Goal: Information Seeking & Learning: Learn about a topic

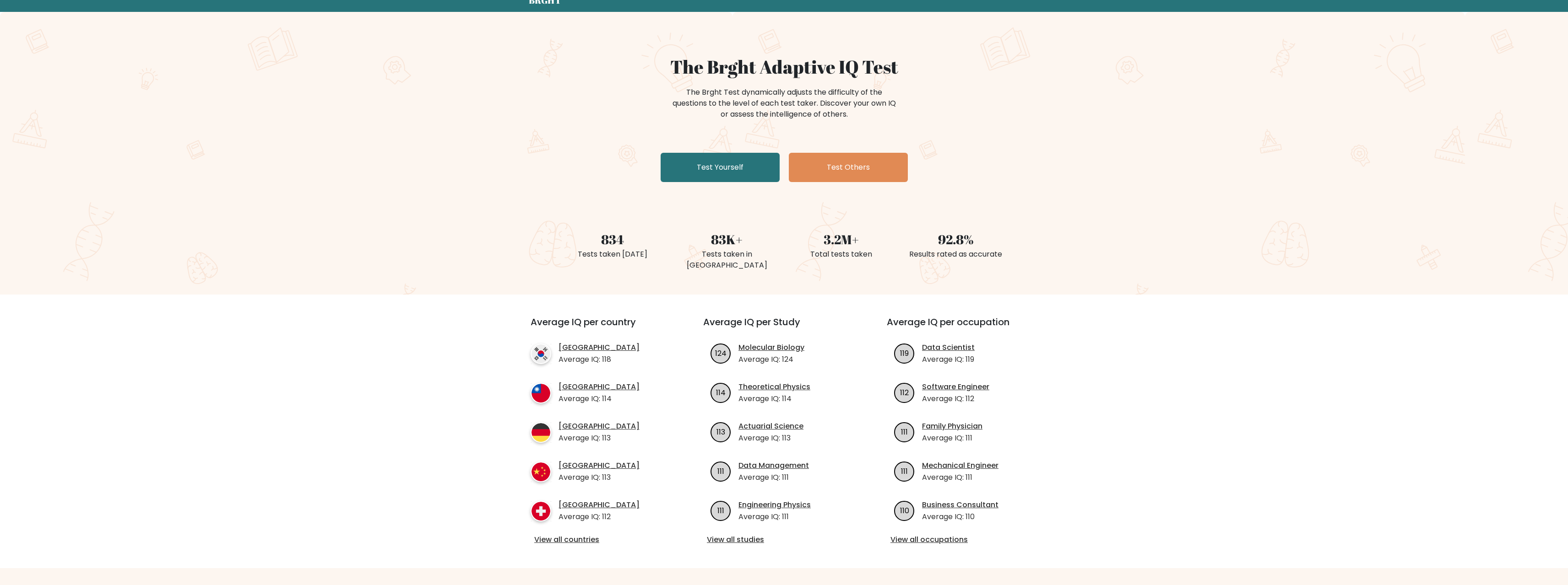
scroll to position [229, 0]
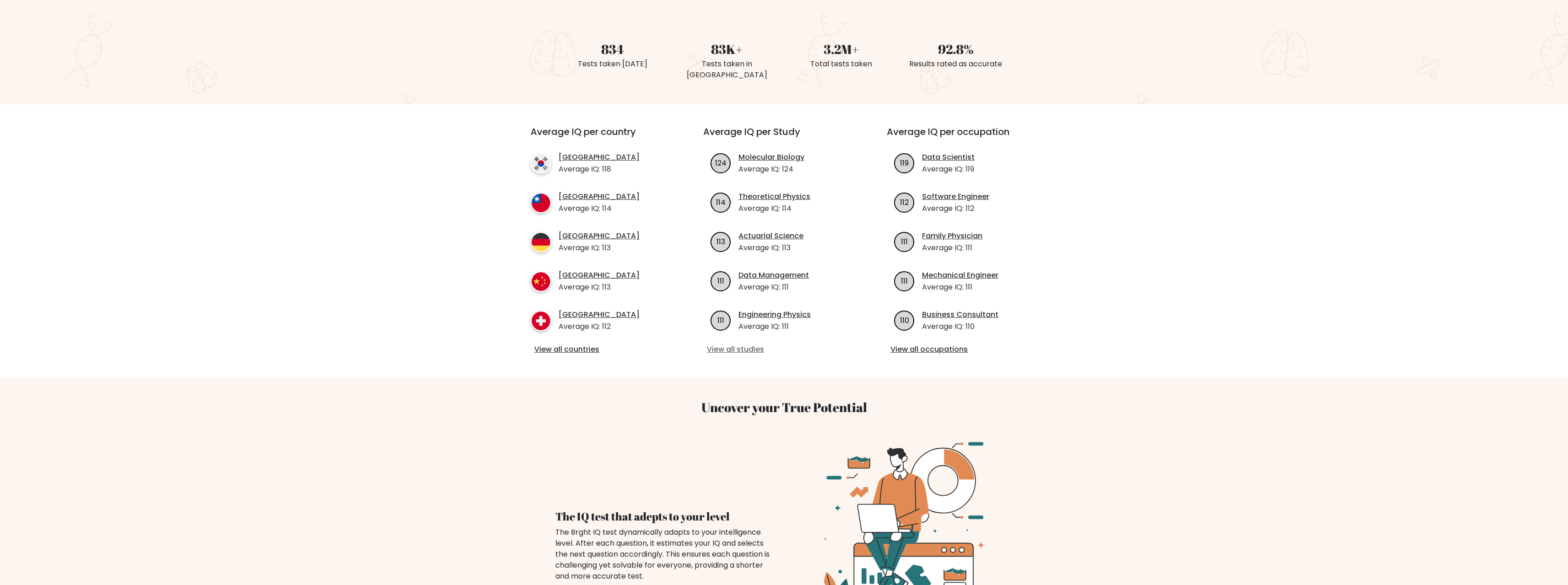
click at [751, 353] on link "View all studies" at bounding box center [784, 349] width 154 height 11
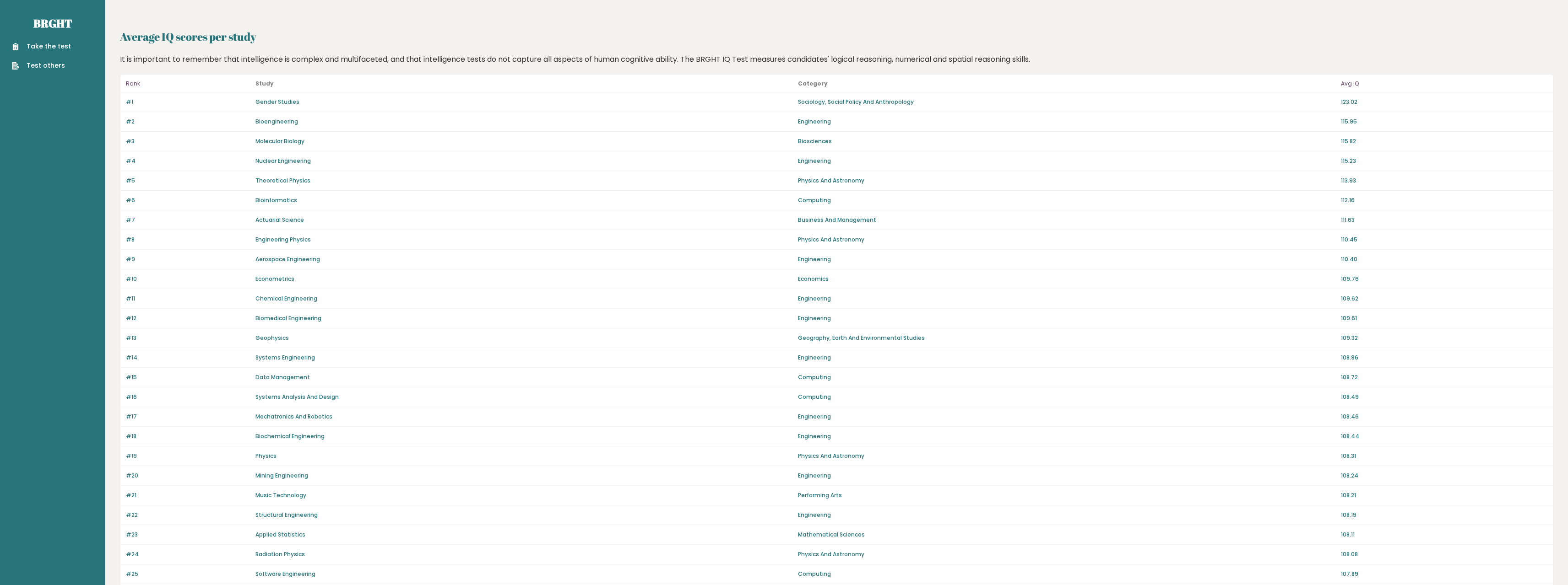
drag, startPoint x: 554, startPoint y: 526, endPoint x: 566, endPoint y: 329, distance: 197.4
click at [288, 179] on link "Theoretical Physics" at bounding box center [283, 180] width 55 height 8
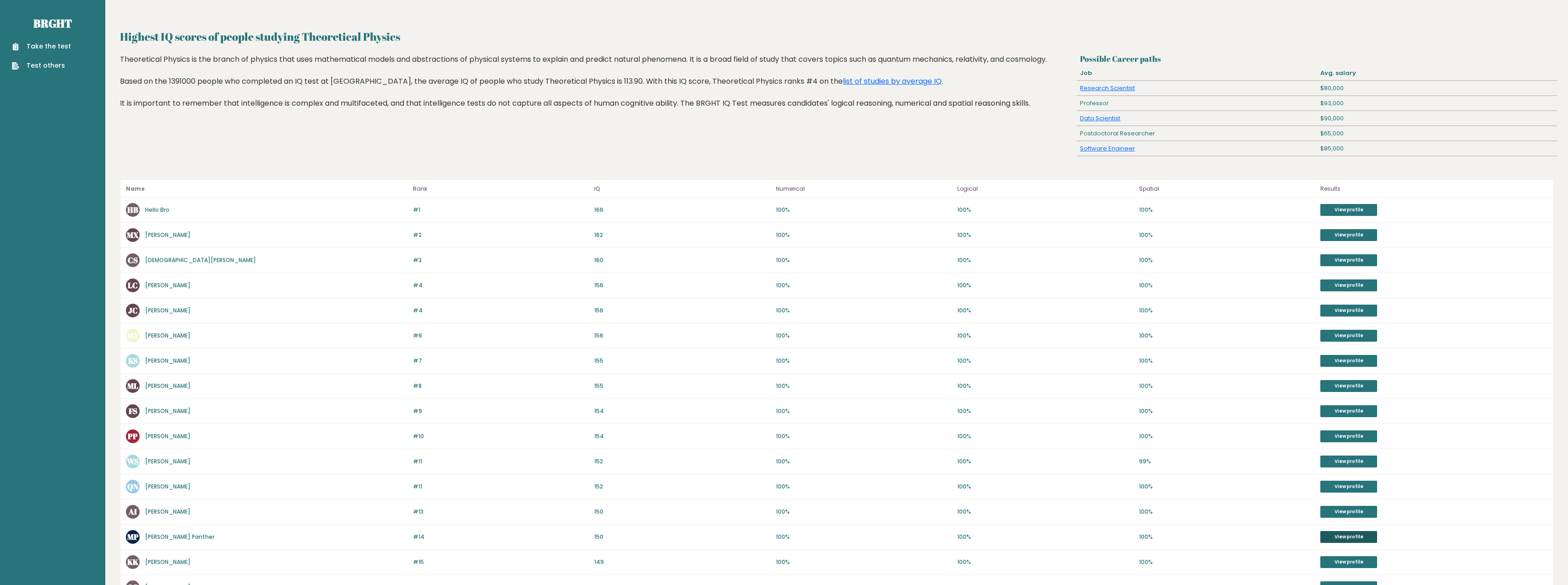
click at [1337, 535] on link "View profile" at bounding box center [1349, 537] width 57 height 12
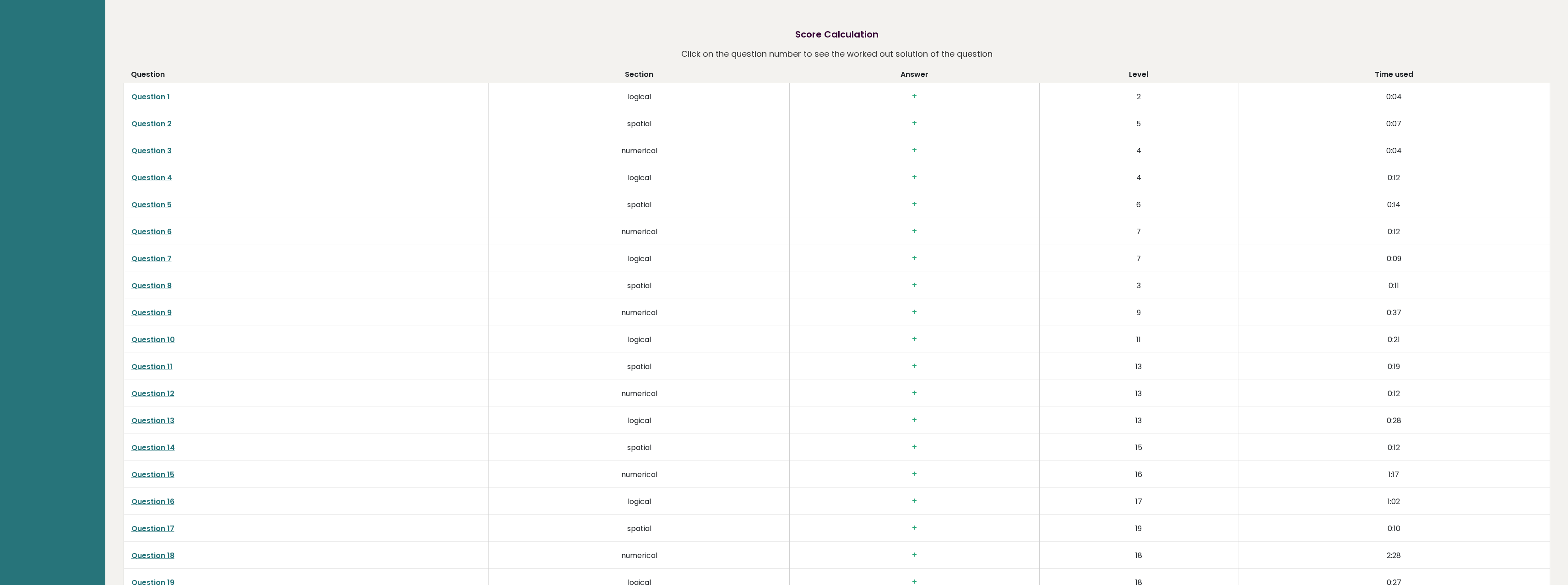
drag, startPoint x: 809, startPoint y: 246, endPoint x: 812, endPoint y: 219, distance: 27.2
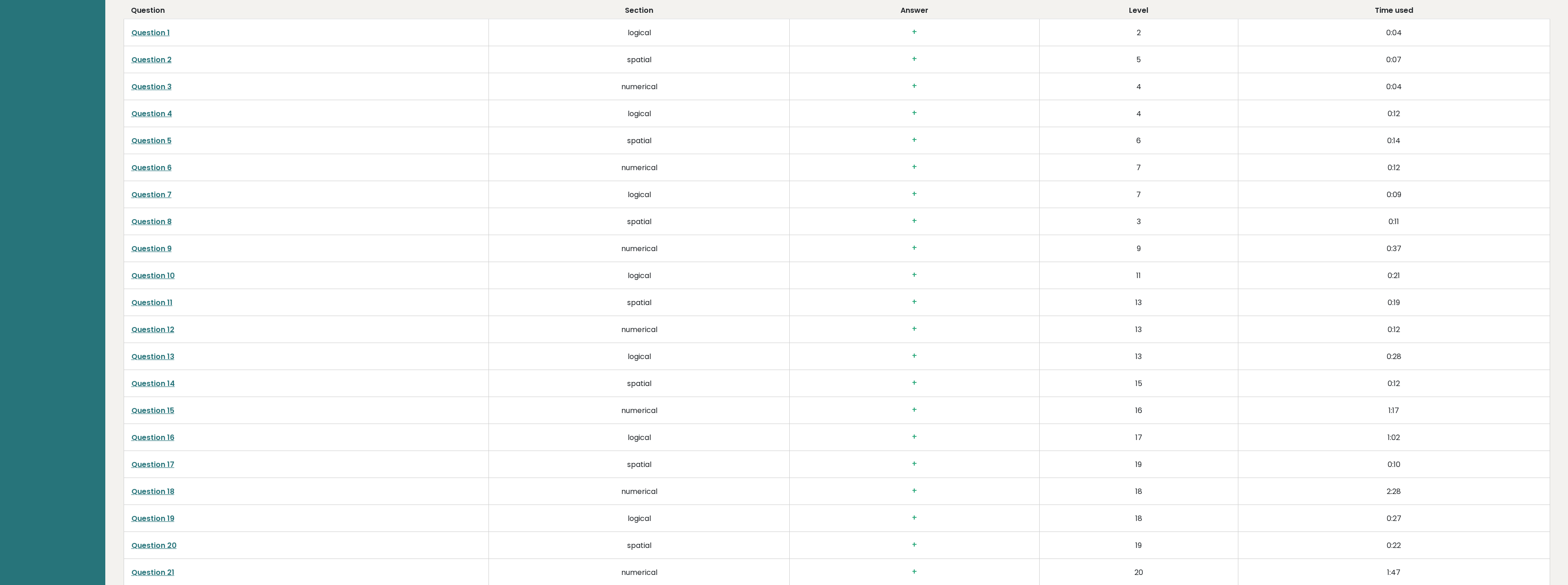
drag, startPoint x: 824, startPoint y: 282, endPoint x: 843, endPoint y: 375, distance: 94.9
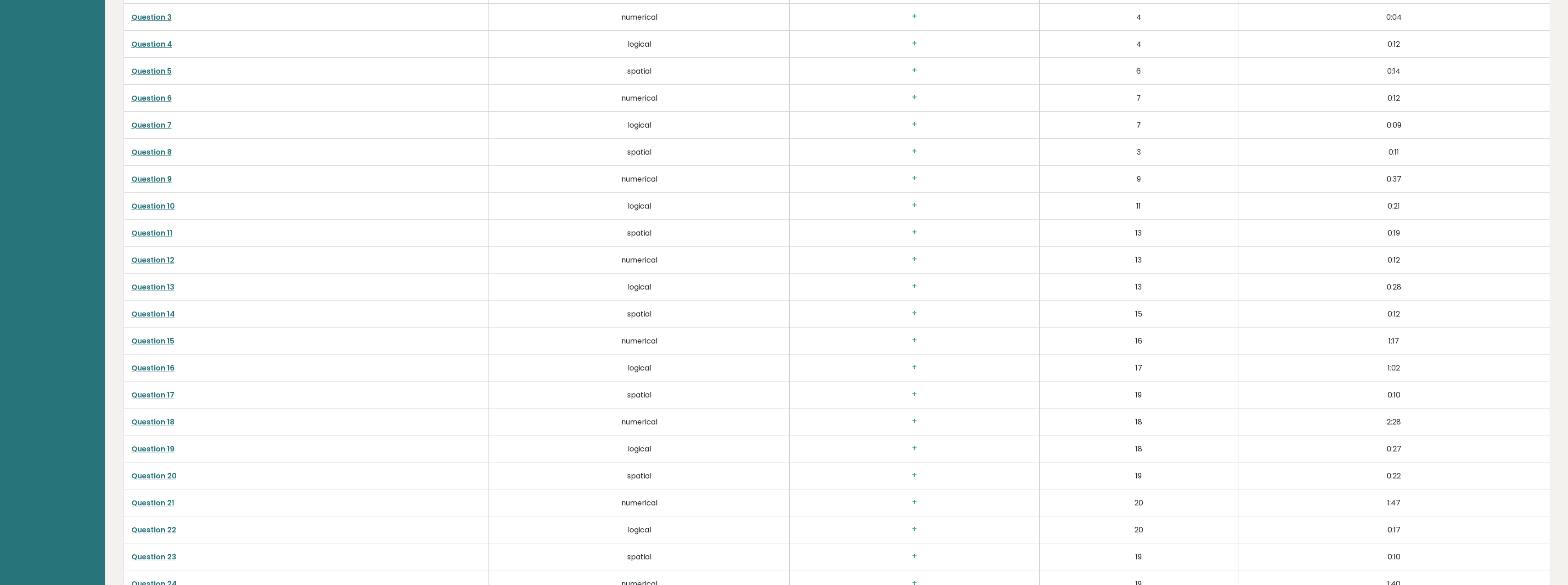
drag, startPoint x: 849, startPoint y: 356, endPoint x: 860, endPoint y: 419, distance: 64.0
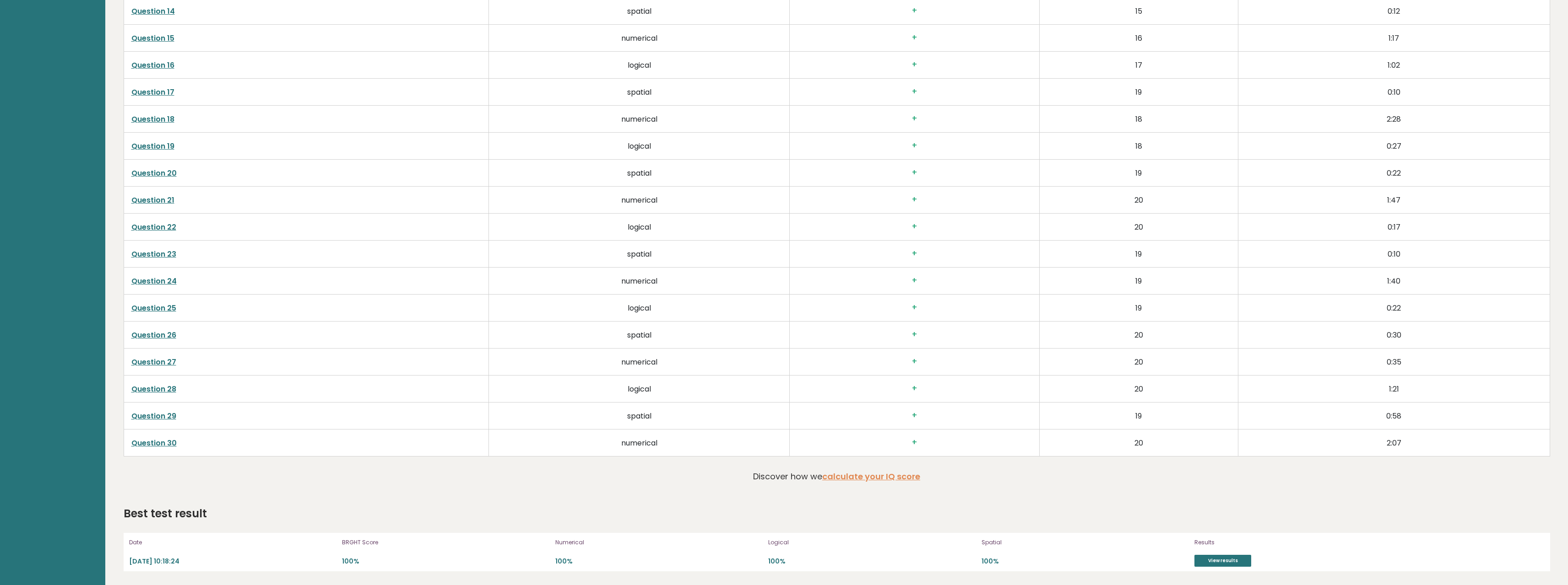
drag, startPoint x: 1049, startPoint y: 263, endPoint x: 1128, endPoint y: 401, distance: 159.0
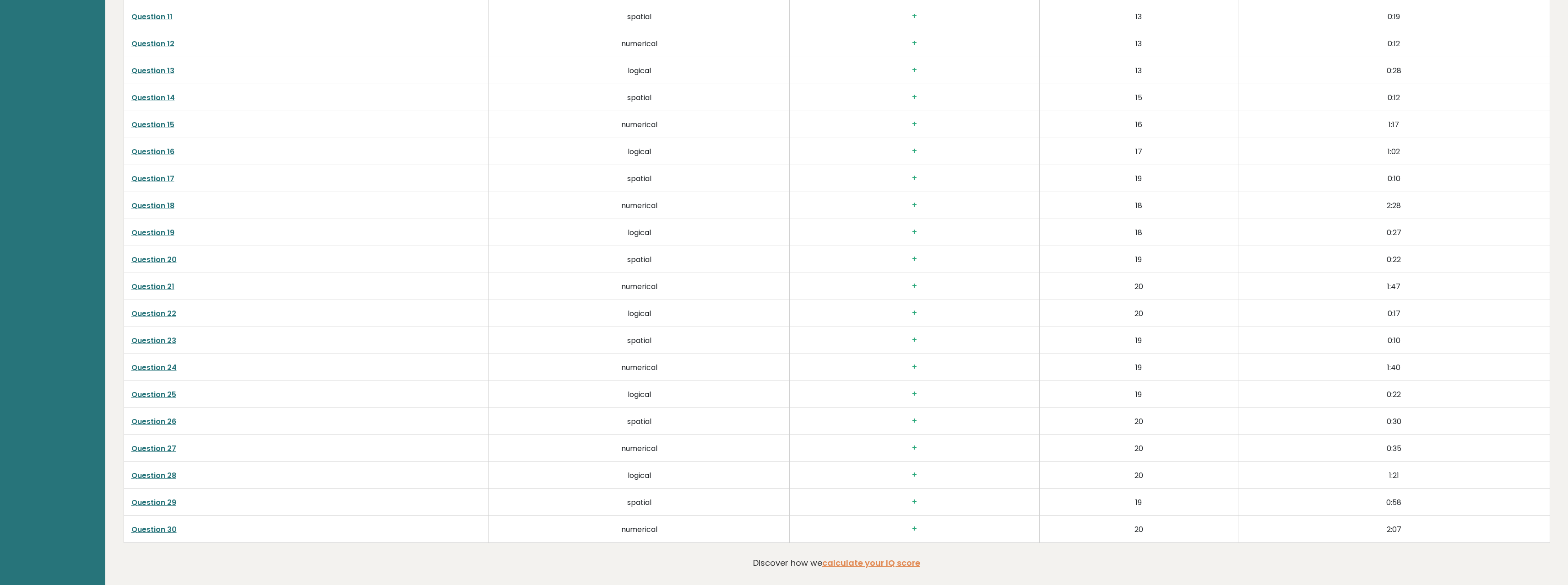
drag, startPoint x: 1096, startPoint y: 396, endPoint x: 1092, endPoint y: 358, distance: 38.2
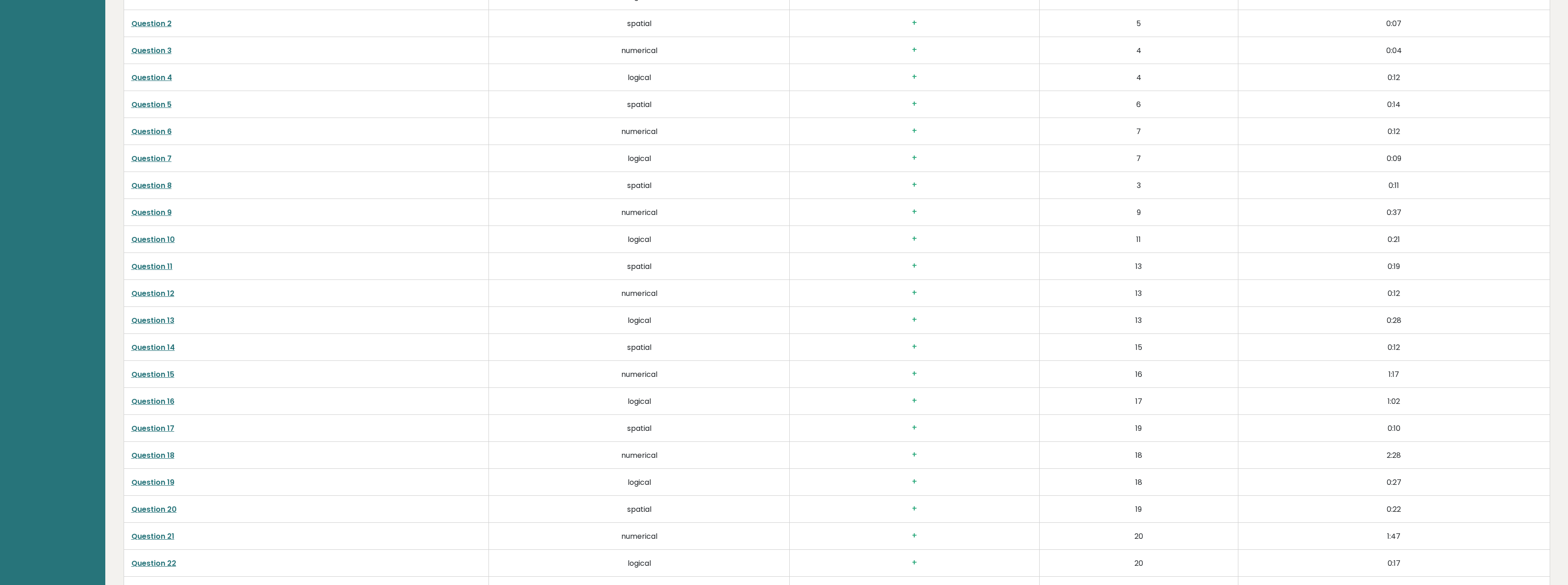
drag, startPoint x: 1088, startPoint y: 373, endPoint x: 1096, endPoint y: 310, distance: 63.5
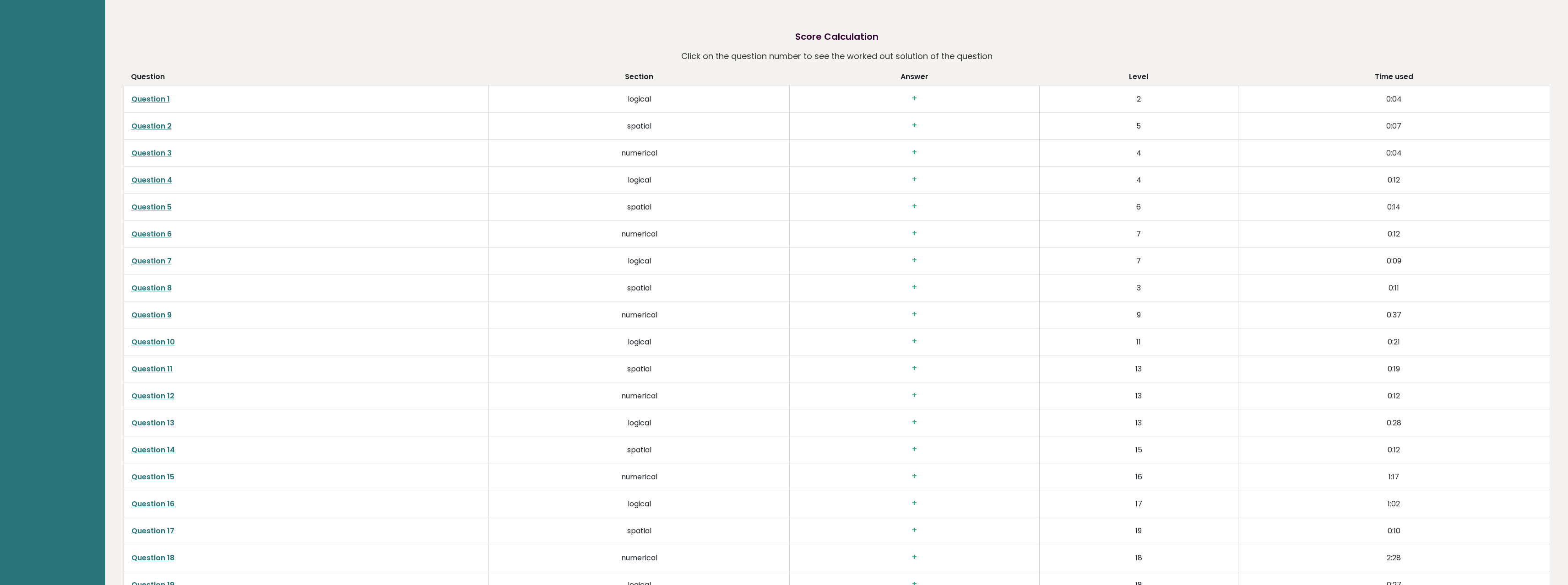
drag, startPoint x: 1096, startPoint y: 310, endPoint x: 1104, endPoint y: 232, distance: 78.4
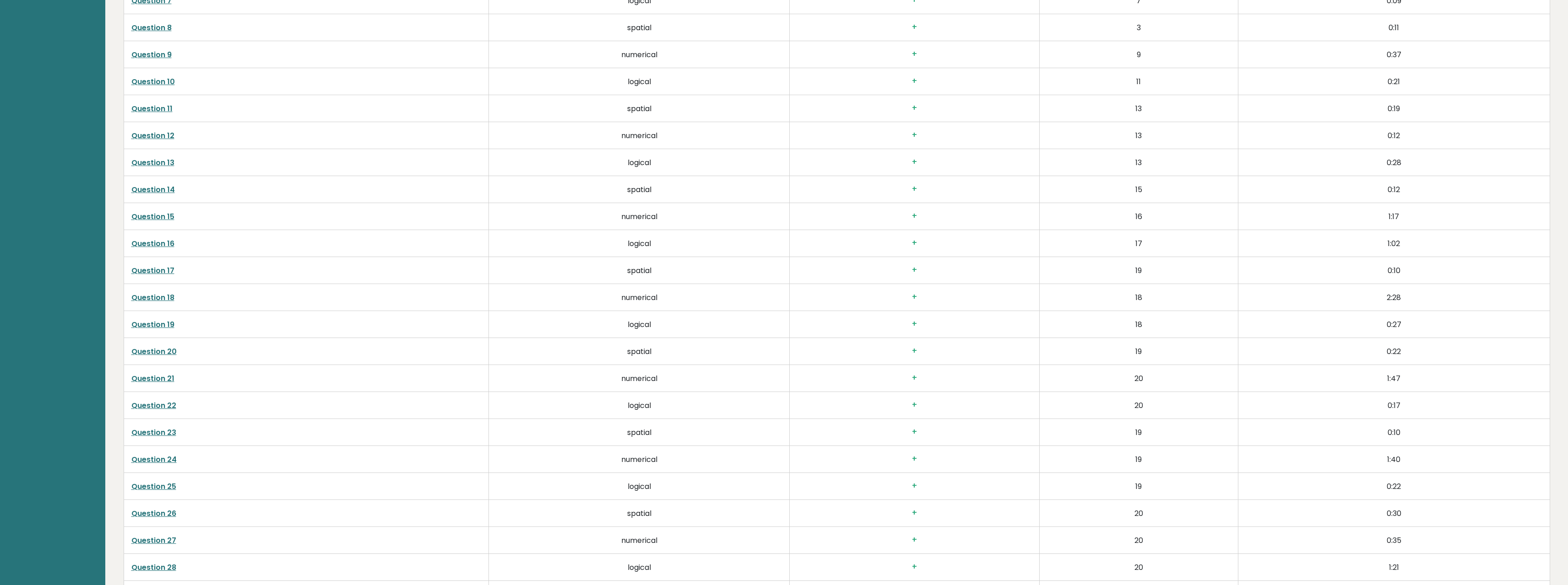
scroll to position [1260, 0]
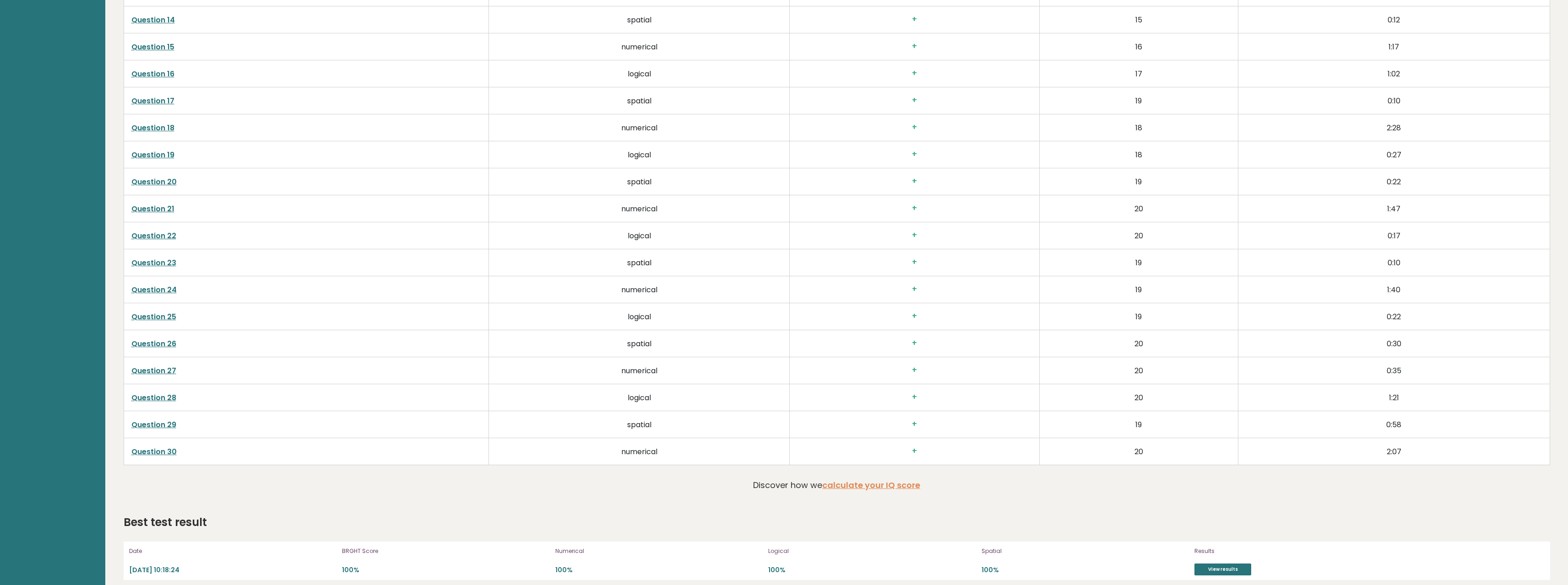
drag, startPoint x: 1112, startPoint y: 339, endPoint x: 1123, endPoint y: 367, distance: 30.1
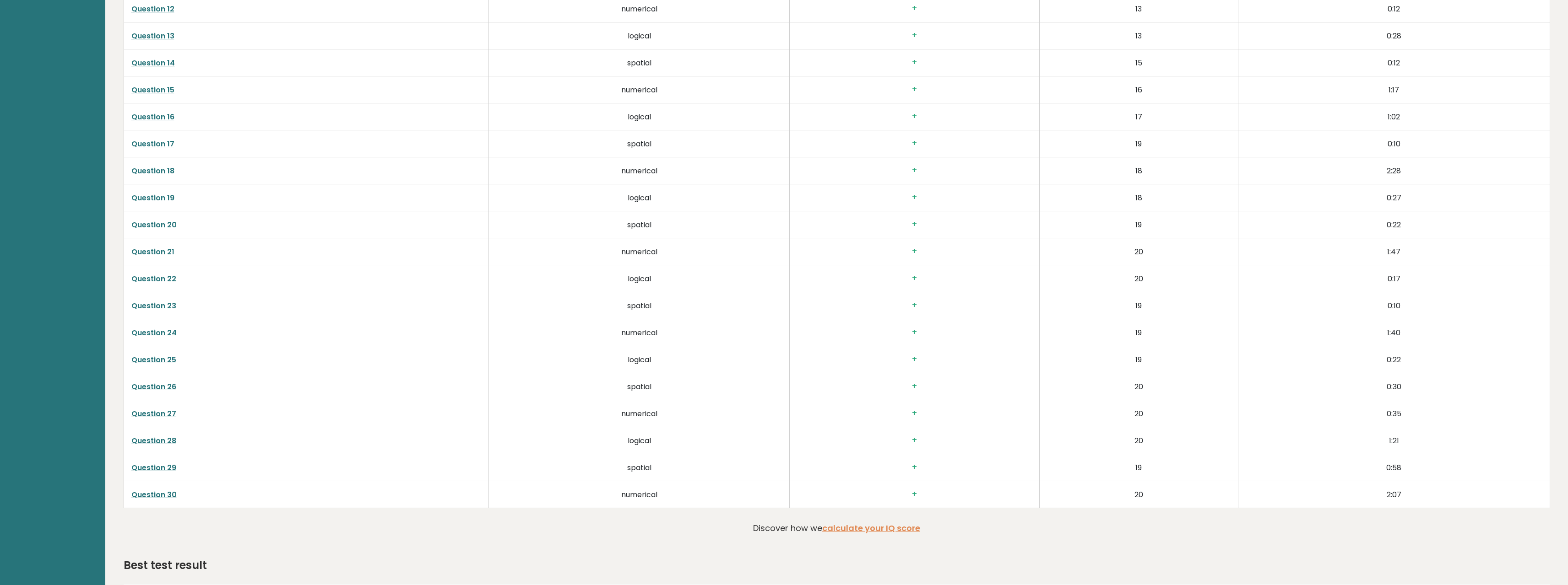
drag, startPoint x: 1127, startPoint y: 359, endPoint x: 1122, endPoint y: 322, distance: 37.3
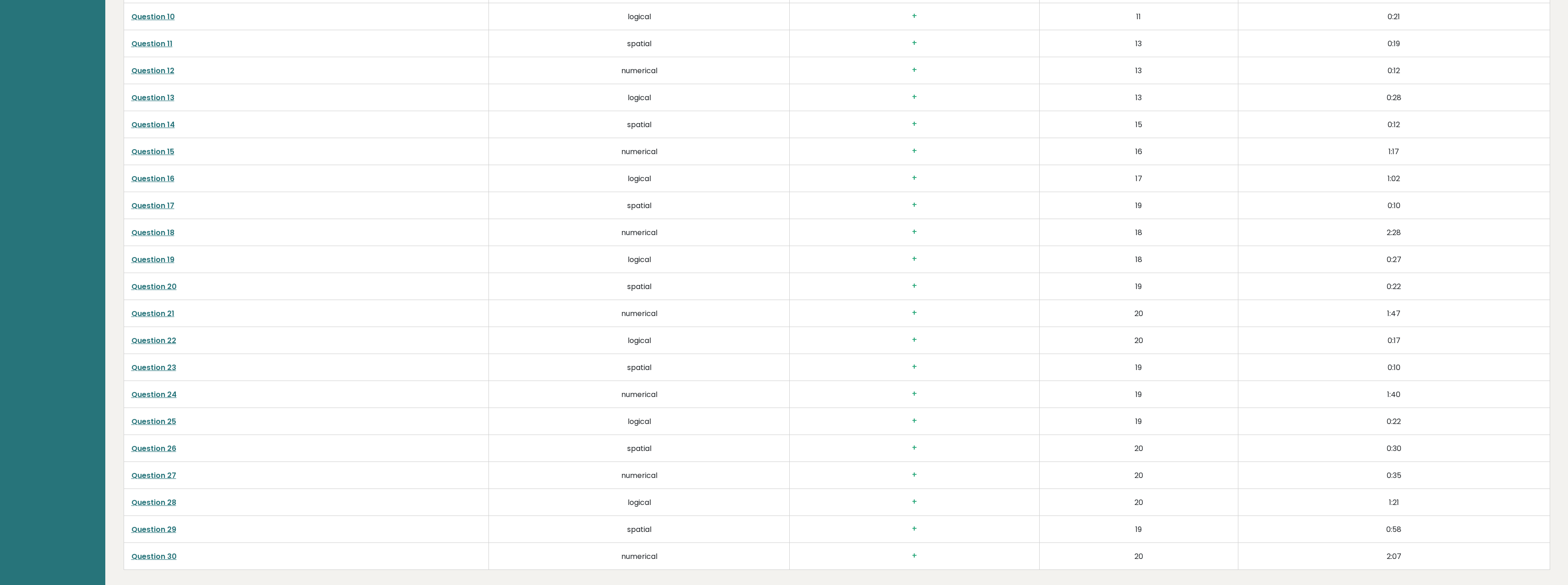
drag, startPoint x: 1121, startPoint y: 336, endPoint x: 1124, endPoint y: 306, distance: 30.1
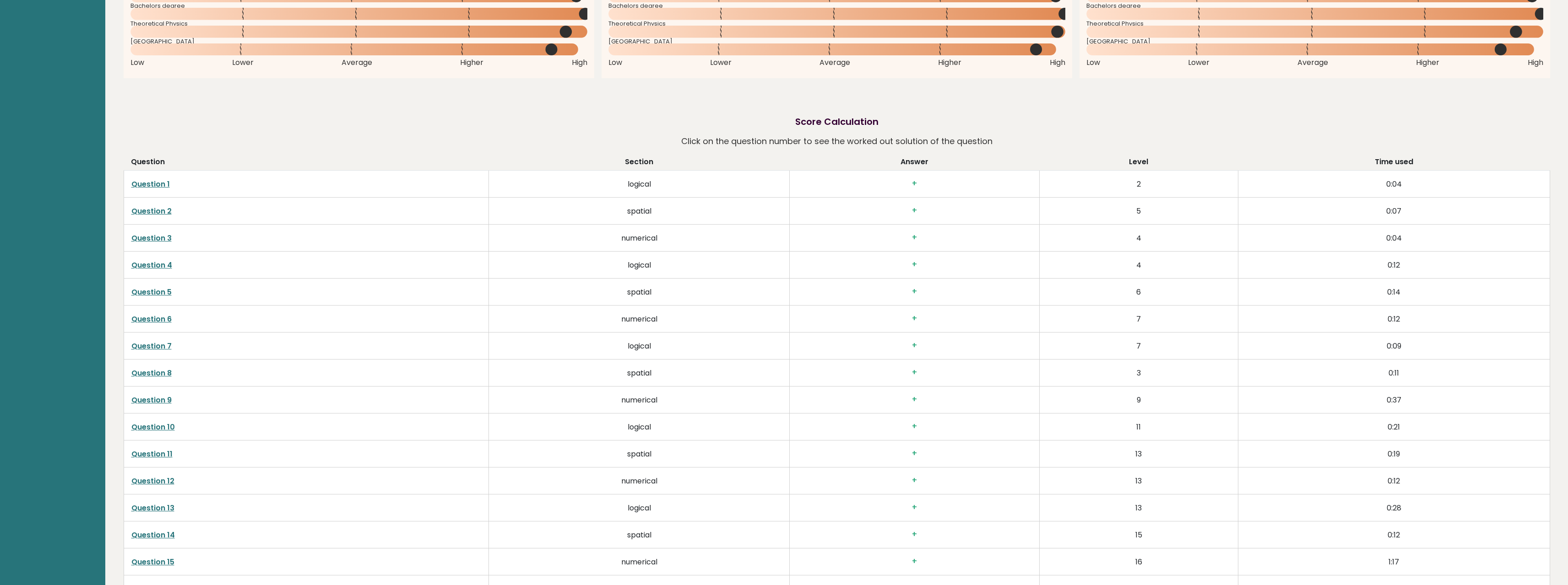
drag, startPoint x: 1116, startPoint y: 365, endPoint x: 1118, endPoint y: 308, distance: 57.0
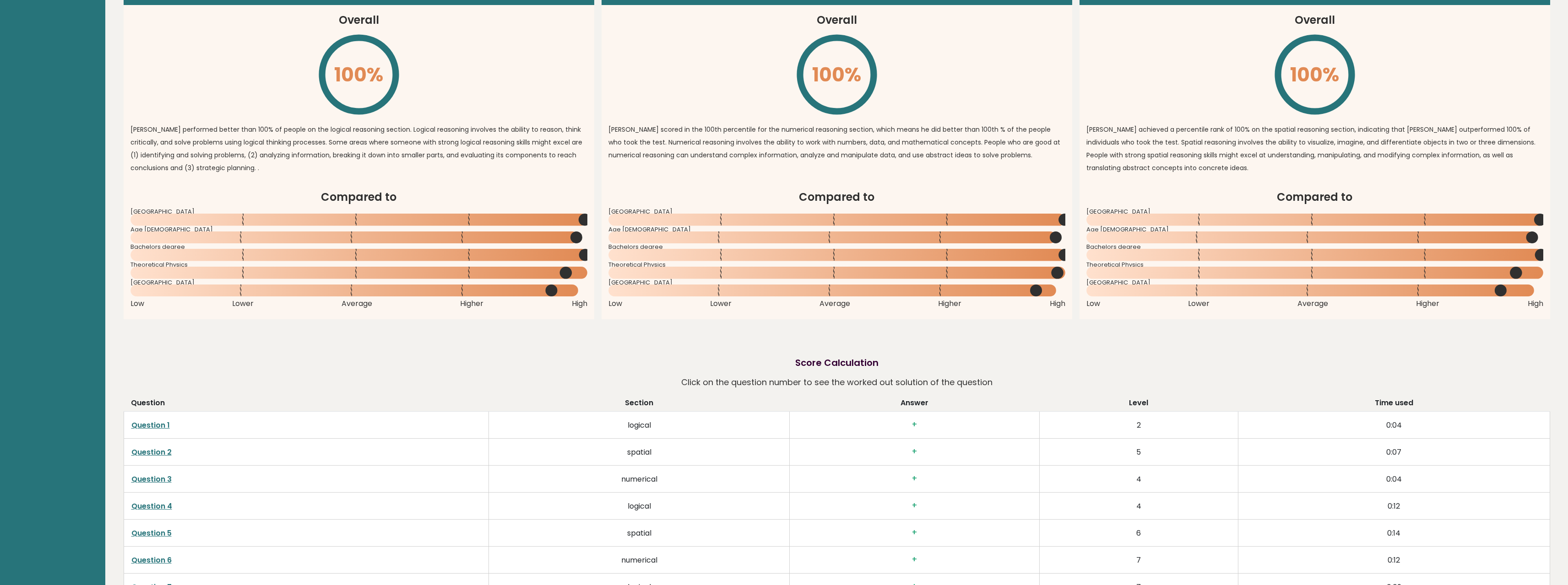
drag, startPoint x: 1111, startPoint y: 357, endPoint x: 1104, endPoint y: 263, distance: 94.3
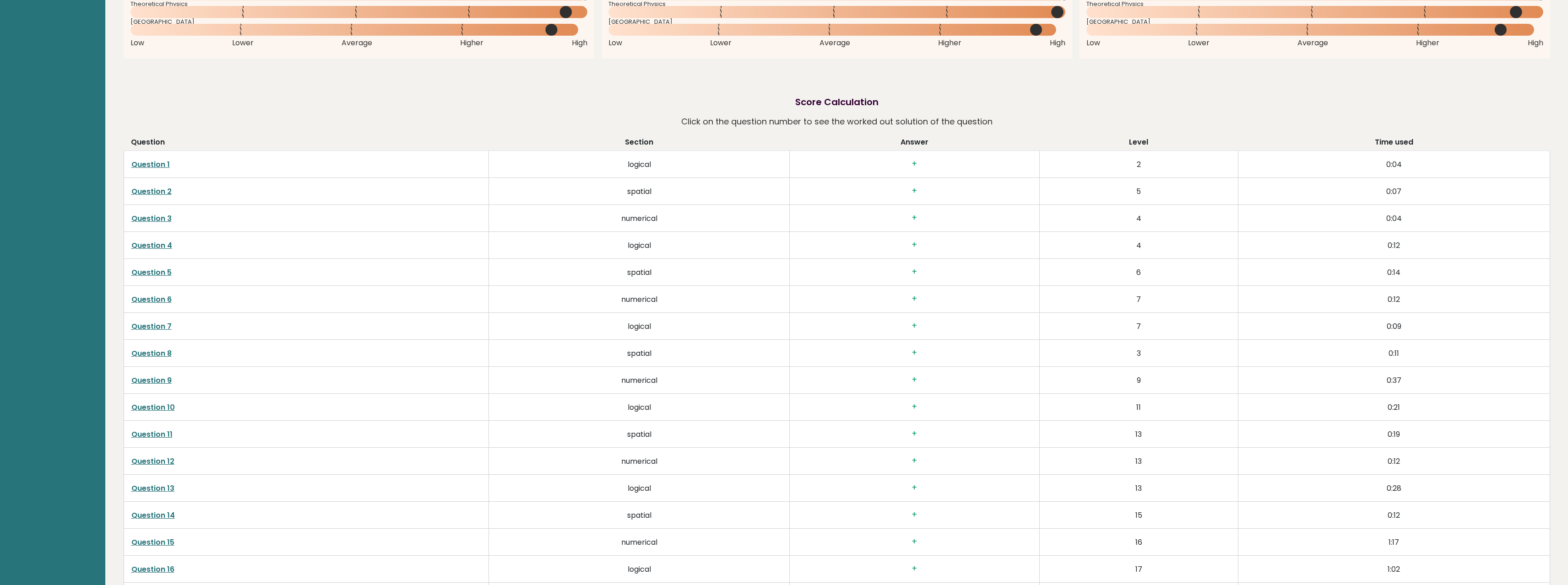
scroll to position [1269, 0]
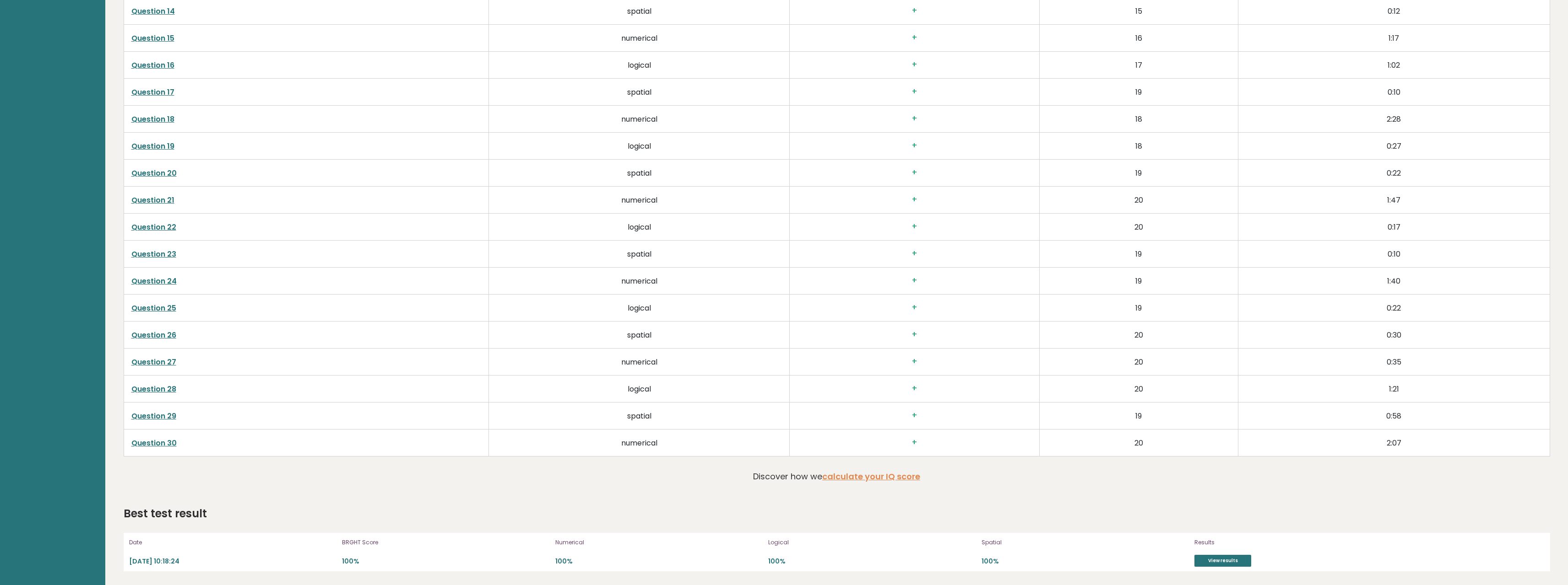
drag, startPoint x: 1101, startPoint y: 274, endPoint x: 1113, endPoint y: 430, distance: 156.5
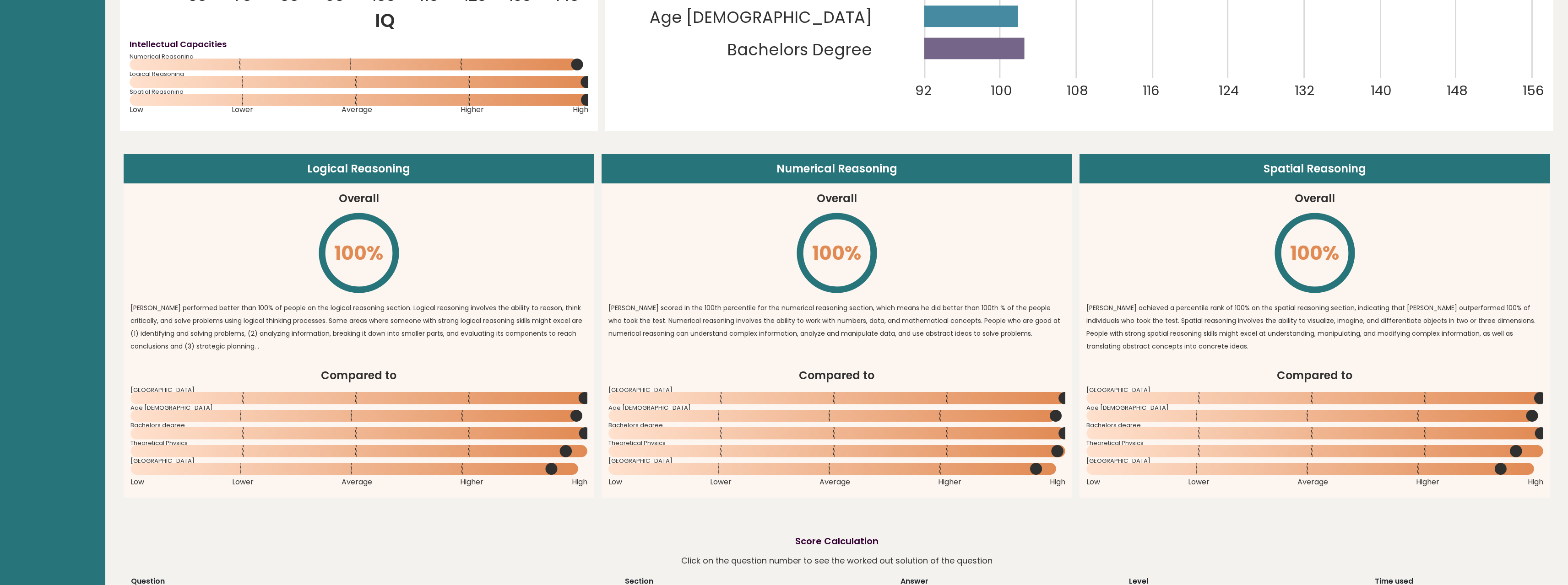
drag, startPoint x: 1034, startPoint y: 369, endPoint x: 1034, endPoint y: 273, distance: 96.0
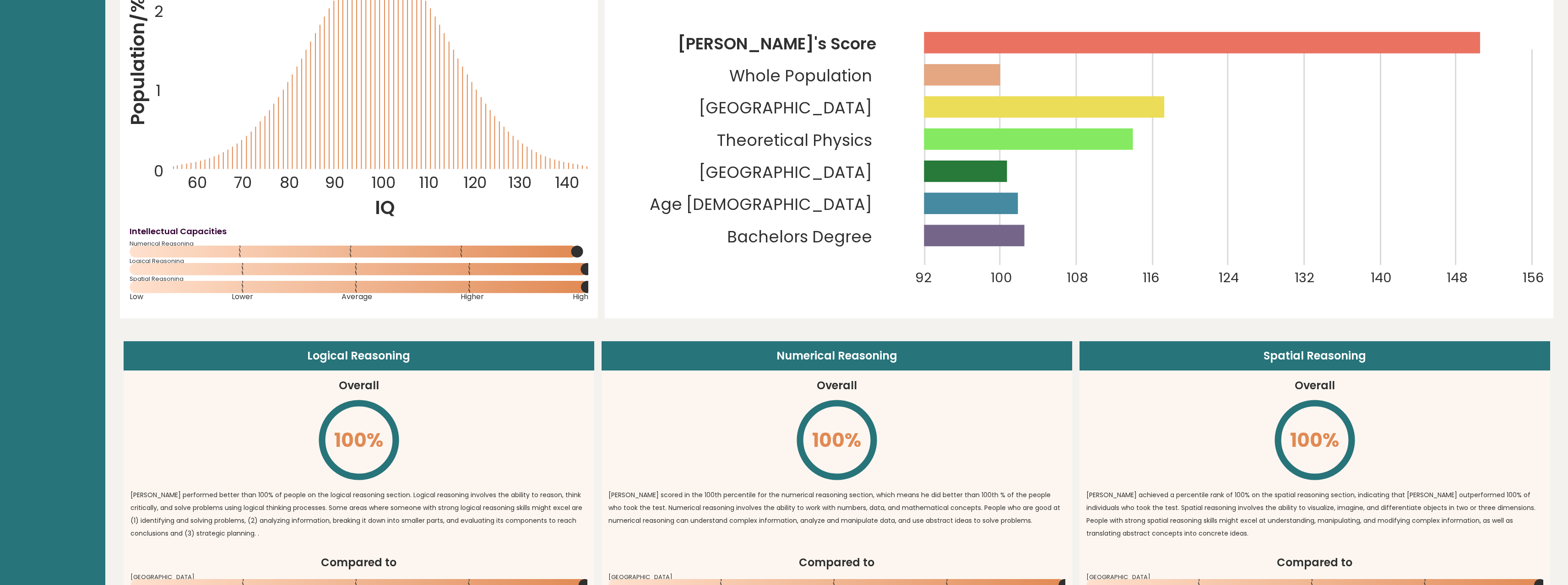
scroll to position [0, 0]
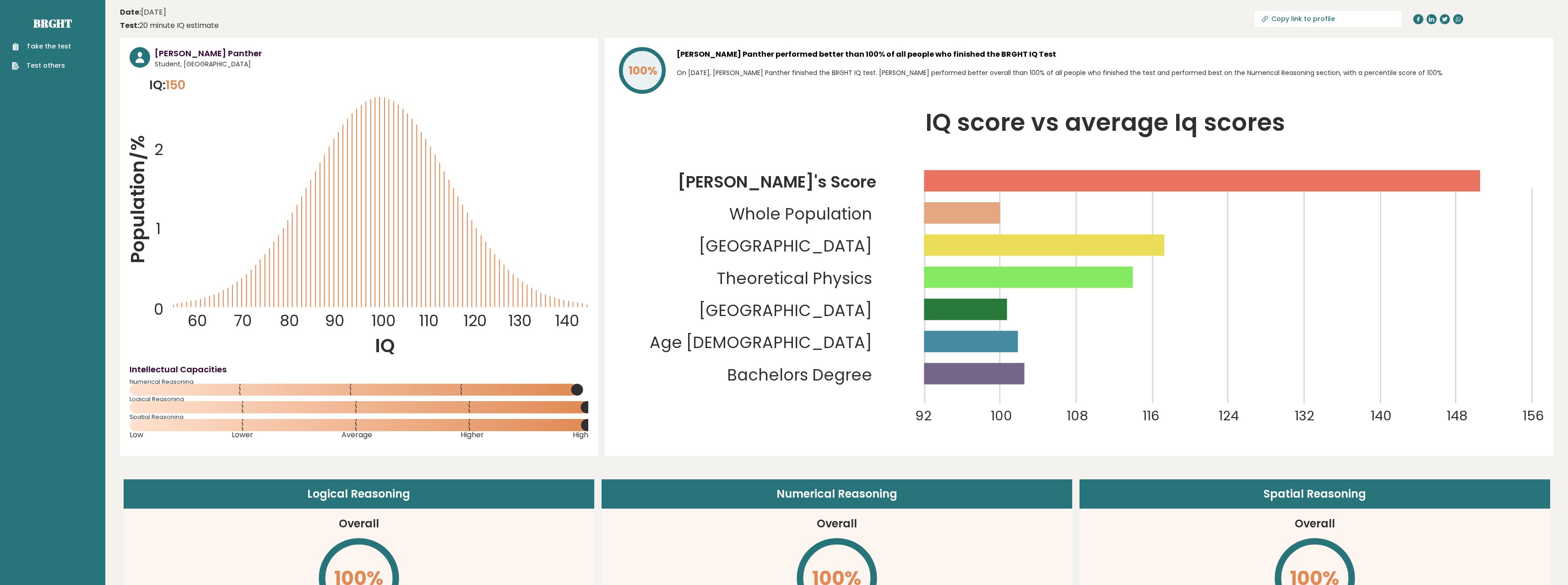
drag, startPoint x: 1025, startPoint y: 297, endPoint x: 993, endPoint y: 164, distance: 136.8
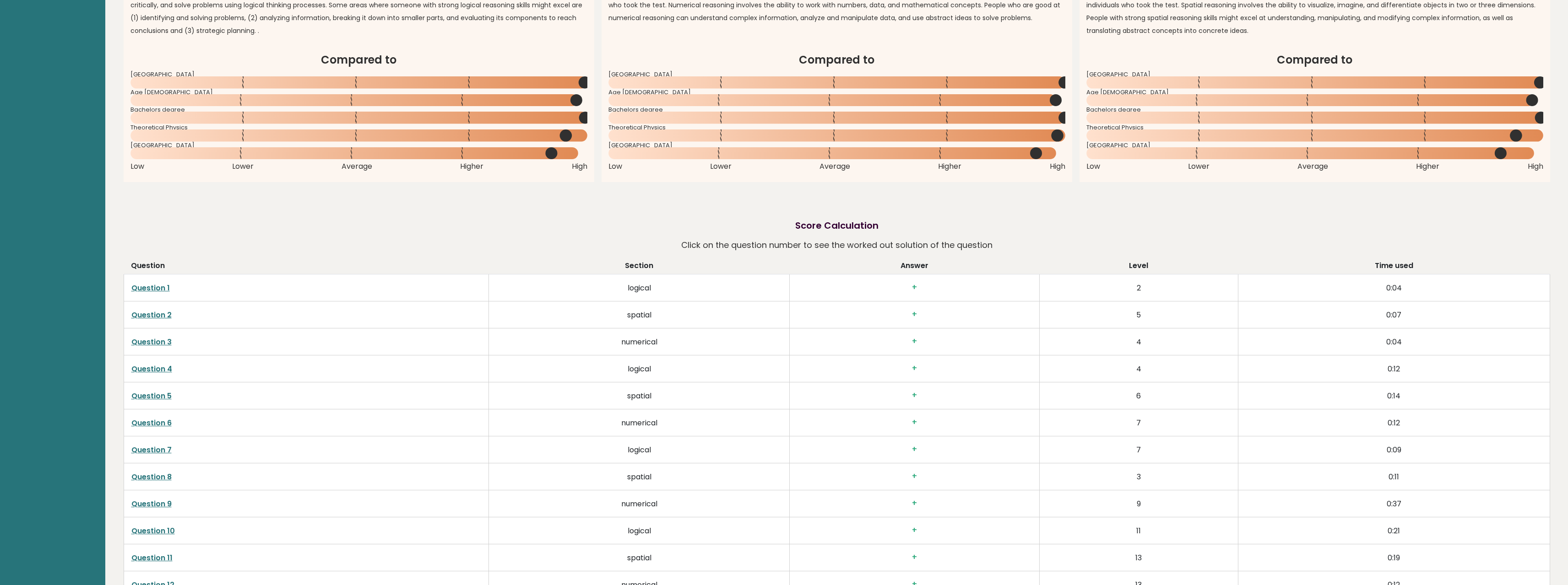
drag, startPoint x: 987, startPoint y: 181, endPoint x: 1064, endPoint y: 329, distance: 166.8
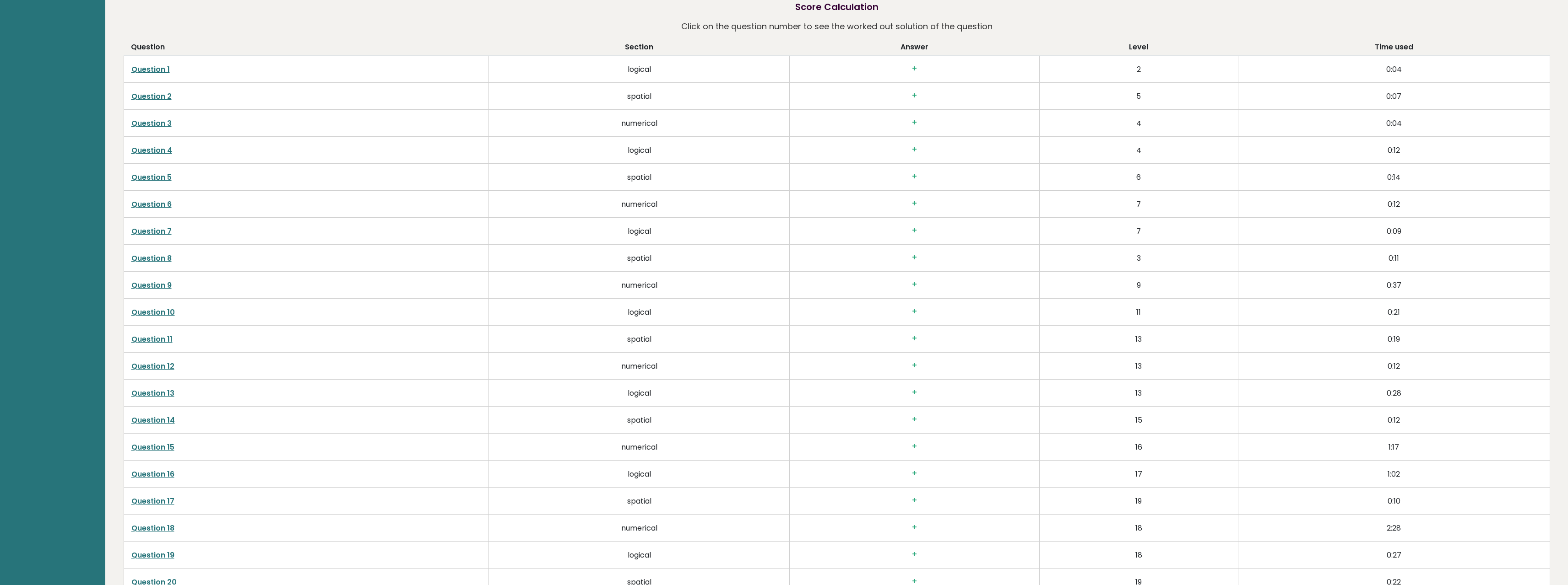
scroll to position [1269, 0]
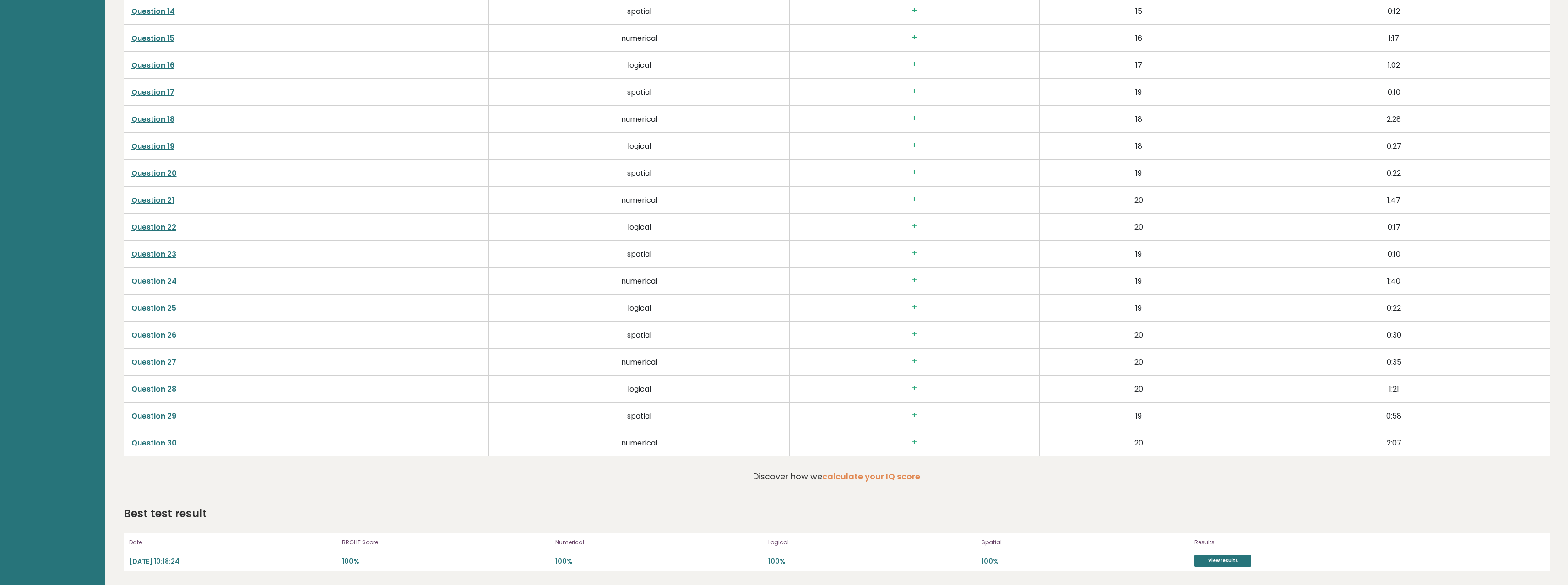
drag, startPoint x: 1056, startPoint y: 326, endPoint x: 1131, endPoint y: 464, distance: 157.1
click at [857, 476] on link "calculate your IQ score" at bounding box center [871, 476] width 98 height 12
click at [1211, 563] on link "View results" at bounding box center [1223, 560] width 57 height 12
click at [1211, 561] on link "View results" at bounding box center [1223, 560] width 57 height 12
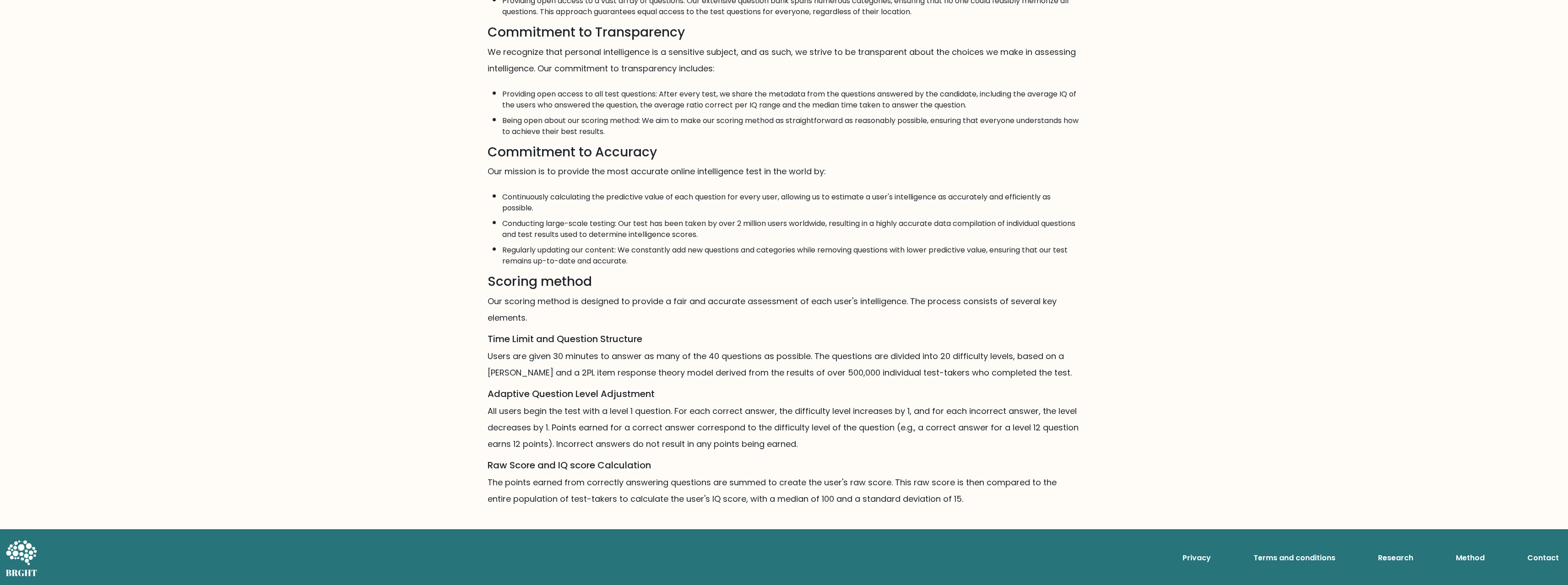
scroll to position [295, 0]
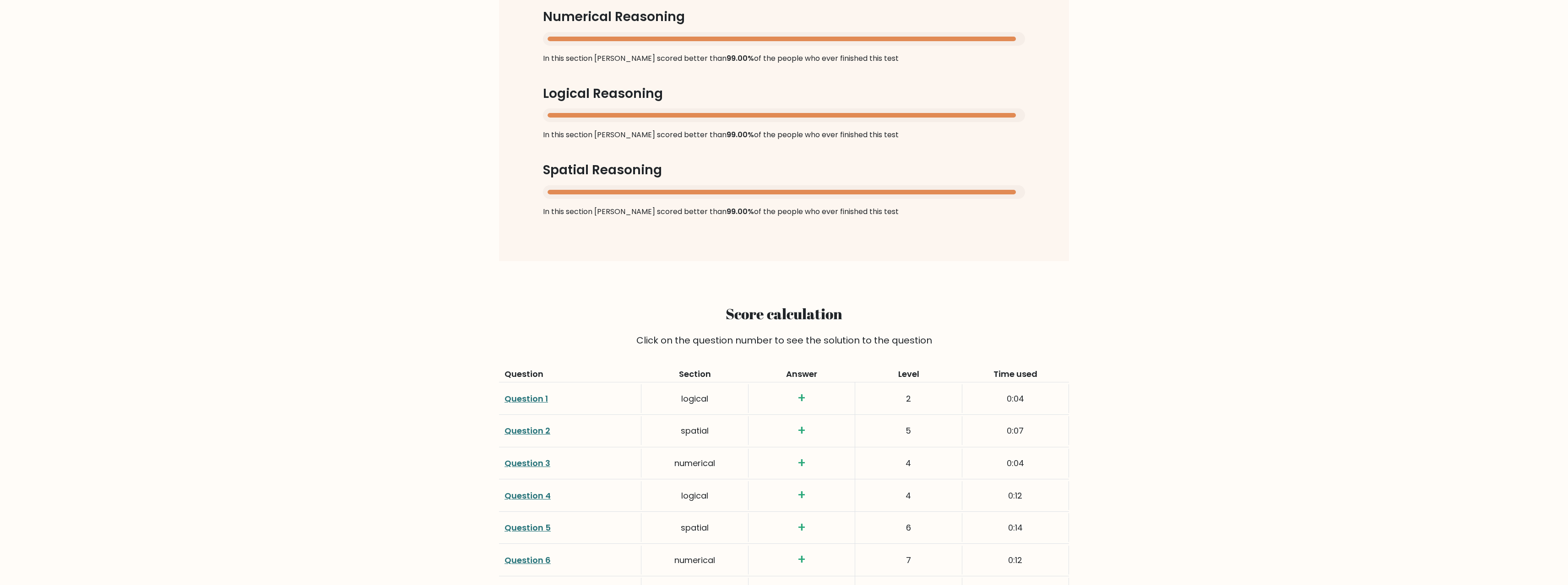
scroll to position [1098, 0]
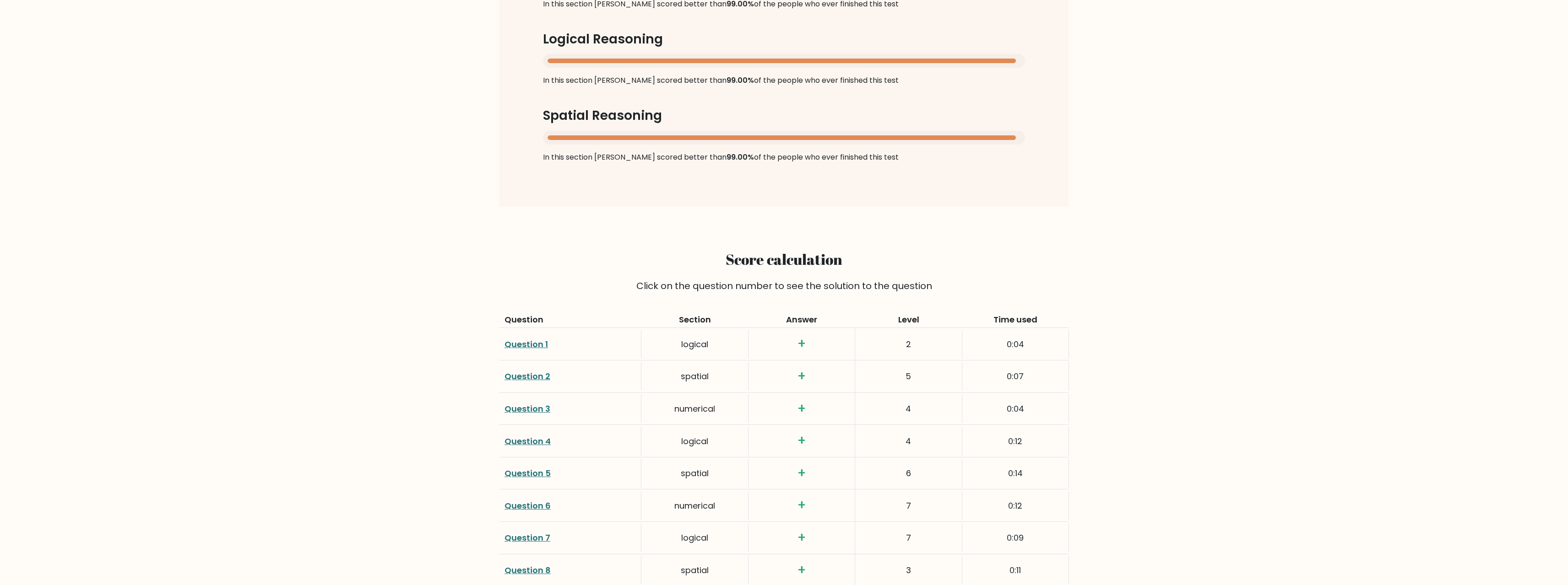
drag, startPoint x: 1065, startPoint y: 283, endPoint x: 1044, endPoint y: 250, distance: 39.1
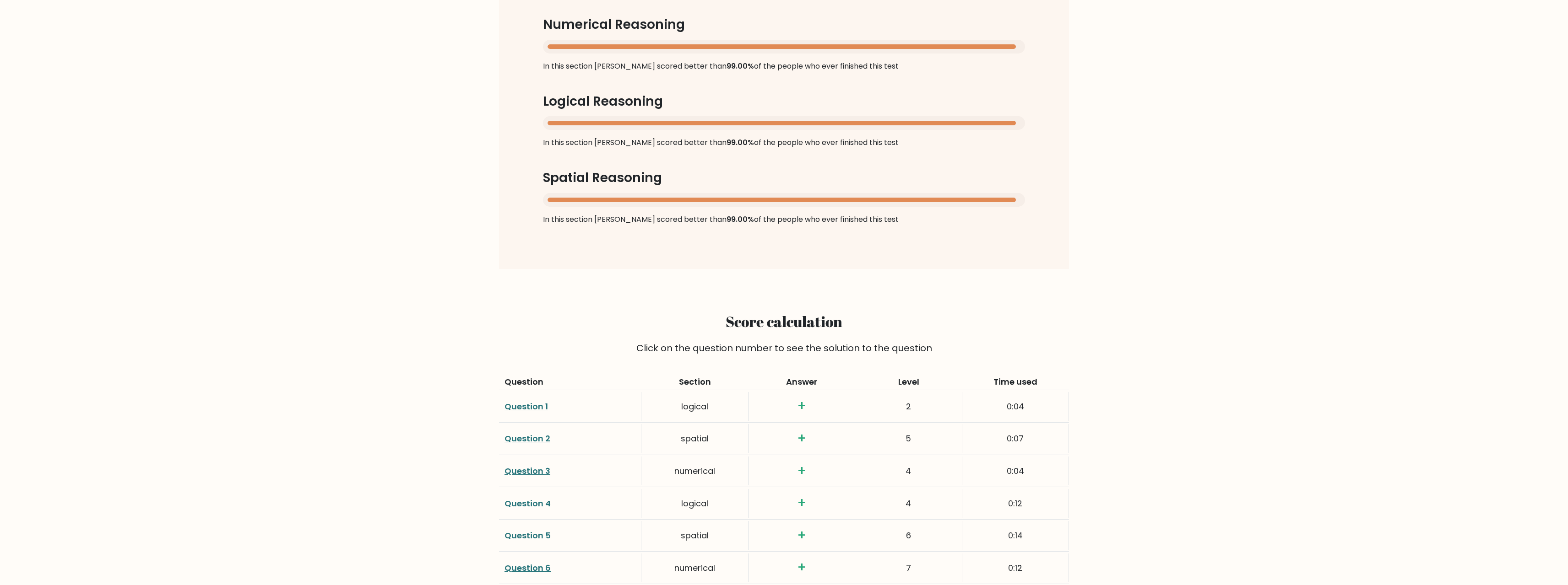
click at [533, 401] on link "Question 1" at bounding box center [526, 406] width 43 height 12
click at [531, 433] on link "Question 2" at bounding box center [527, 438] width 45 height 12
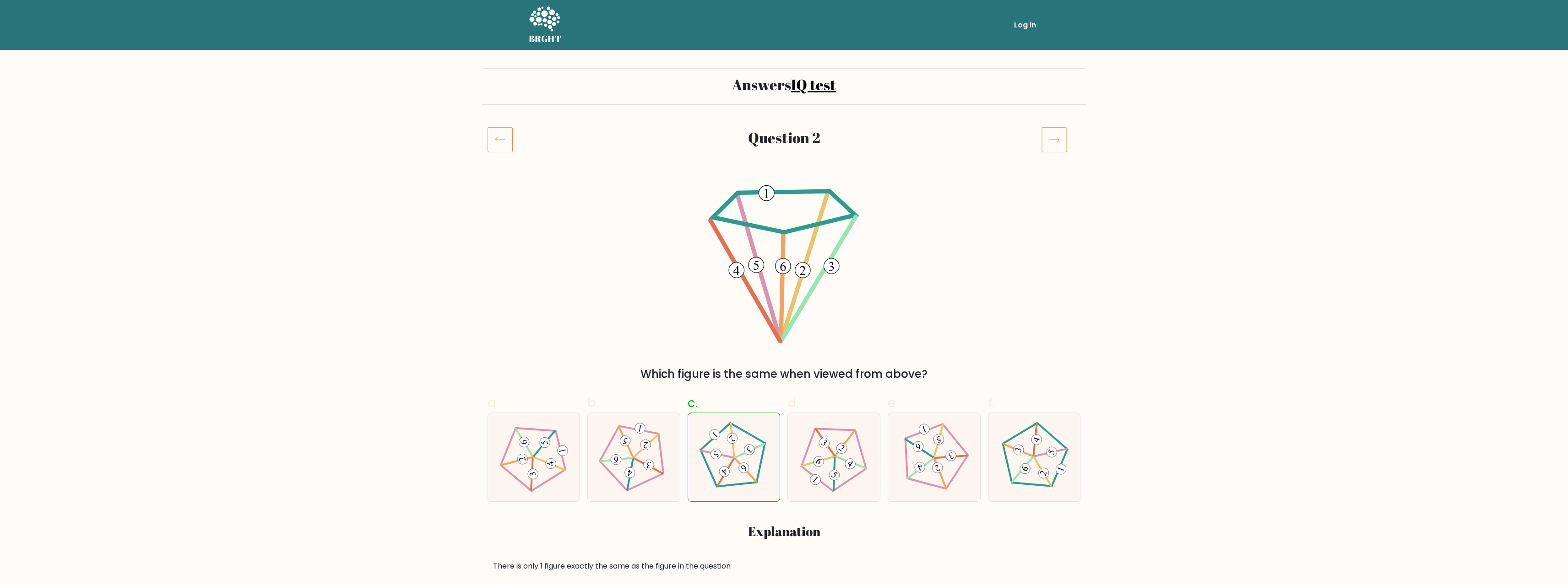
drag, startPoint x: 423, startPoint y: 174, endPoint x: 404, endPoint y: 175, distance: 19.0
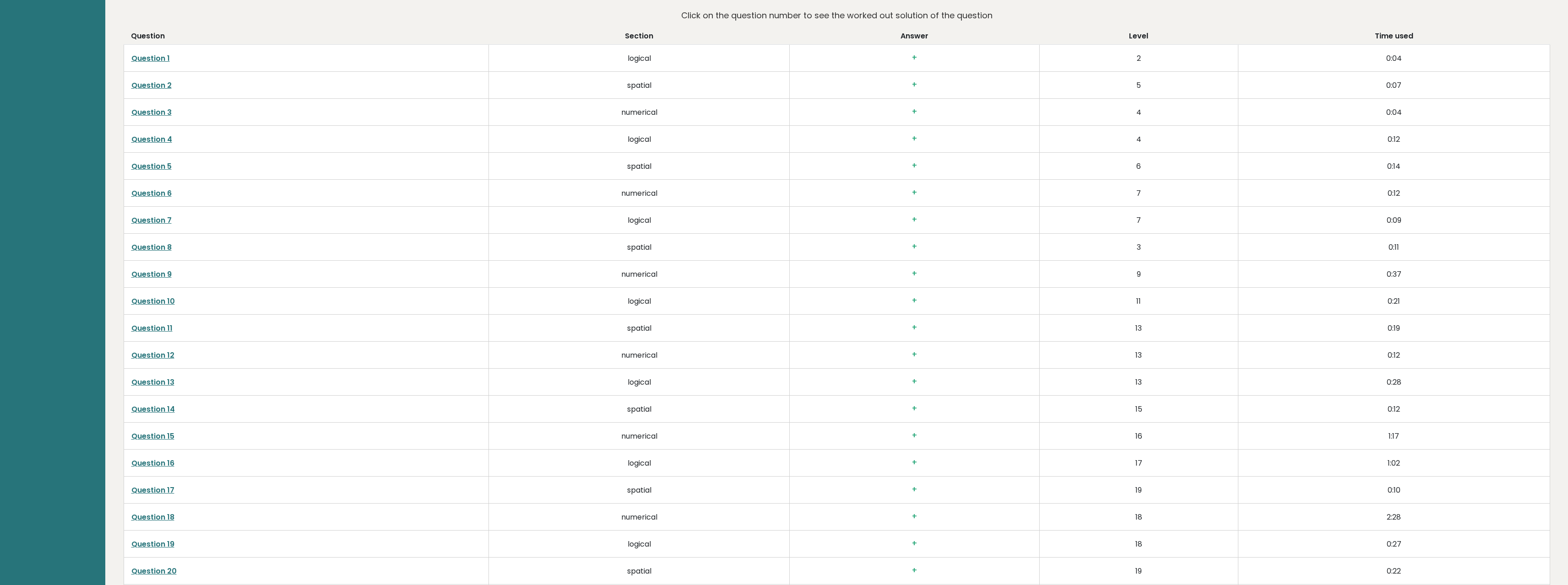
scroll to position [891, 0]
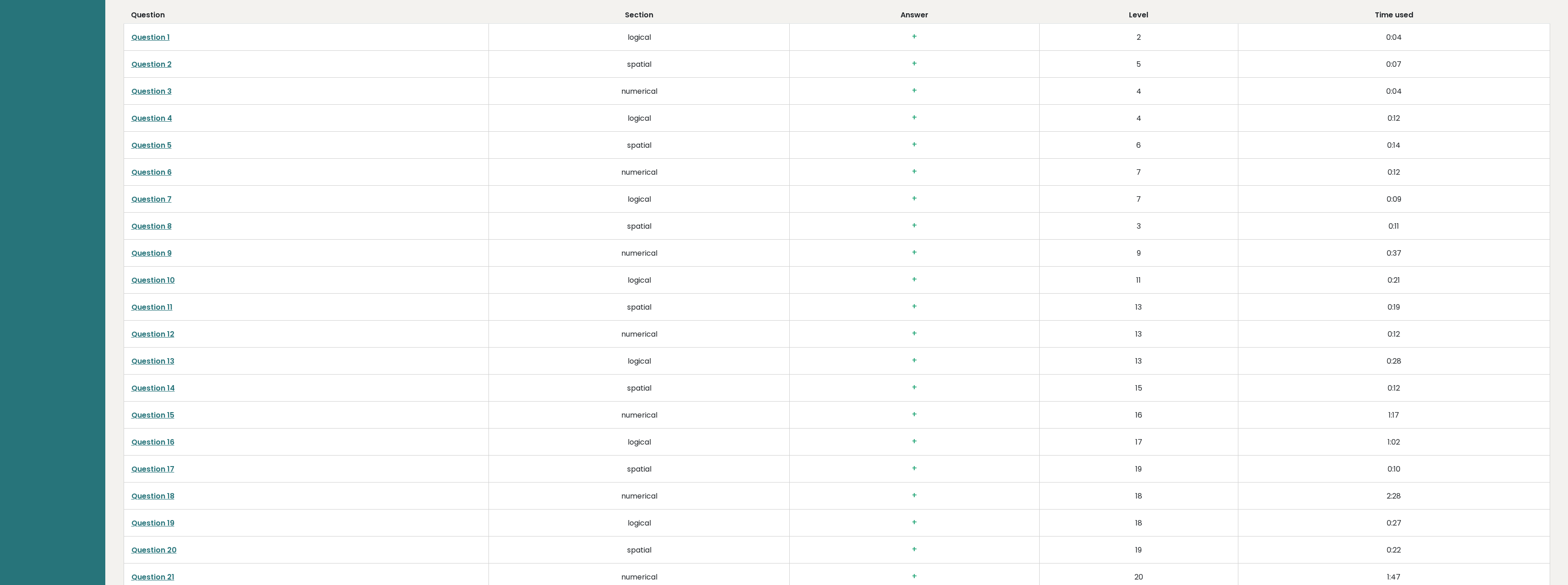
click at [164, 93] on link "Question 3" at bounding box center [152, 92] width 40 height 11
click at [161, 120] on link "Question 4" at bounding box center [152, 119] width 41 height 11
click at [168, 149] on link "Question 5" at bounding box center [152, 145] width 40 height 11
drag, startPoint x: 537, startPoint y: 139, endPoint x: 176, endPoint y: 183, distance: 363.7
click at [176, 183] on tbody "Question 1 logical + 2 0:04 Question 2 spatial + 5 0:07 Question 3 numerical + …" at bounding box center [836, 429] width 1426 height 810
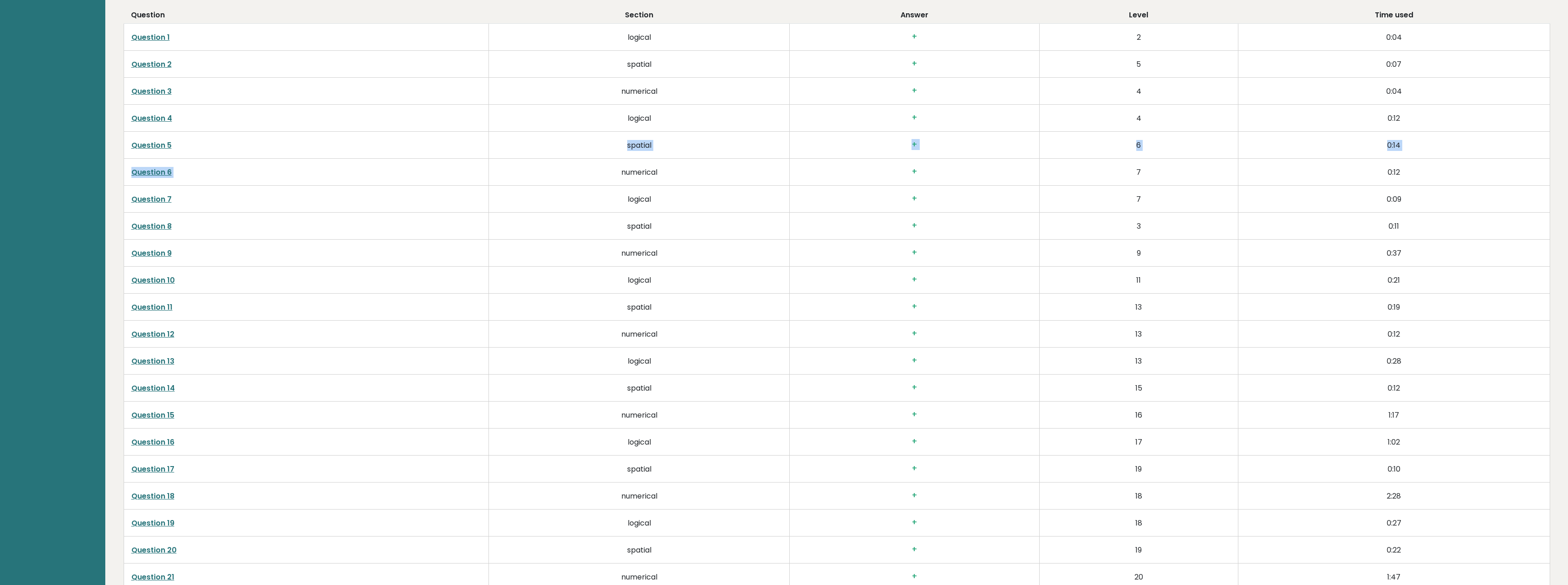
click at [270, 173] on td "Question 6" at bounding box center [306, 172] width 365 height 27
click at [213, 176] on td "Question 6" at bounding box center [306, 172] width 365 height 27
click at [162, 169] on link "Question 6" at bounding box center [152, 172] width 40 height 11
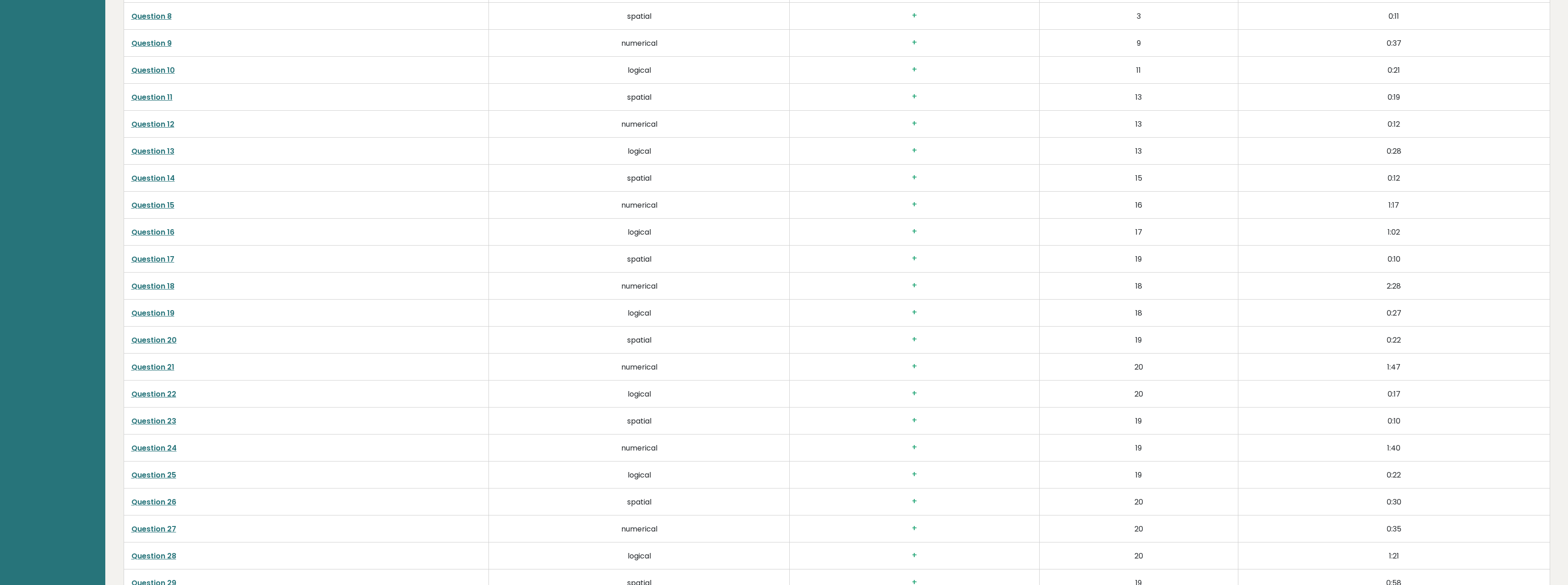
scroll to position [2294, 0]
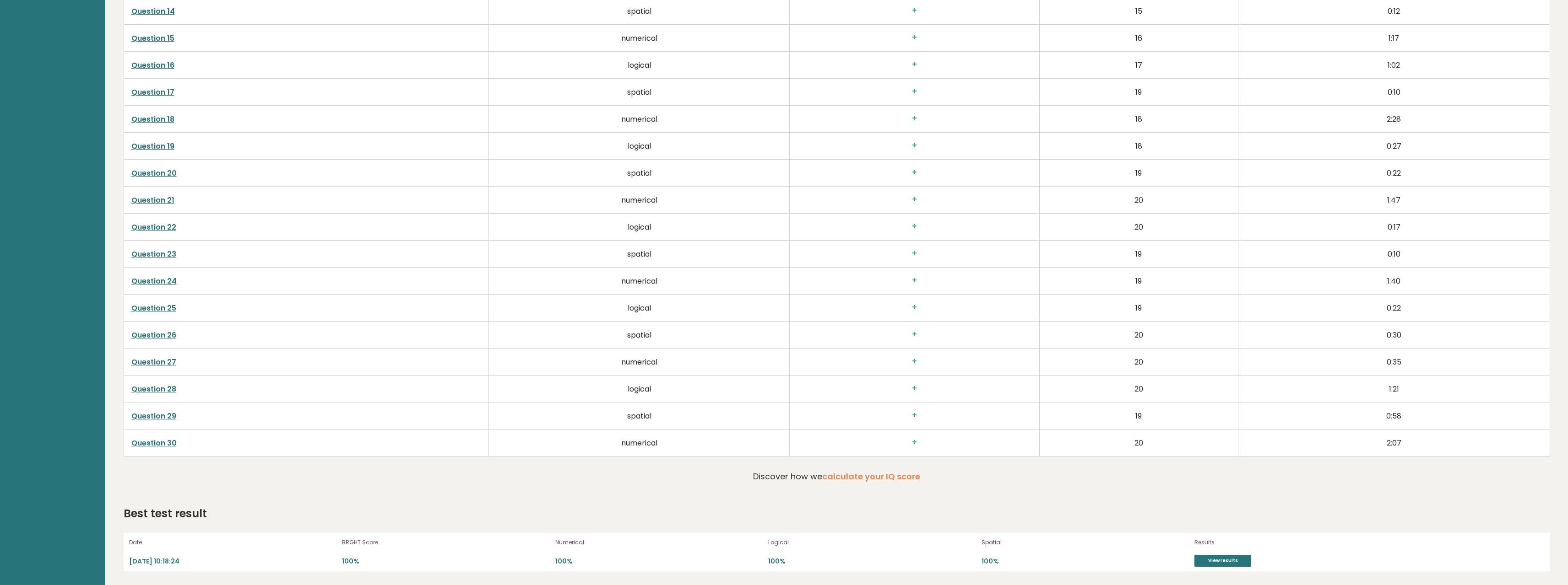
click at [171, 389] on link "Question 28" at bounding box center [154, 389] width 45 height 11
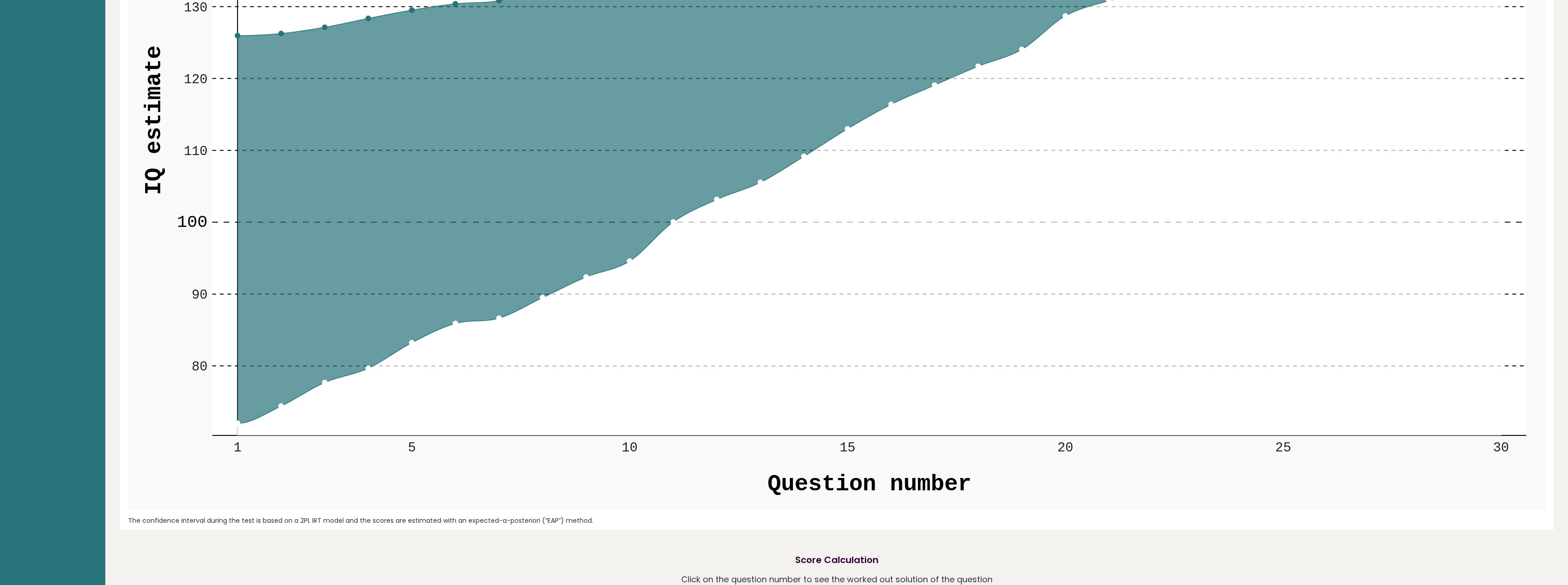
scroll to position [55, 0]
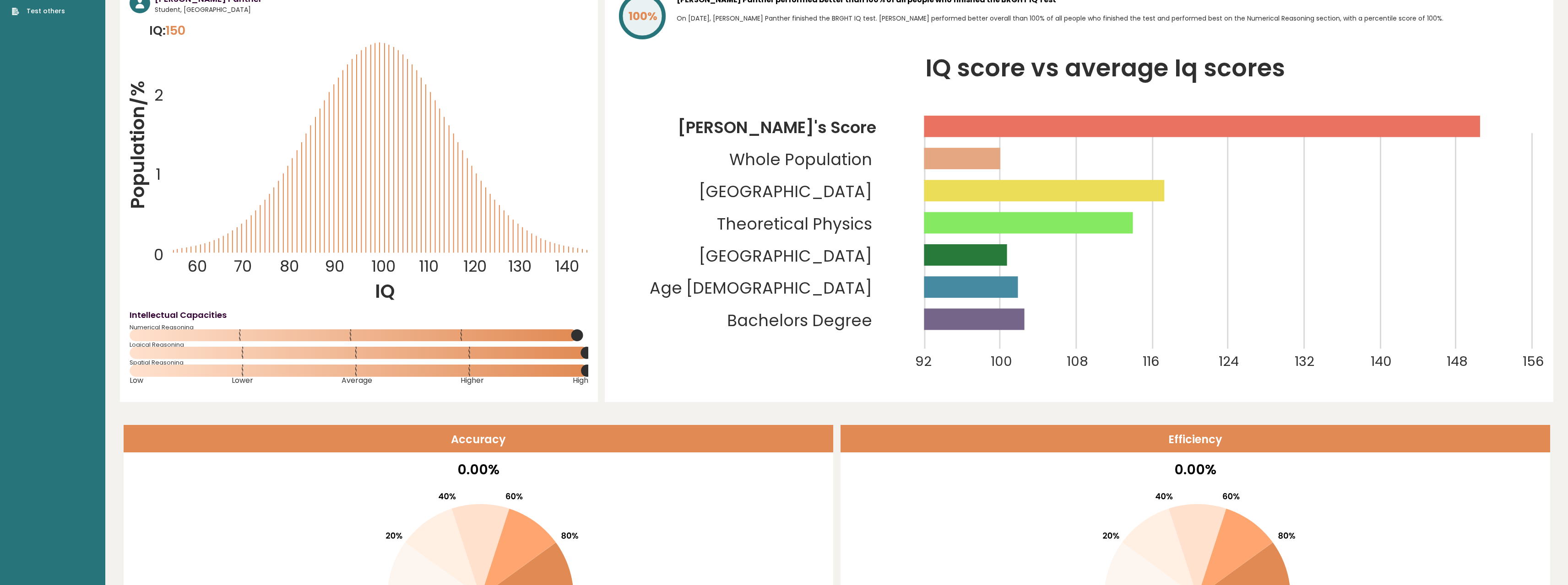
drag, startPoint x: 502, startPoint y: 410, endPoint x: 546, endPoint y: 185, distance: 229.3
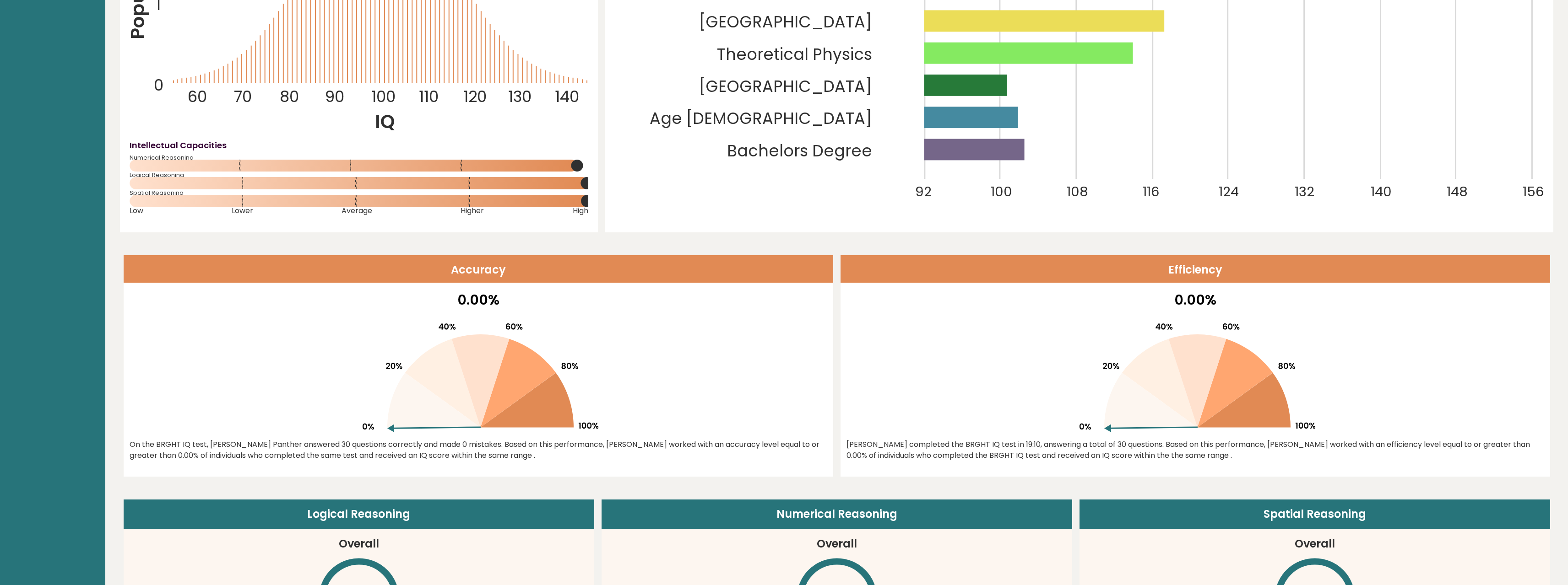
scroll to position [2294, 0]
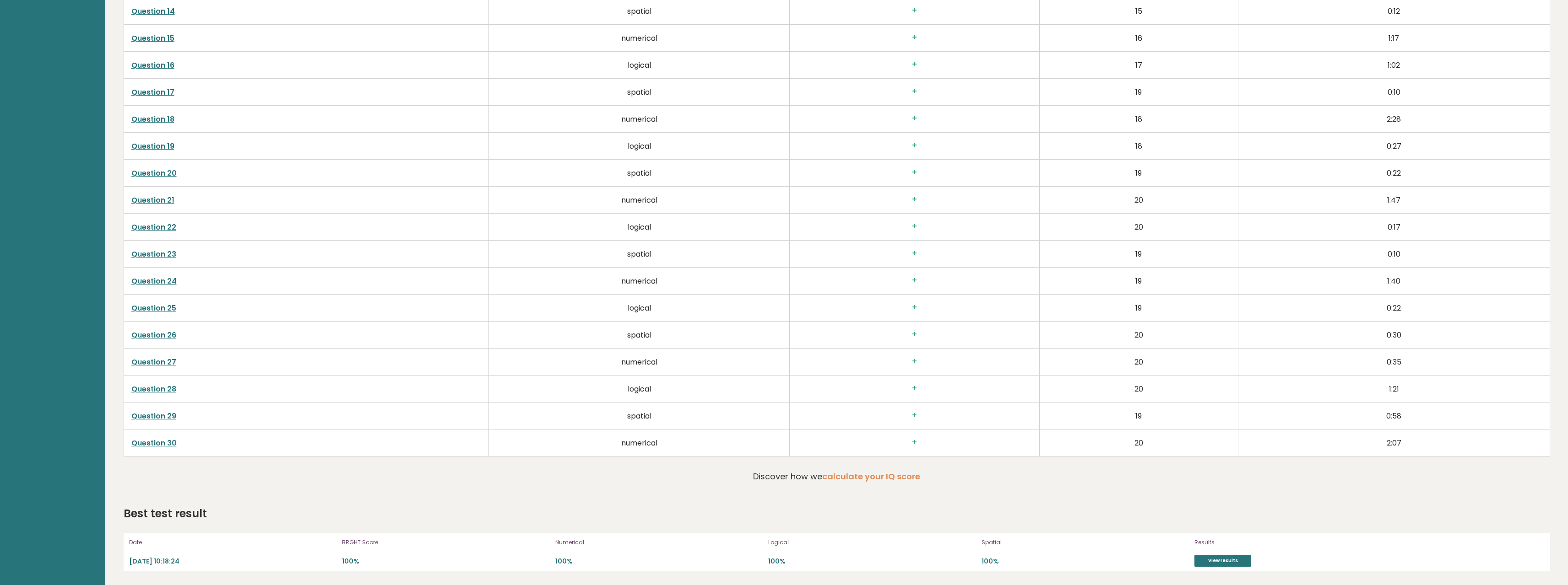
drag, startPoint x: 588, startPoint y: 206, endPoint x: 609, endPoint y: 476, distance: 270.8
click at [166, 387] on link "Question 28" at bounding box center [154, 389] width 45 height 11
click at [172, 390] on link "Question 28" at bounding box center [154, 389] width 45 height 11
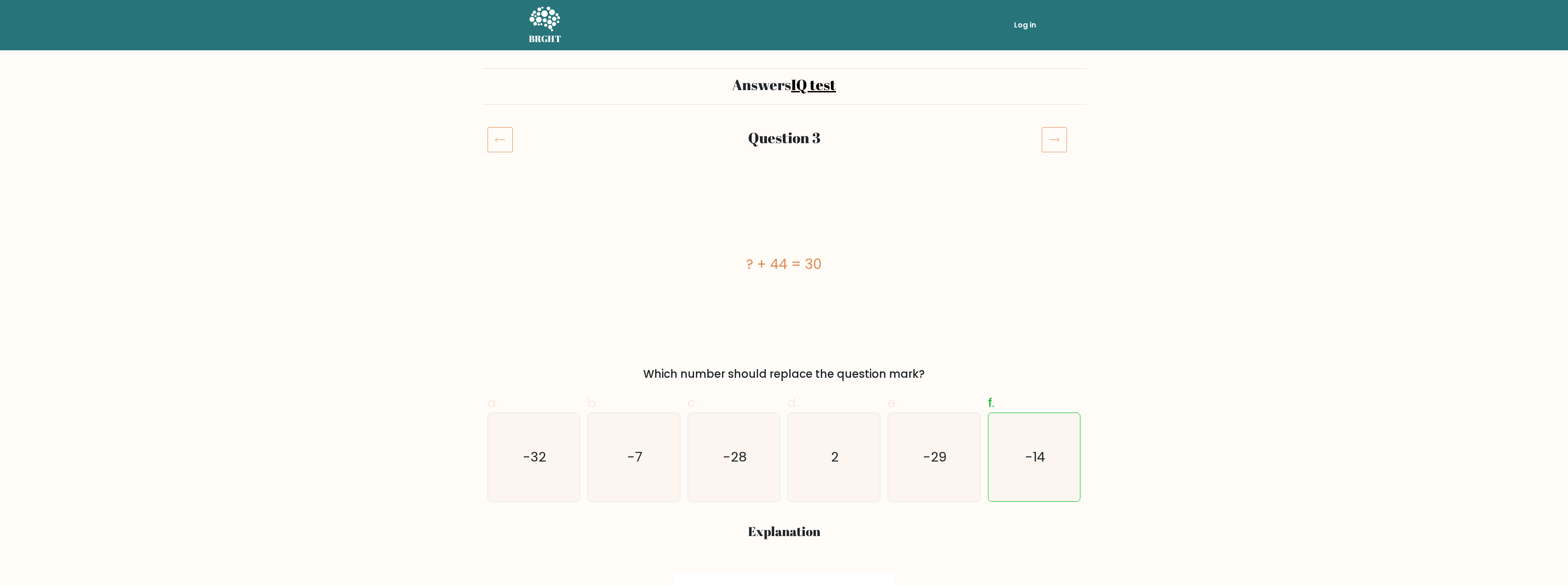
drag, startPoint x: 370, startPoint y: 122, endPoint x: 375, endPoint y: 121, distance: 5.1
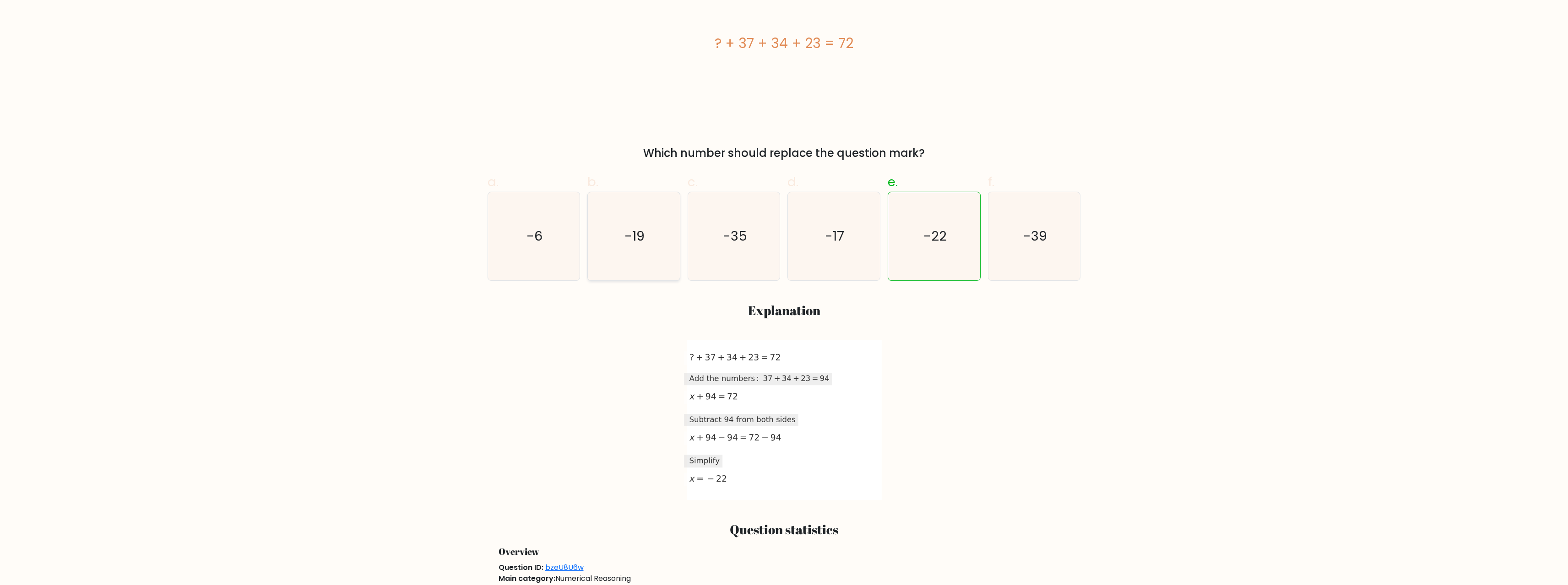
scroll to position [229, 0]
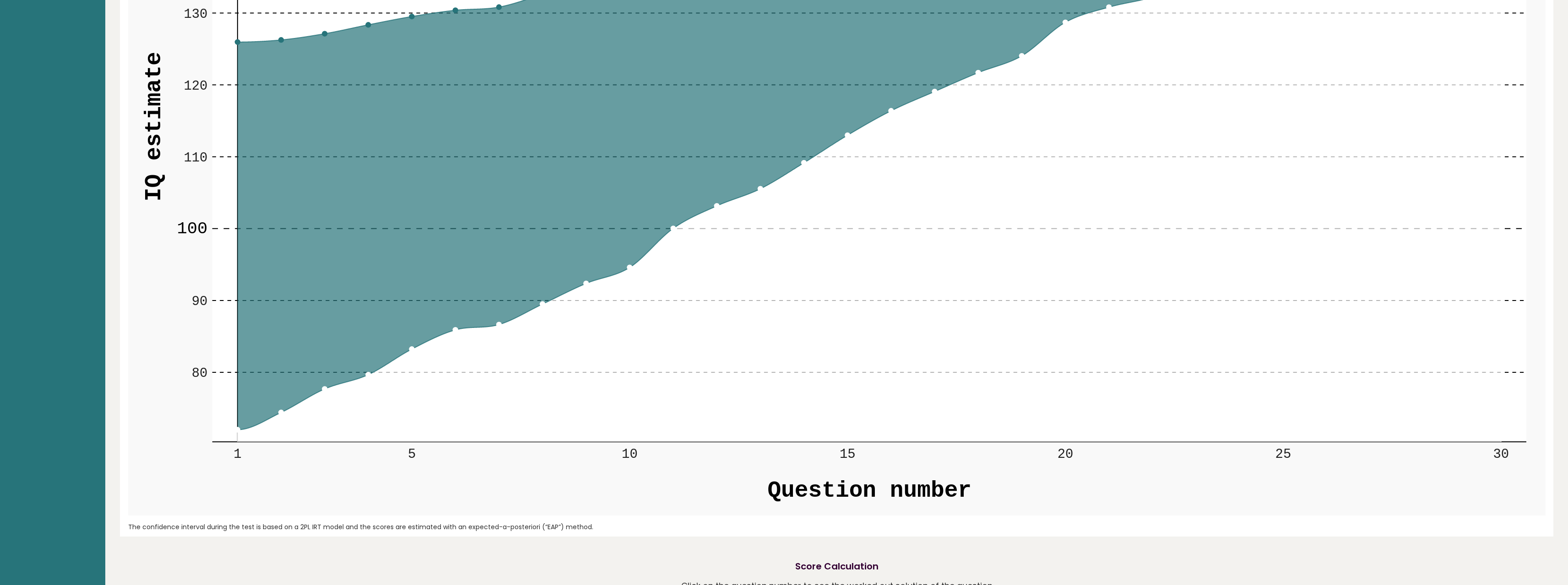
scroll to position [1451, 0]
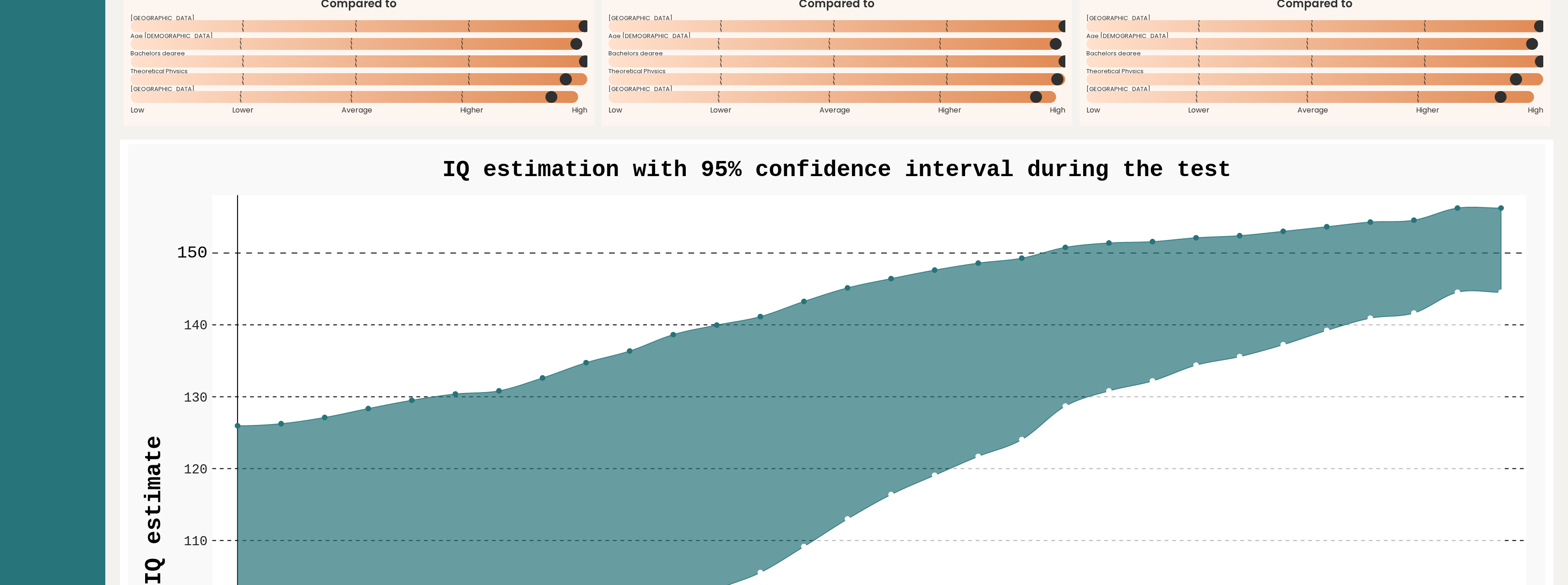
drag, startPoint x: 839, startPoint y: 211, endPoint x: 857, endPoint y: 92, distance: 120.4
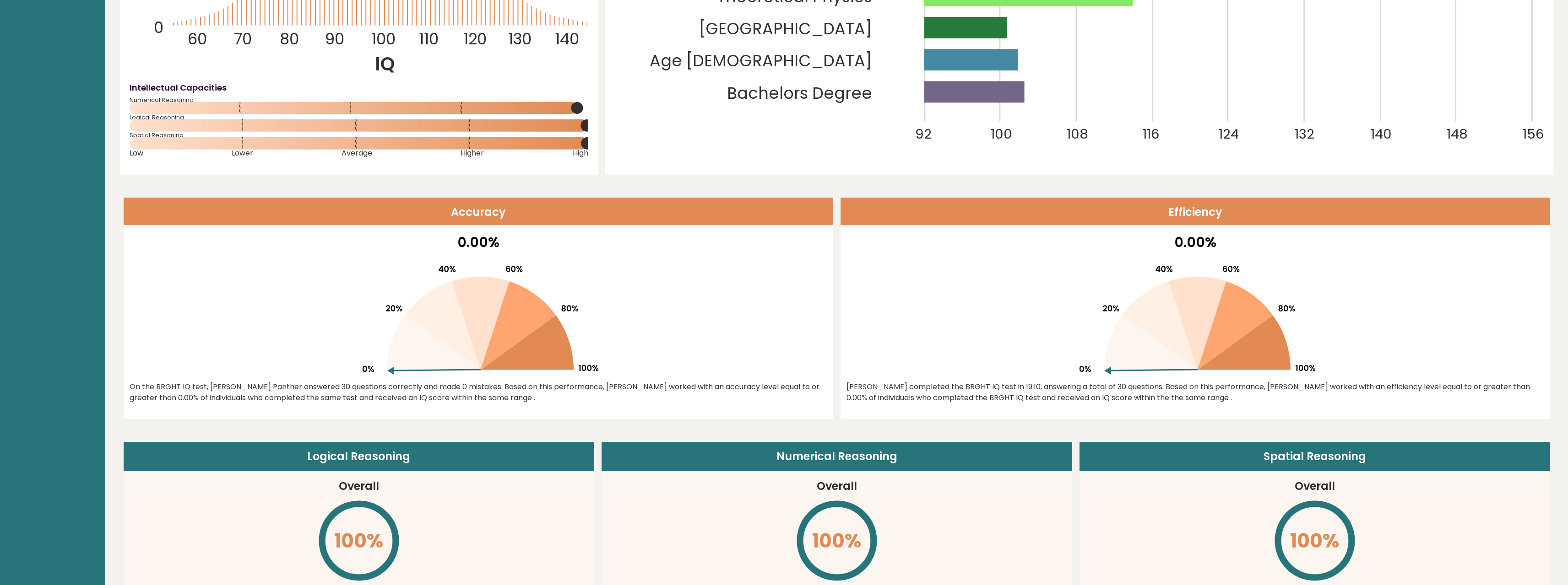
scroll to position [0, 0]
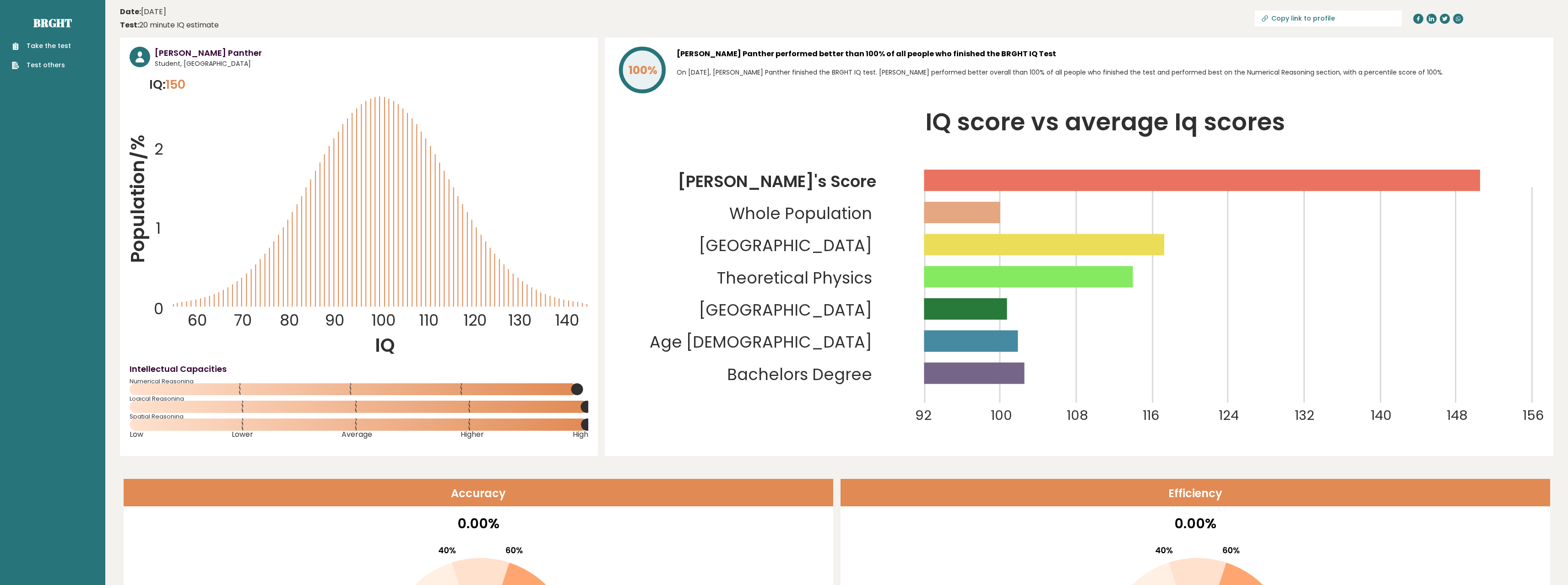
drag, startPoint x: 902, startPoint y: 221, endPoint x: 881, endPoint y: 105, distance: 117.9
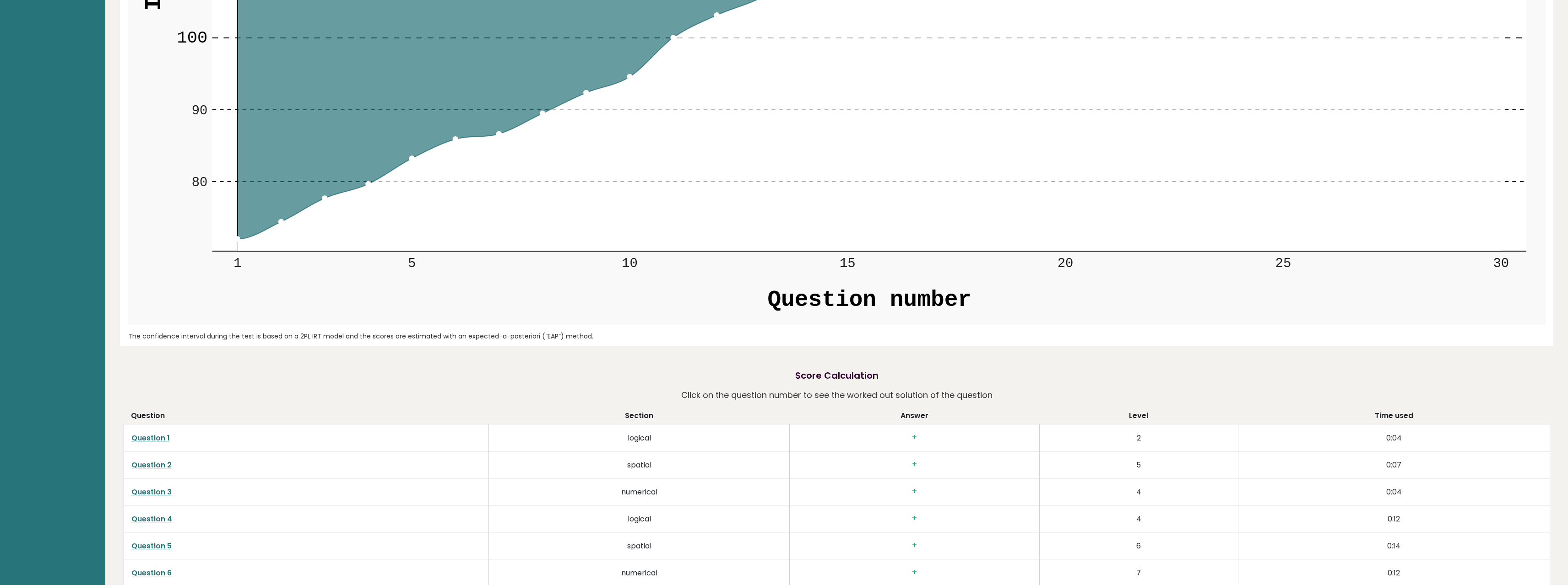
drag, startPoint x: 464, startPoint y: 169, endPoint x: 508, endPoint y: 282, distance: 121.3
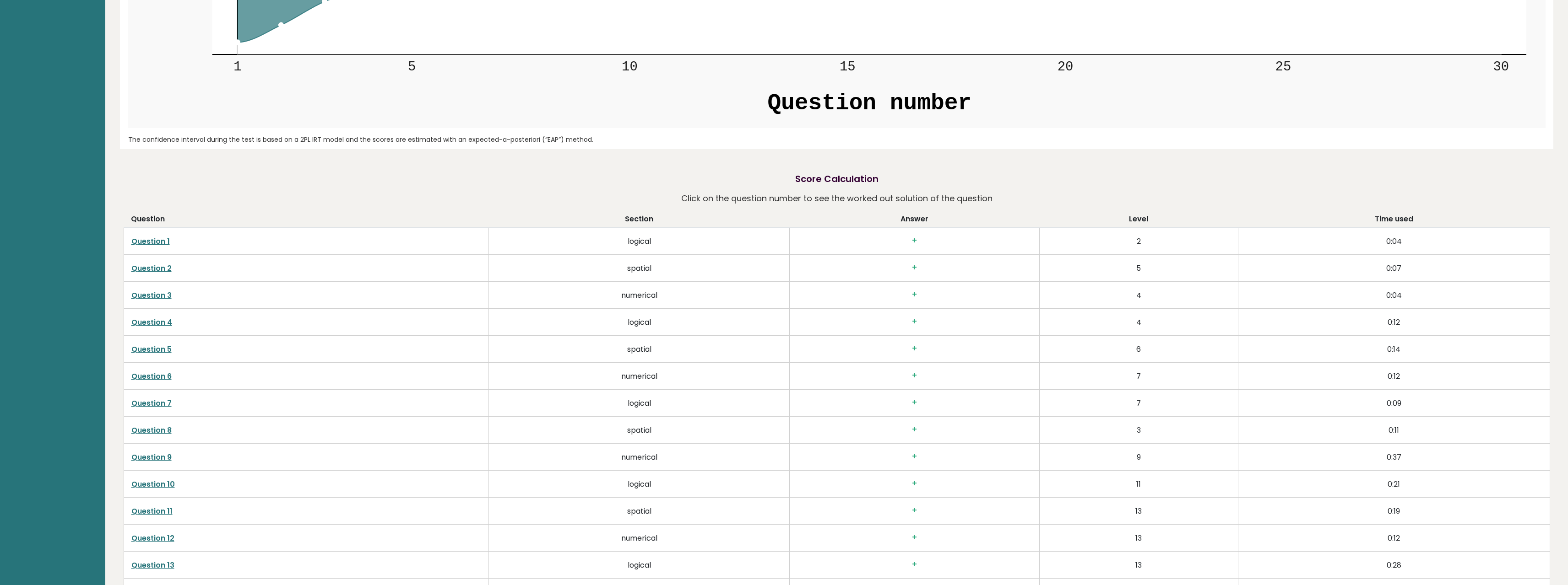
scroll to position [2294, 0]
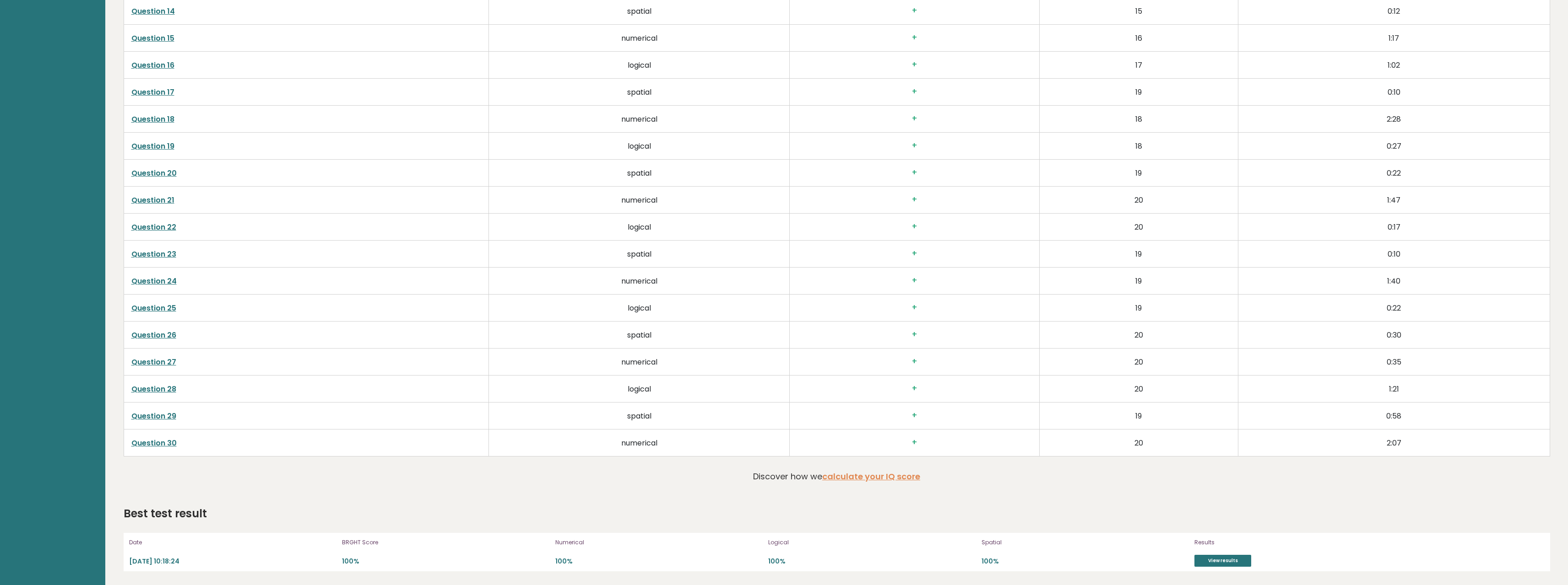
drag, startPoint x: 542, startPoint y: 467, endPoint x: 565, endPoint y: 537, distance: 73.7
click at [169, 446] on link "Question 30" at bounding box center [154, 443] width 45 height 11
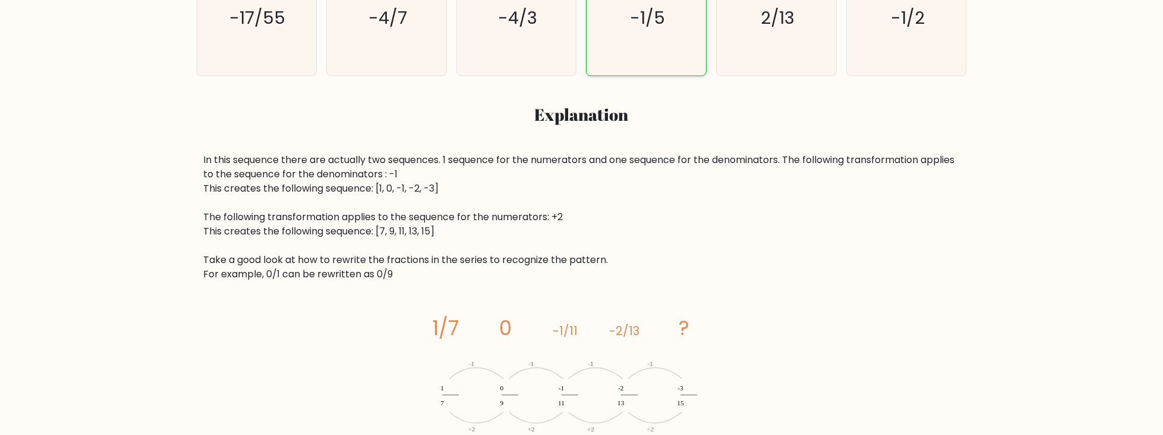
scroll to position [441, 0]
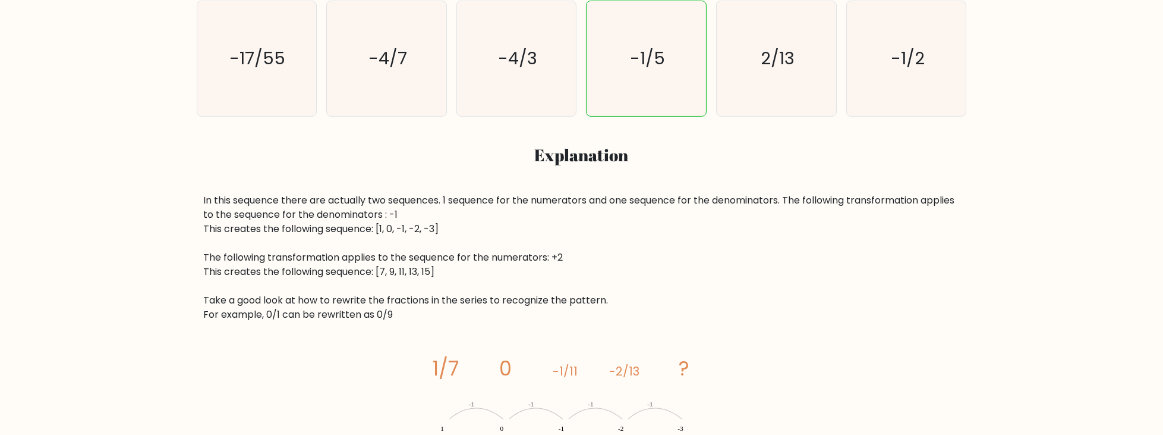
drag, startPoint x: 612, startPoint y: 274, endPoint x: 580, endPoint y: 223, distance: 59.9
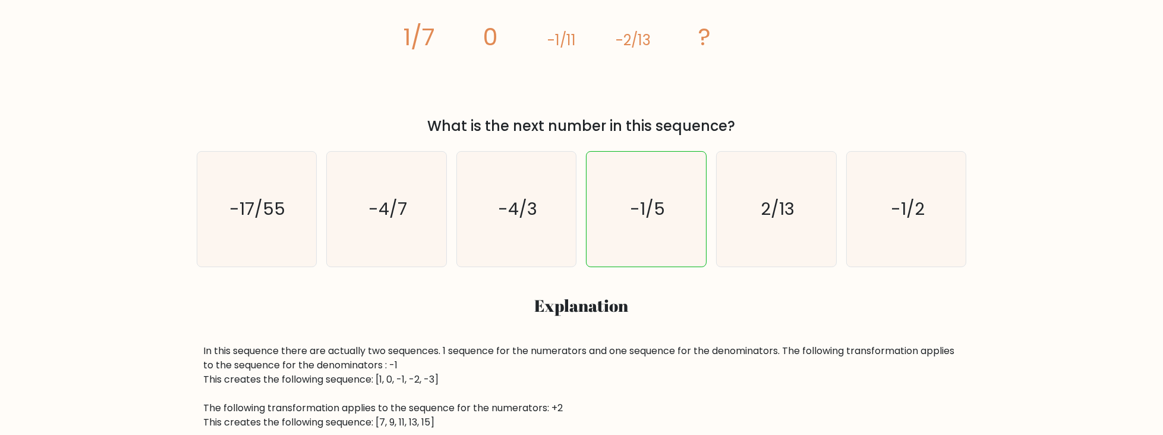
scroll to position [360, 0]
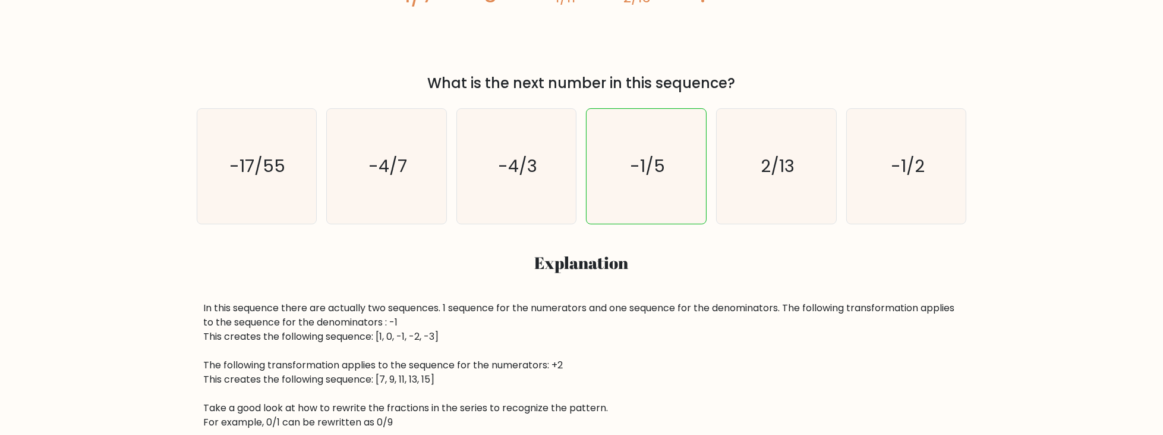
drag, startPoint x: 662, startPoint y: 285, endPoint x: 634, endPoint y: 221, distance: 69.2
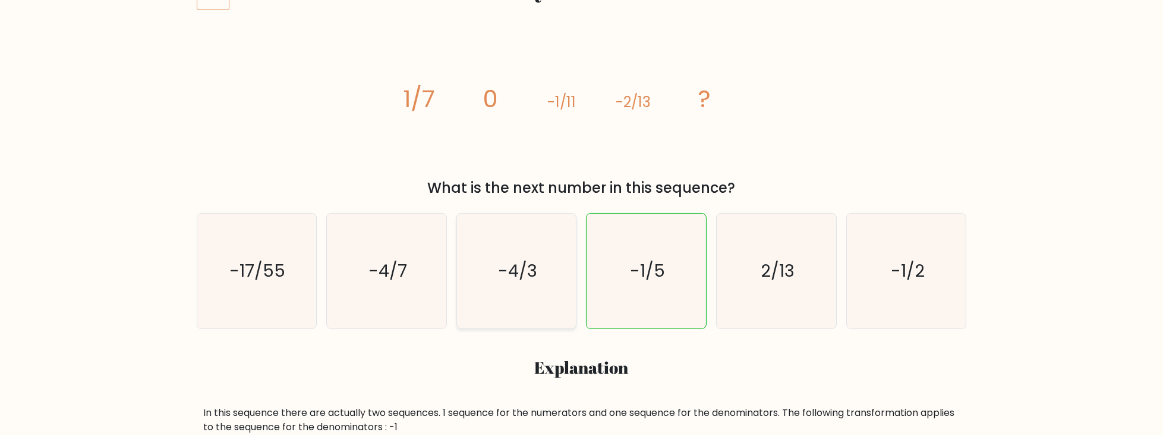
drag, startPoint x: 549, startPoint y: 239, endPoint x: 541, endPoint y: 177, distance: 62.3
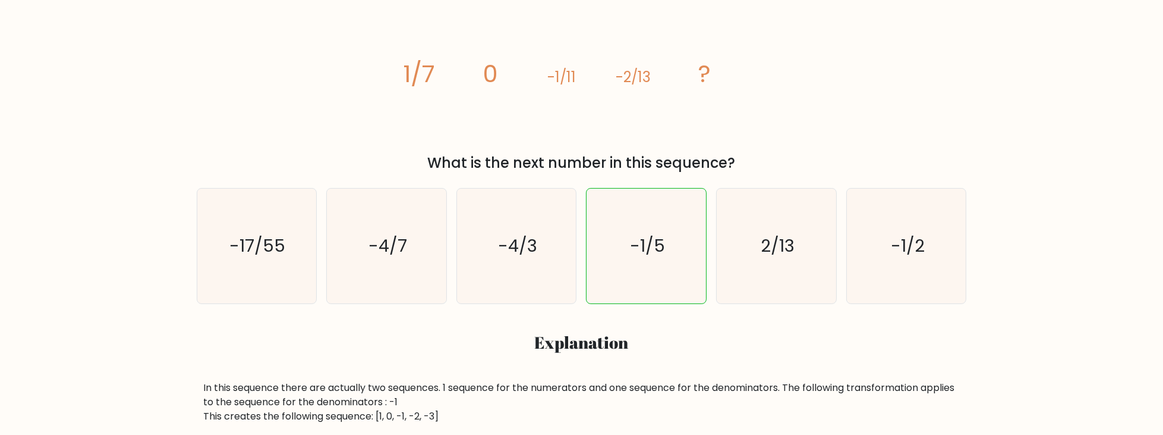
drag, startPoint x: 540, startPoint y: 187, endPoint x: 540, endPoint y: 200, distance: 13.1
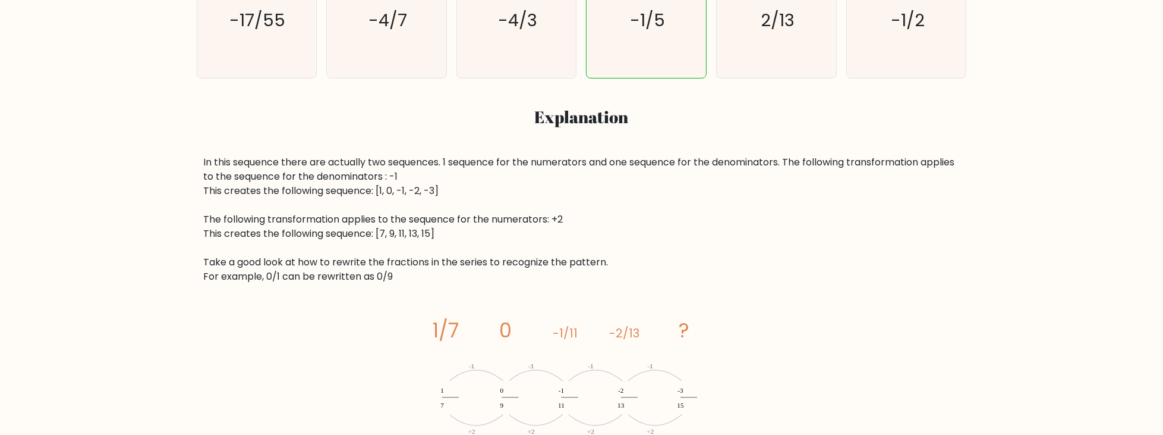
scroll to position [452, 0]
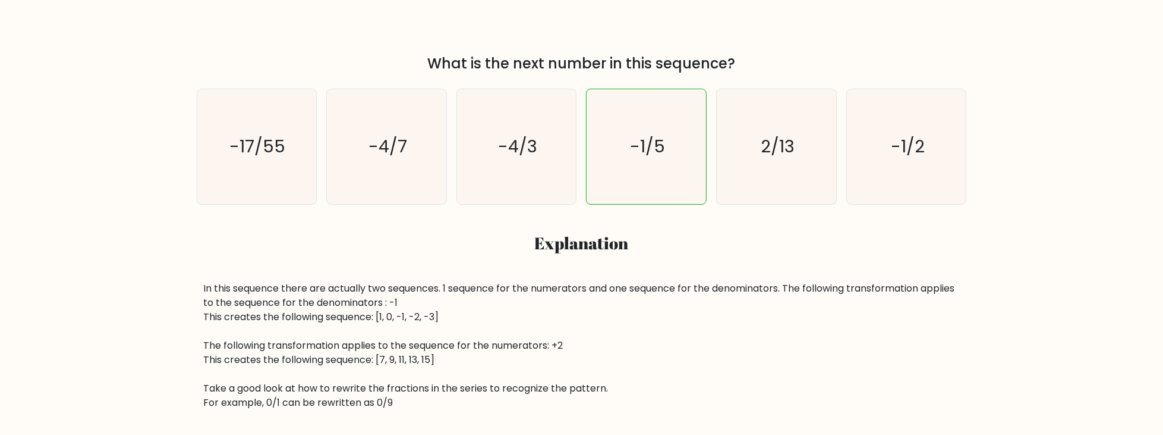
drag, startPoint x: 547, startPoint y: 284, endPoint x: 549, endPoint y: 272, distance: 11.5
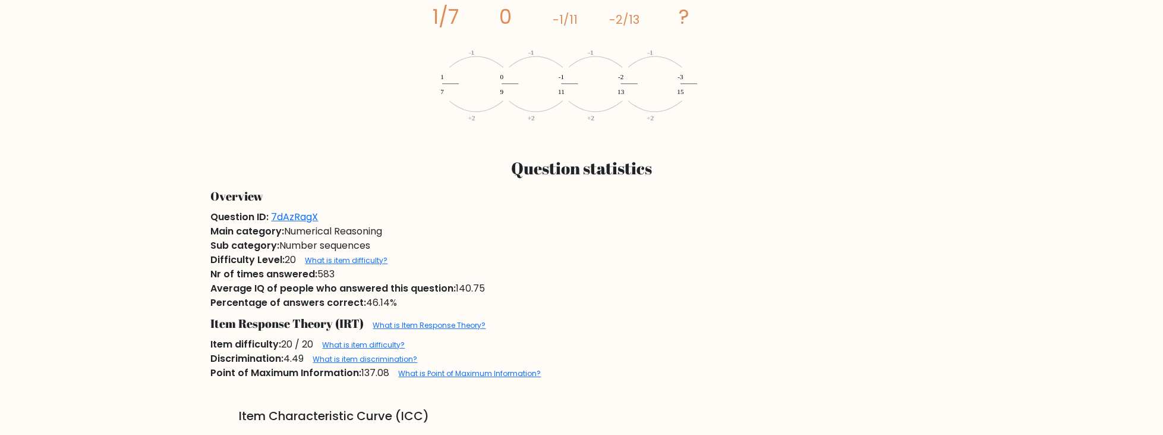
scroll to position [753, 0]
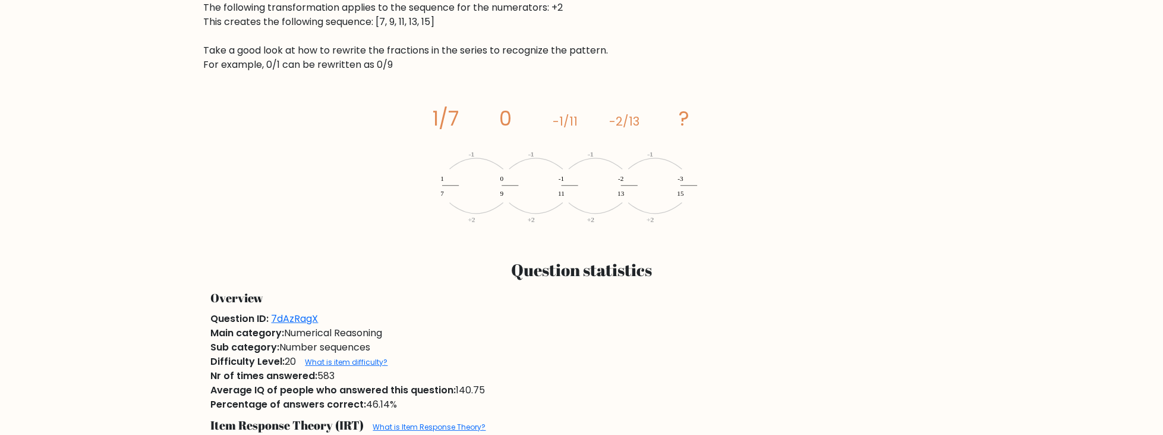
drag, startPoint x: 552, startPoint y: 262, endPoint x: 521, endPoint y: 130, distance: 136.2
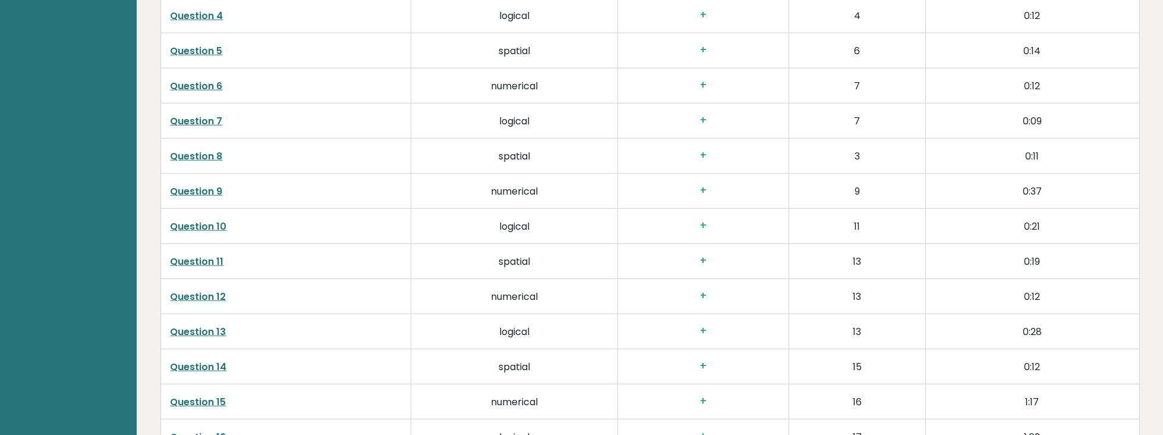
drag, startPoint x: 561, startPoint y: 234, endPoint x: 586, endPoint y: 260, distance: 36.1
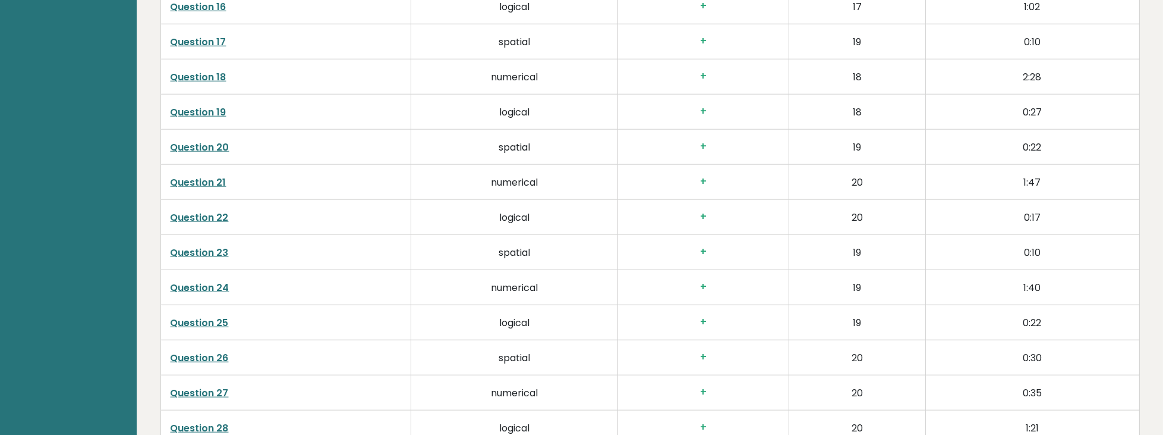
scroll to position [2669, 0]
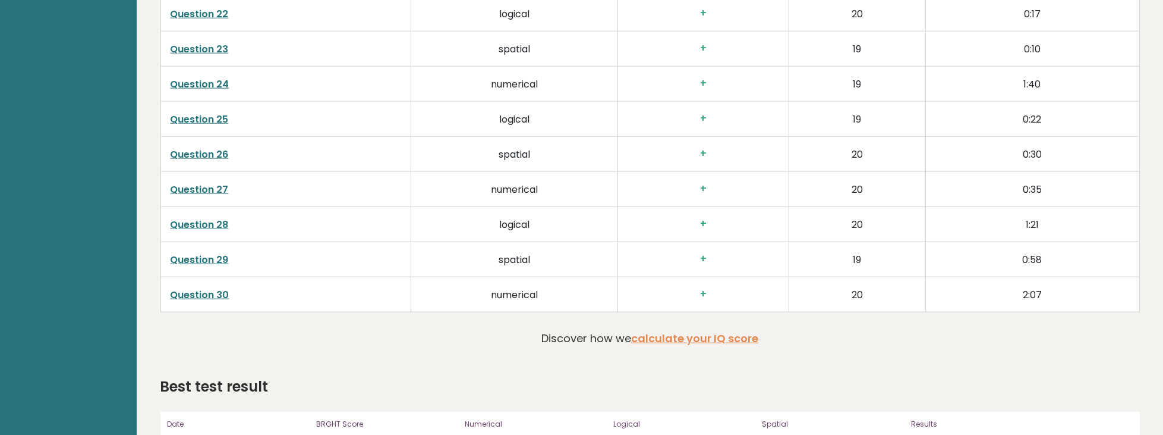
click at [213, 218] on link "Question 28" at bounding box center [200, 225] width 58 height 14
click at [204, 147] on link "Question 26" at bounding box center [200, 154] width 58 height 14
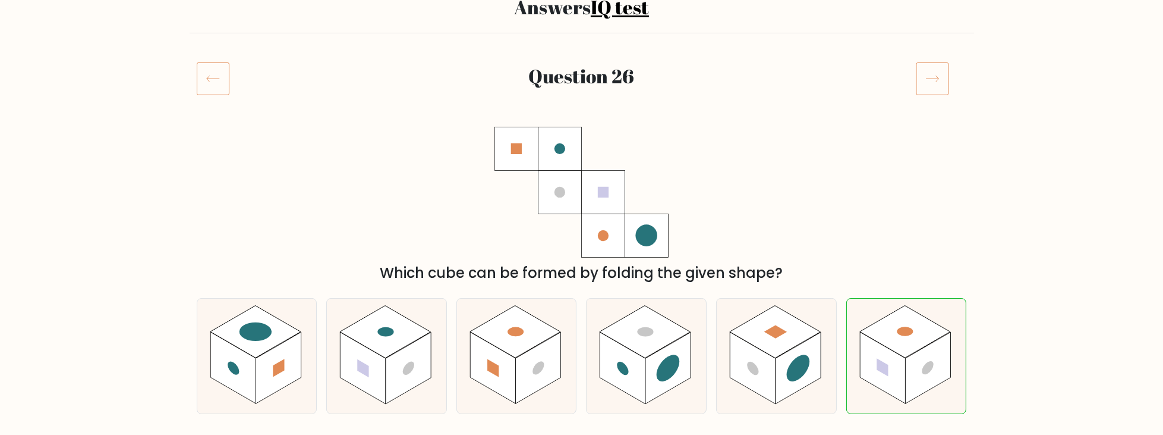
scroll to position [102, 0]
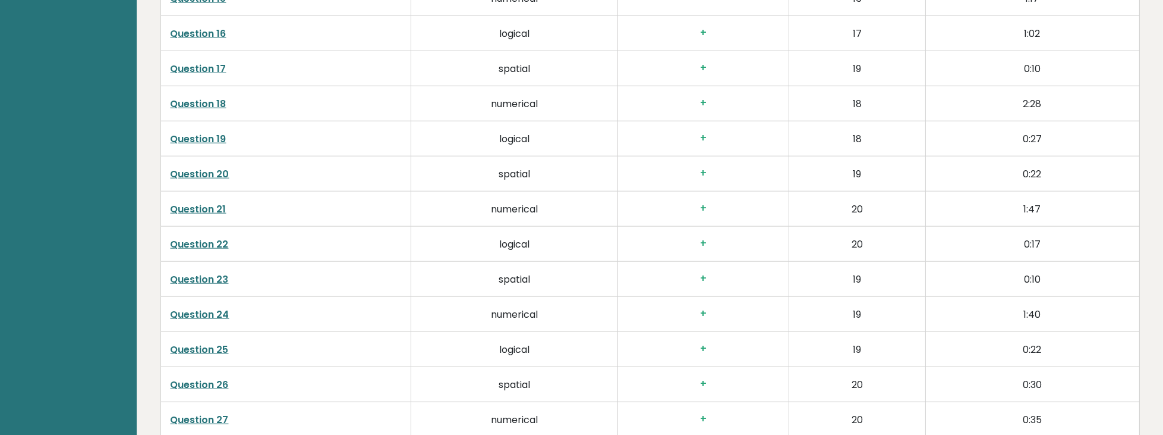
scroll to position [2609, 0]
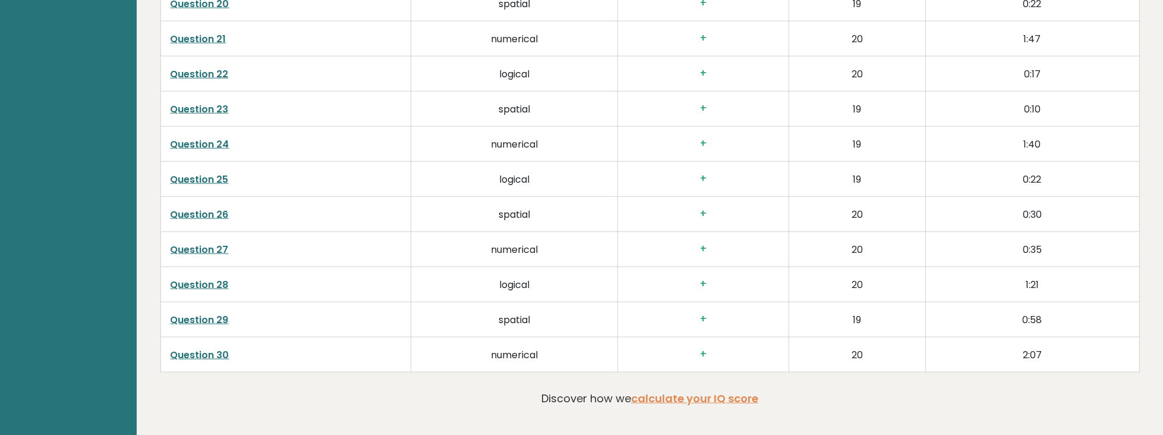
click at [222, 207] on link "Question 26" at bounding box center [200, 214] width 58 height 14
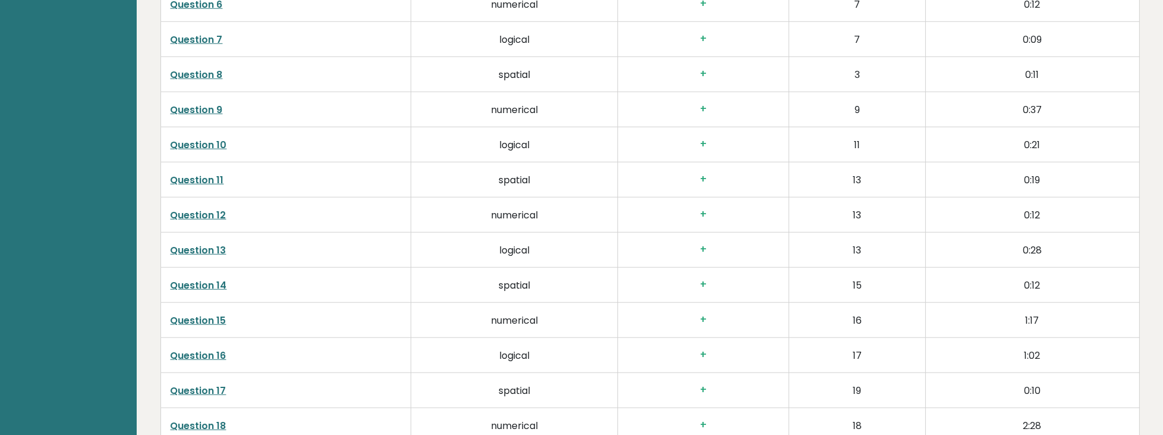
scroll to position [2105, 0]
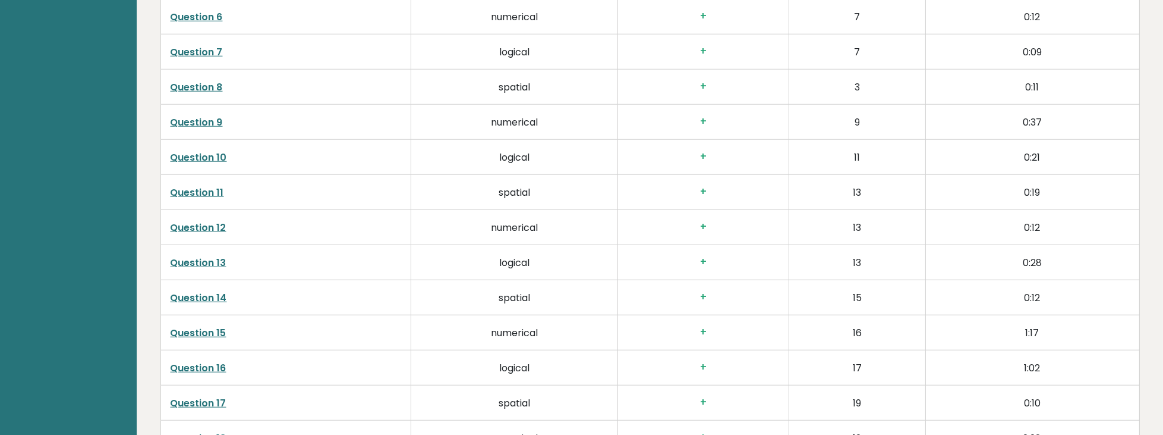
click at [201, 221] on link "Question 12" at bounding box center [199, 228] width 56 height 14
click at [223, 221] on link "Question 12" at bounding box center [199, 228] width 56 height 14
click at [210, 150] on link "Question 10" at bounding box center [199, 157] width 56 height 14
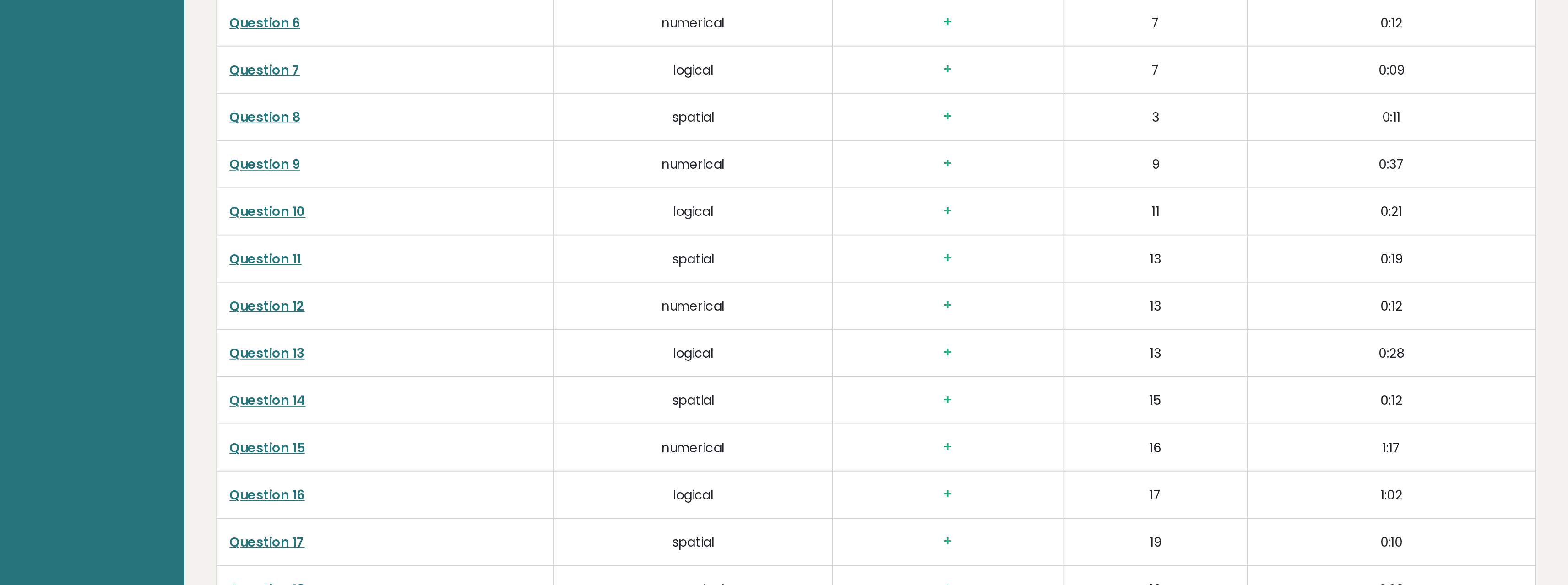
scroll to position [1620, 0]
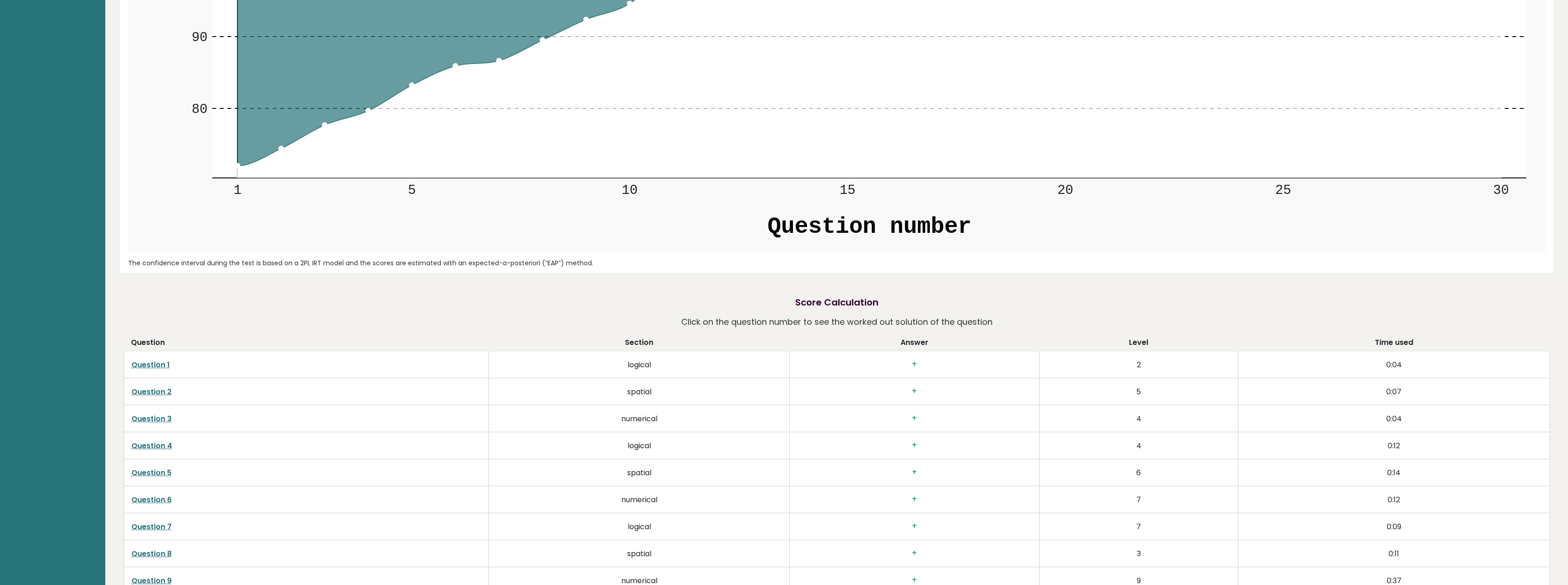
drag, startPoint x: 691, startPoint y: 198, endPoint x: 709, endPoint y: 266, distance: 70.3
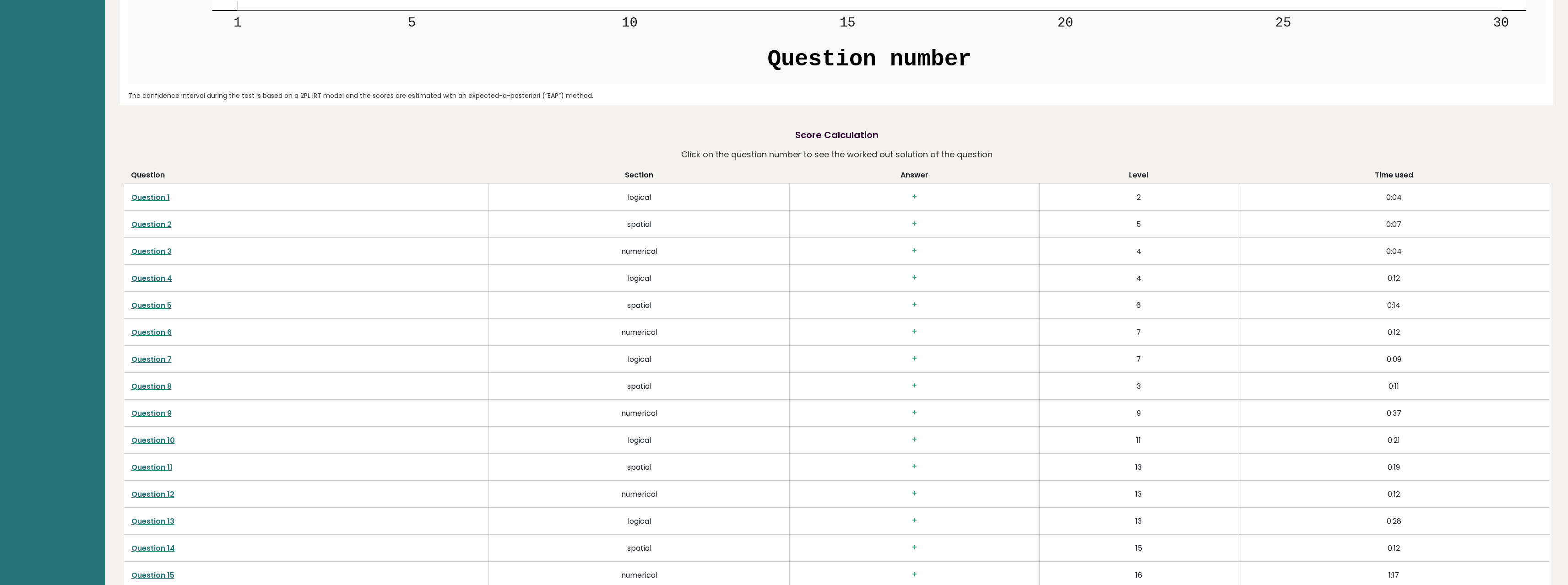
drag, startPoint x: 707, startPoint y: 232, endPoint x: 702, endPoint y: 321, distance: 89.1
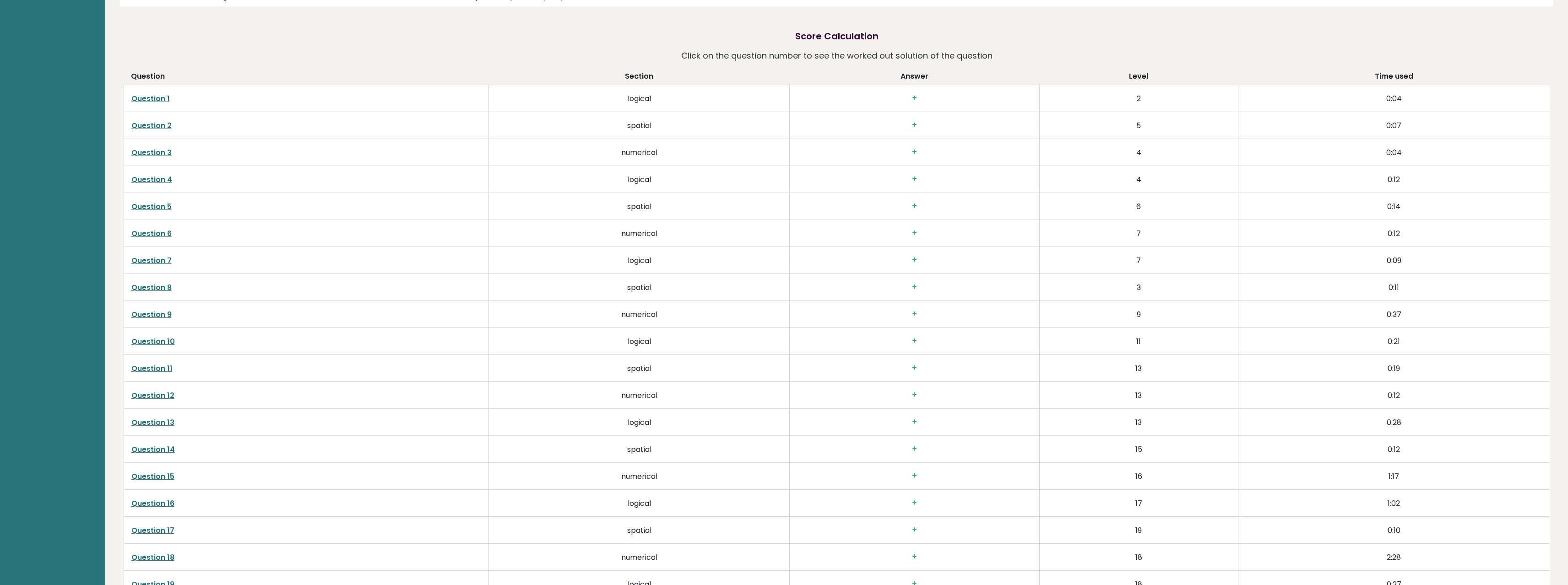
click at [162, 286] on link "Question 8" at bounding box center [152, 288] width 40 height 11
click at [151, 207] on link "Question 5" at bounding box center [152, 207] width 40 height 11
click at [157, 289] on link "Question 8" at bounding box center [152, 288] width 40 height 11
drag, startPoint x: 193, startPoint y: 284, endPoint x: 260, endPoint y: 308, distance: 71.2
click at [272, 311] on tbody "Question 1 logical + 2 0:04 Question 2 spatial + 5 0:07 Question 3 numerical + …" at bounding box center [836, 490] width 1426 height 810
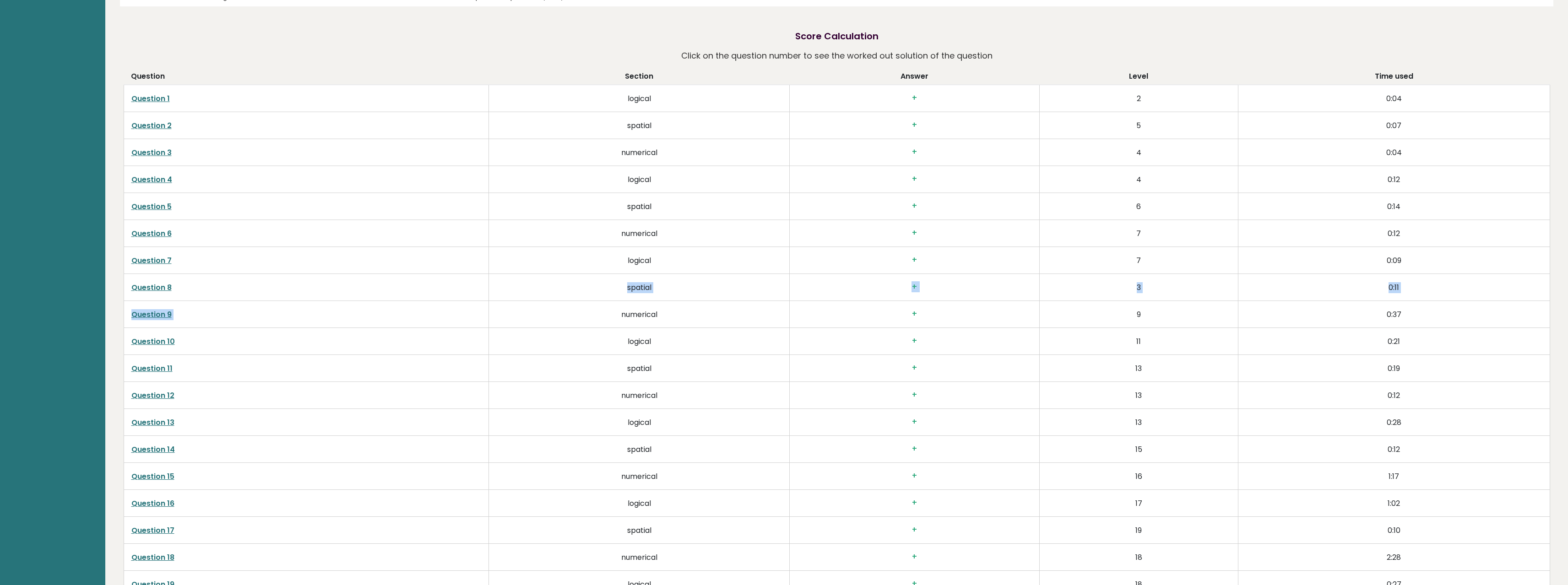
click at [156, 287] on link "Question 8" at bounding box center [152, 288] width 40 height 11
drag, startPoint x: 1420, startPoint y: 303, endPoint x: 144, endPoint y: 309, distance: 1276.0
click at [142, 306] on tr "Question 9 numerical + 9 0:37" at bounding box center [836, 314] width 1426 height 27
click at [151, 311] on link "Question 9" at bounding box center [152, 315] width 40 height 11
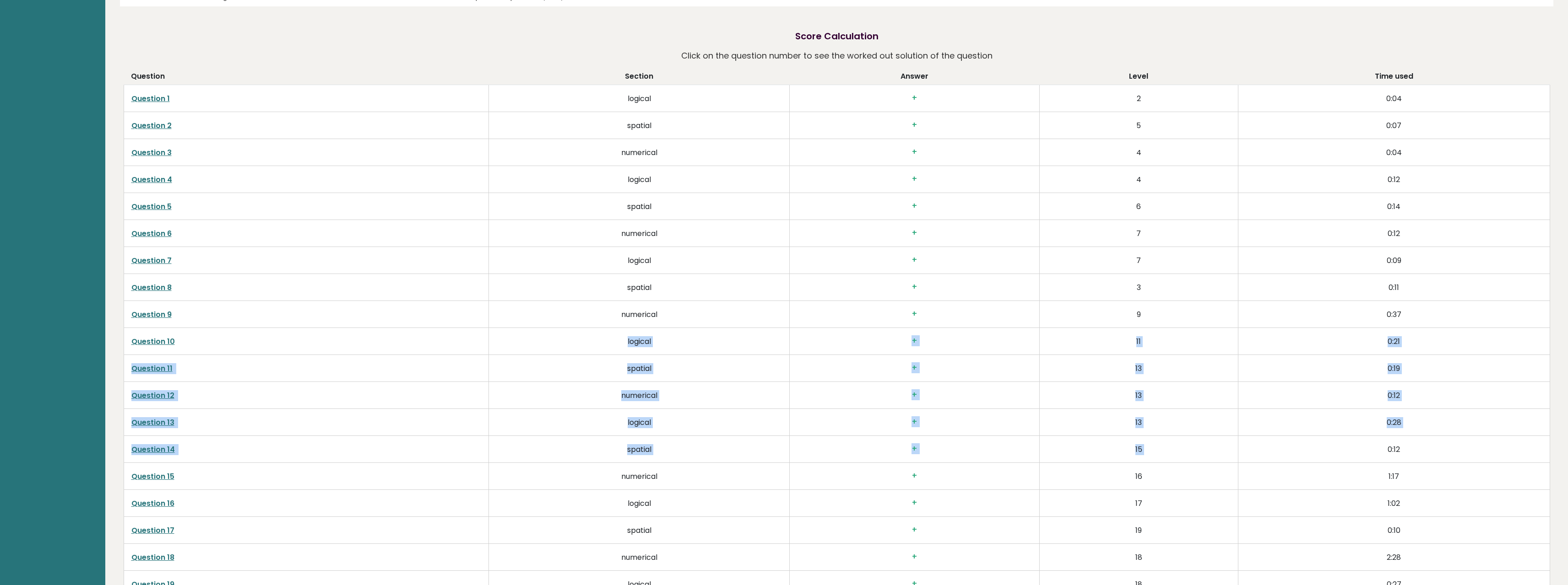
drag, startPoint x: 440, startPoint y: 346, endPoint x: 1298, endPoint y: 442, distance: 863.4
click at [896, 334] on tbody "Question 1 logical + 2 0:04 Question 2 spatial + 5 0:07 Question 3 numerical + …" at bounding box center [836, 490] width 1426 height 810
drag, startPoint x: 1386, startPoint y: 490, endPoint x: 1392, endPoint y: 493, distance: 6.7
click at [896, 334] on td "1:02" at bounding box center [1393, 503] width 312 height 27
click at [165, 334] on td "Question 12" at bounding box center [306, 395] width 365 height 27
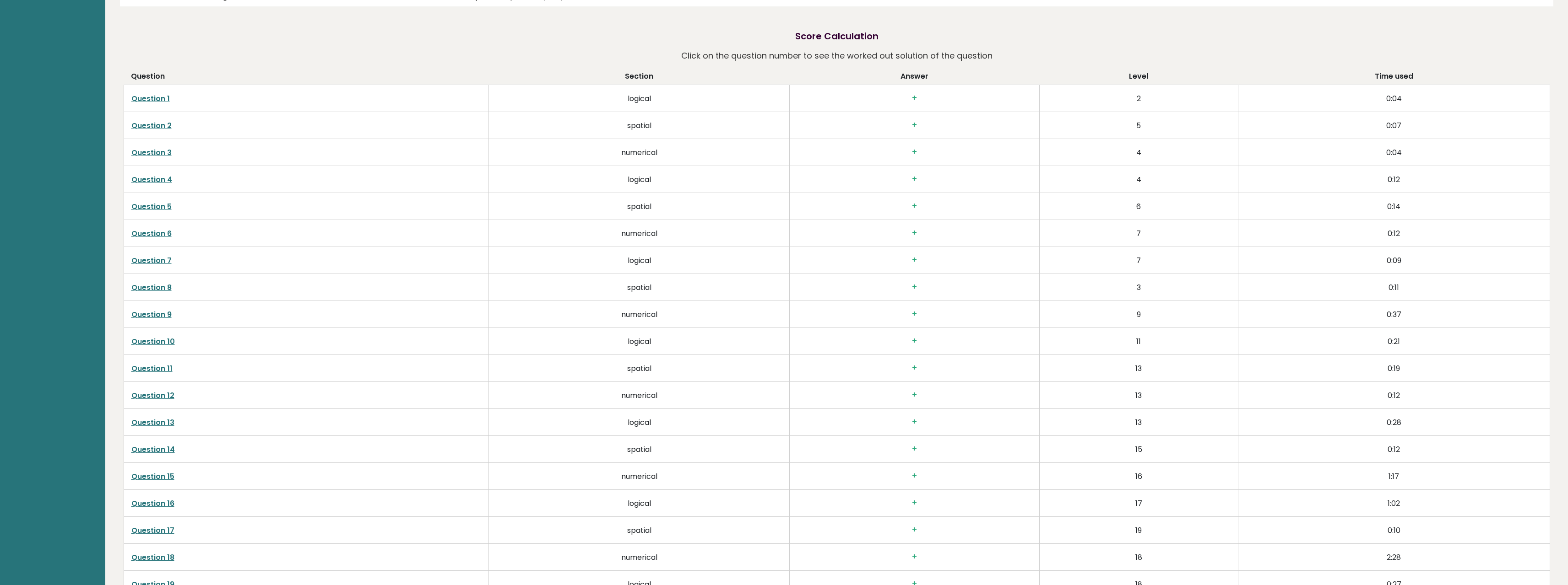
click at [159, 334] on link "Question 12" at bounding box center [153, 396] width 43 height 11
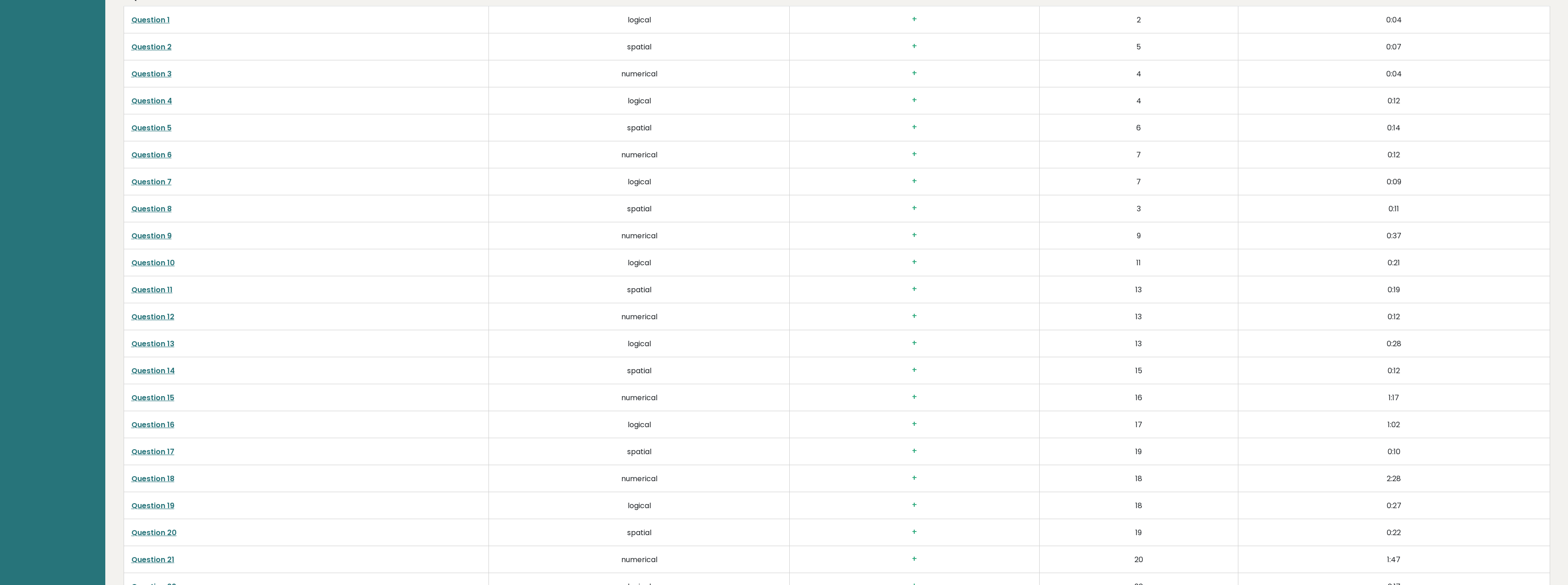
scroll to position [1947, 0]
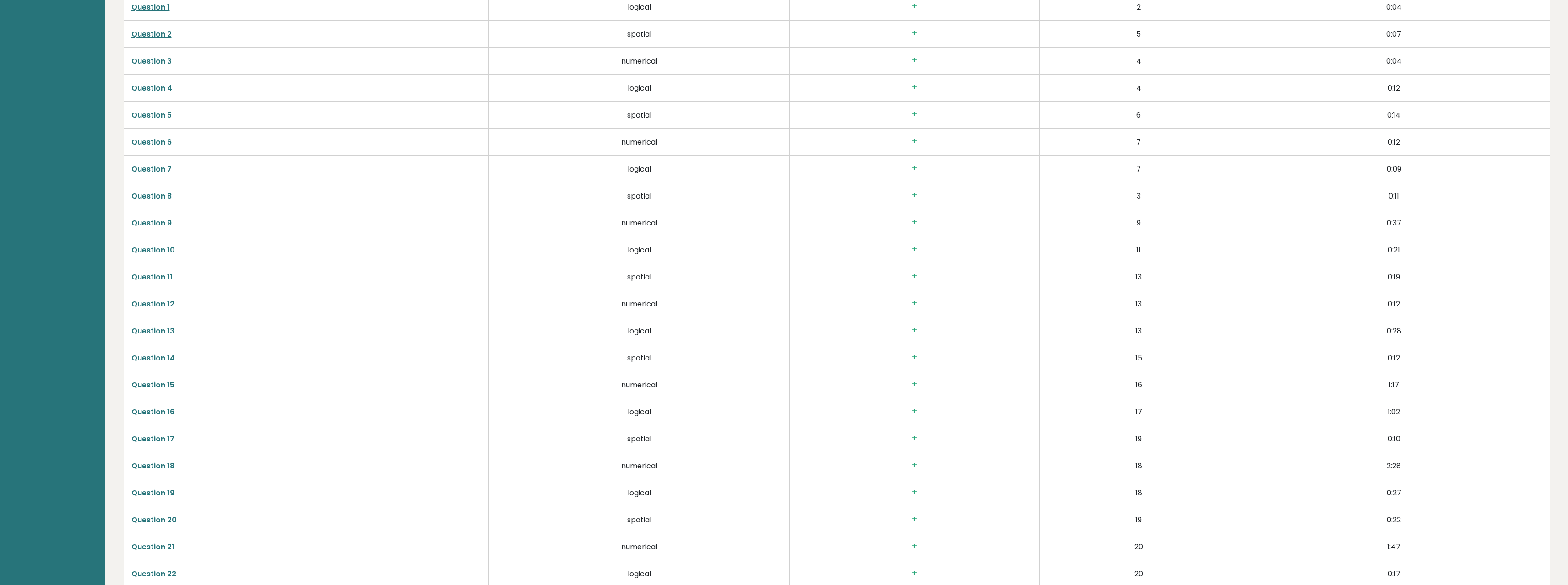
click at [161, 334] on link "Question 15" at bounding box center [153, 385] width 43 height 11
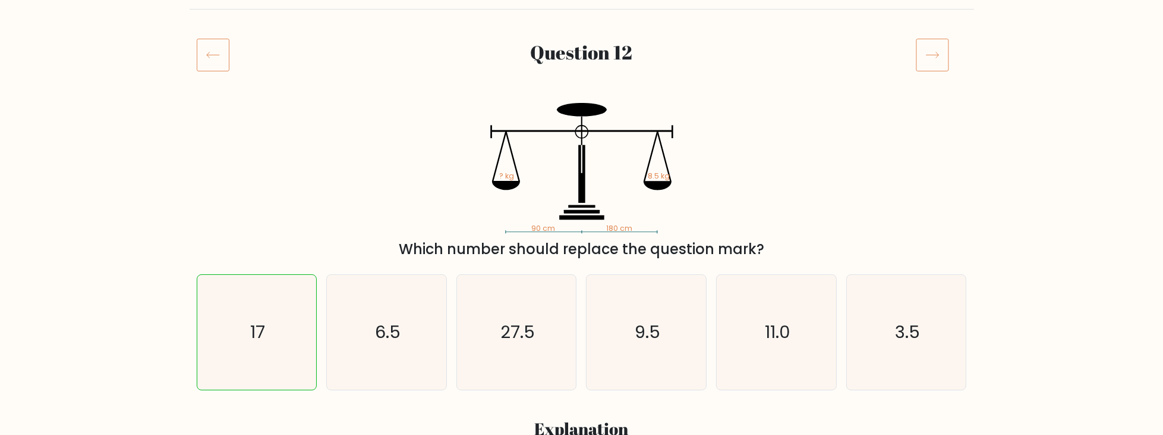
scroll to position [136, 0]
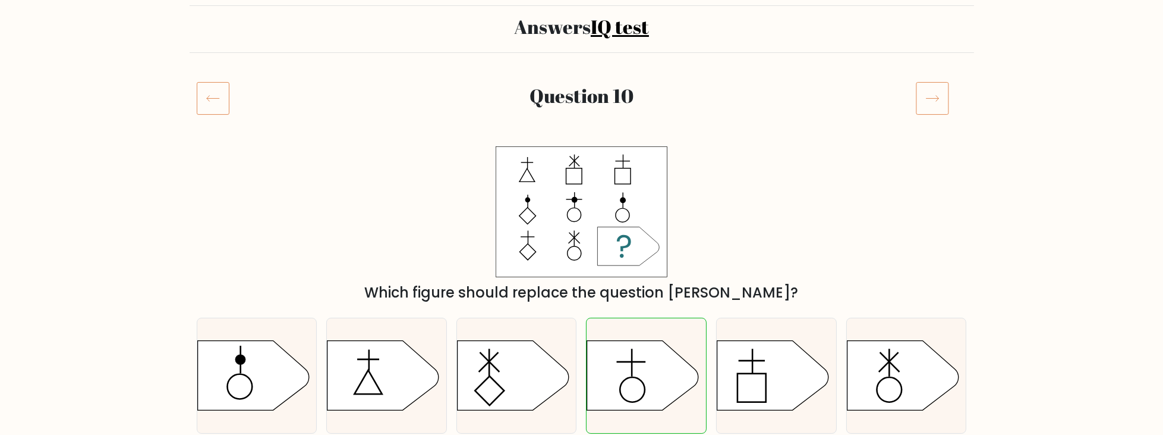
scroll to position [102, 0]
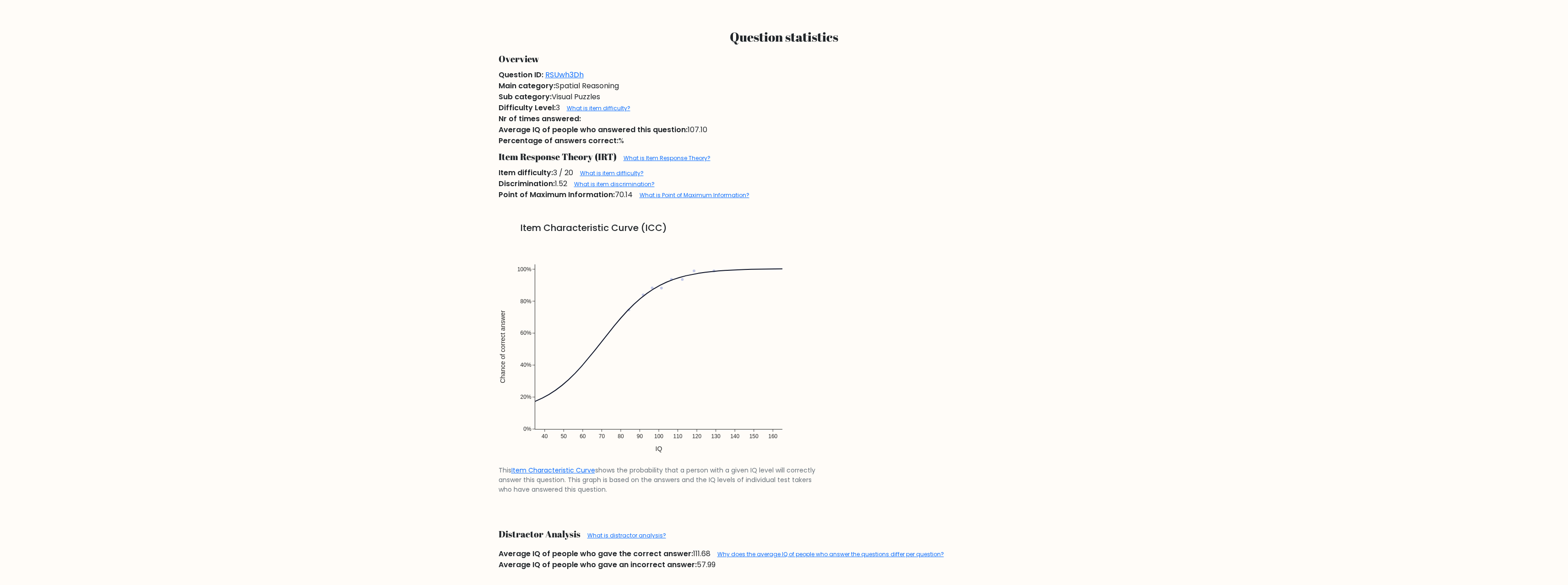
drag, startPoint x: 612, startPoint y: 224, endPoint x: 627, endPoint y: 345, distance: 121.9
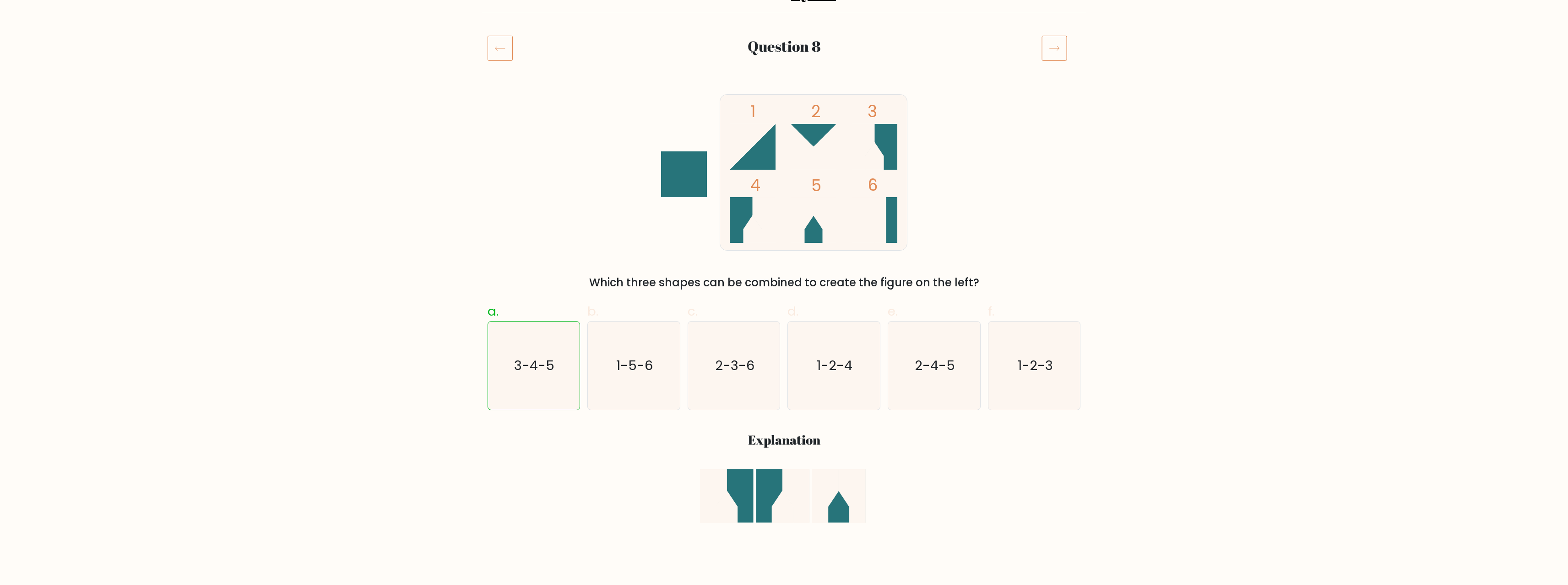
drag, startPoint x: 622, startPoint y: 345, endPoint x: 590, endPoint y: 213, distance: 135.8
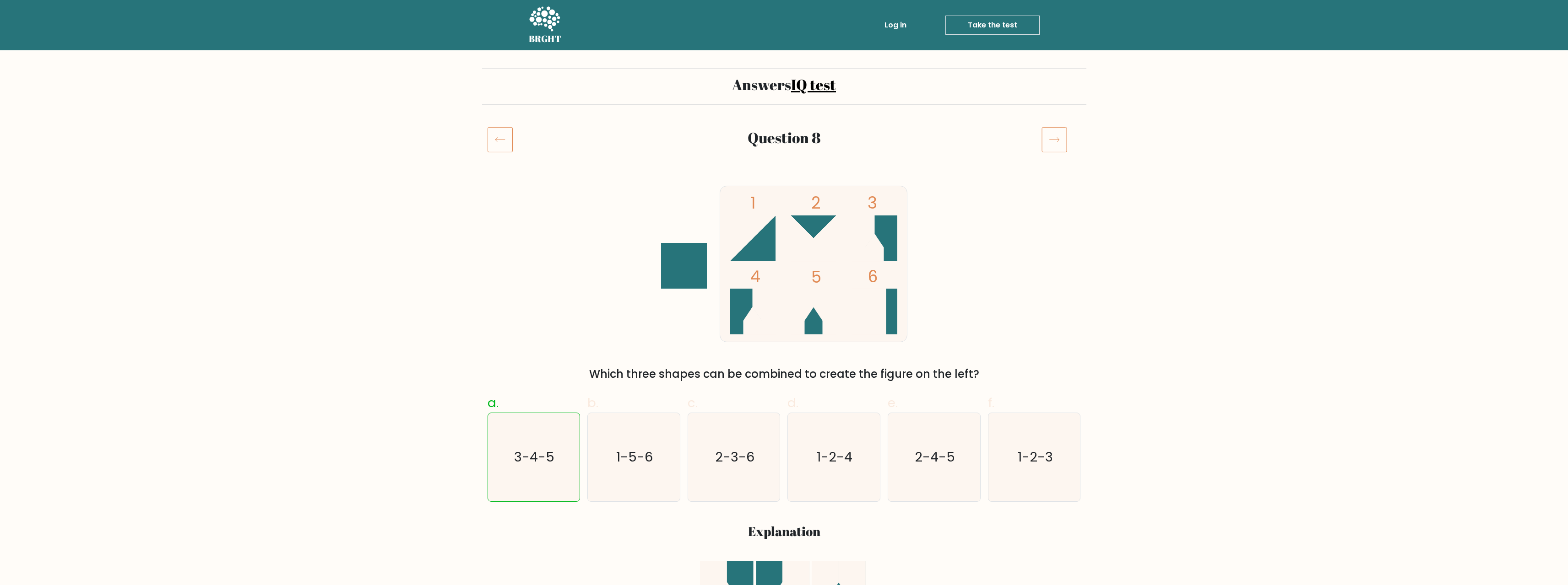
drag, startPoint x: 419, startPoint y: 82, endPoint x: 413, endPoint y: 79, distance: 6.7
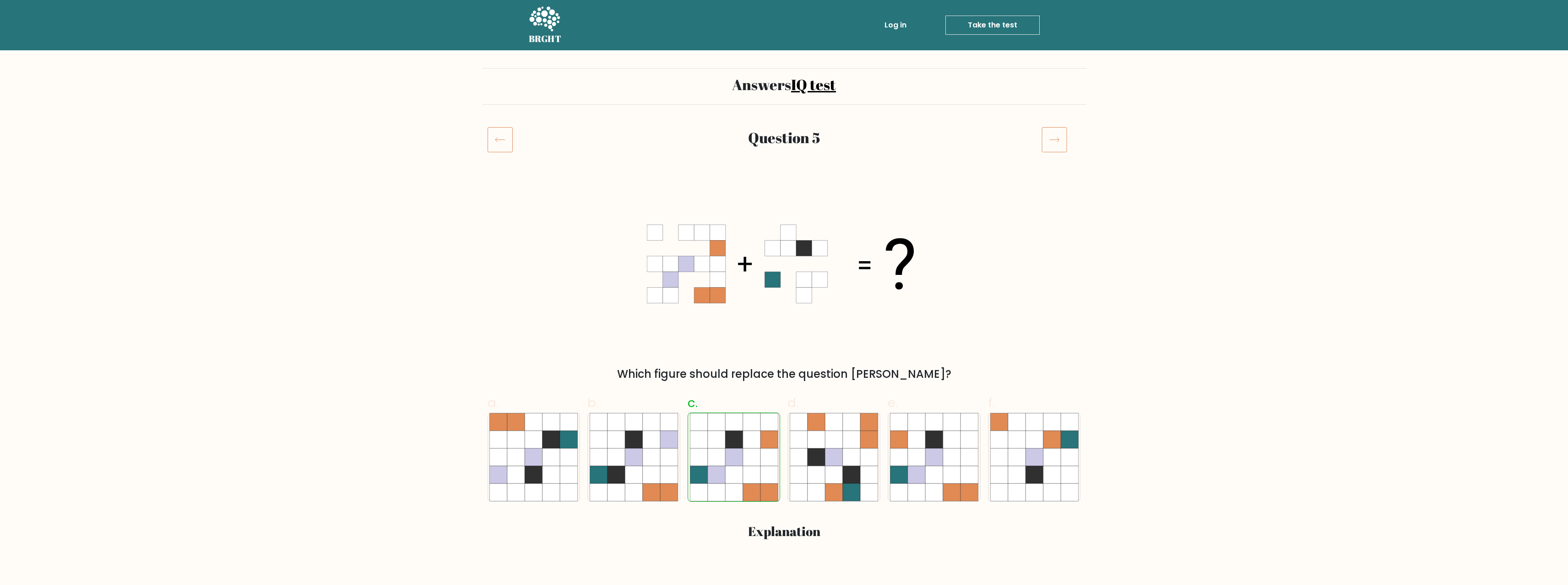
drag, startPoint x: 210, startPoint y: 199, endPoint x: 217, endPoint y: 200, distance: 7.1
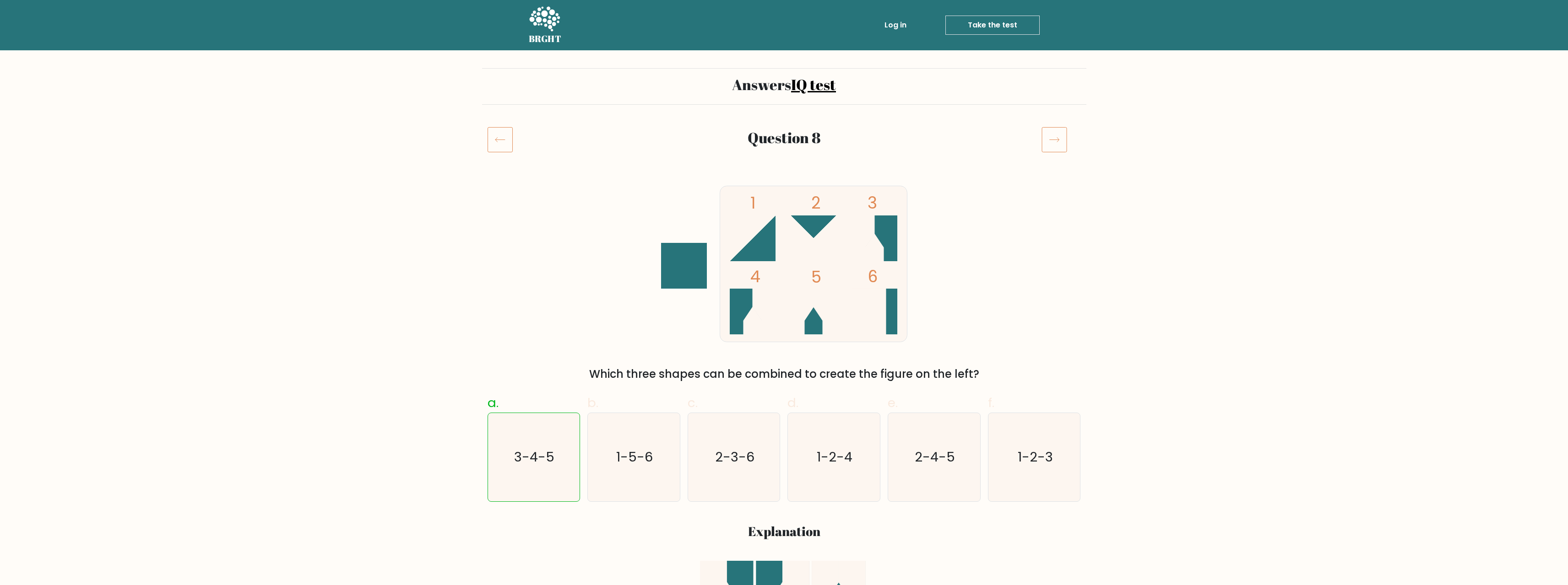
drag, startPoint x: 387, startPoint y: 157, endPoint x: 393, endPoint y: 159, distance: 6.3
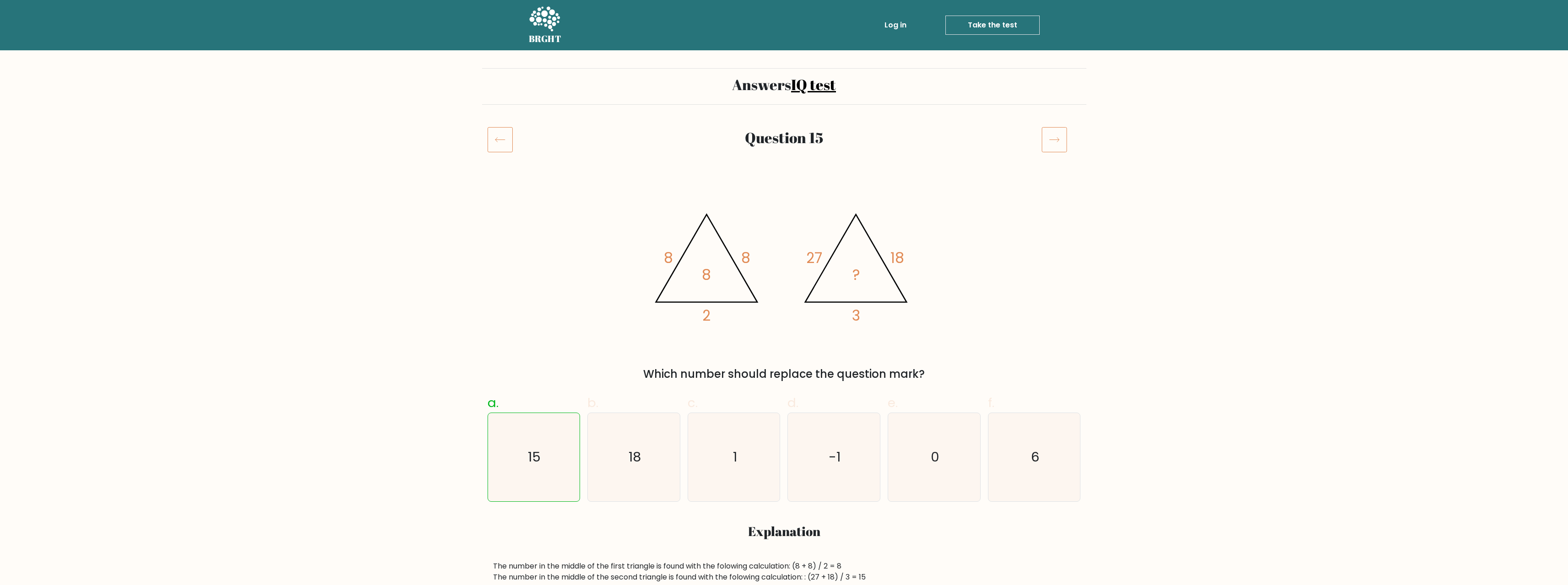
drag, startPoint x: 279, startPoint y: 350, endPoint x: 270, endPoint y: 344, distance: 10.8
drag, startPoint x: 447, startPoint y: 120, endPoint x: 457, endPoint y: 121, distance: 10.0
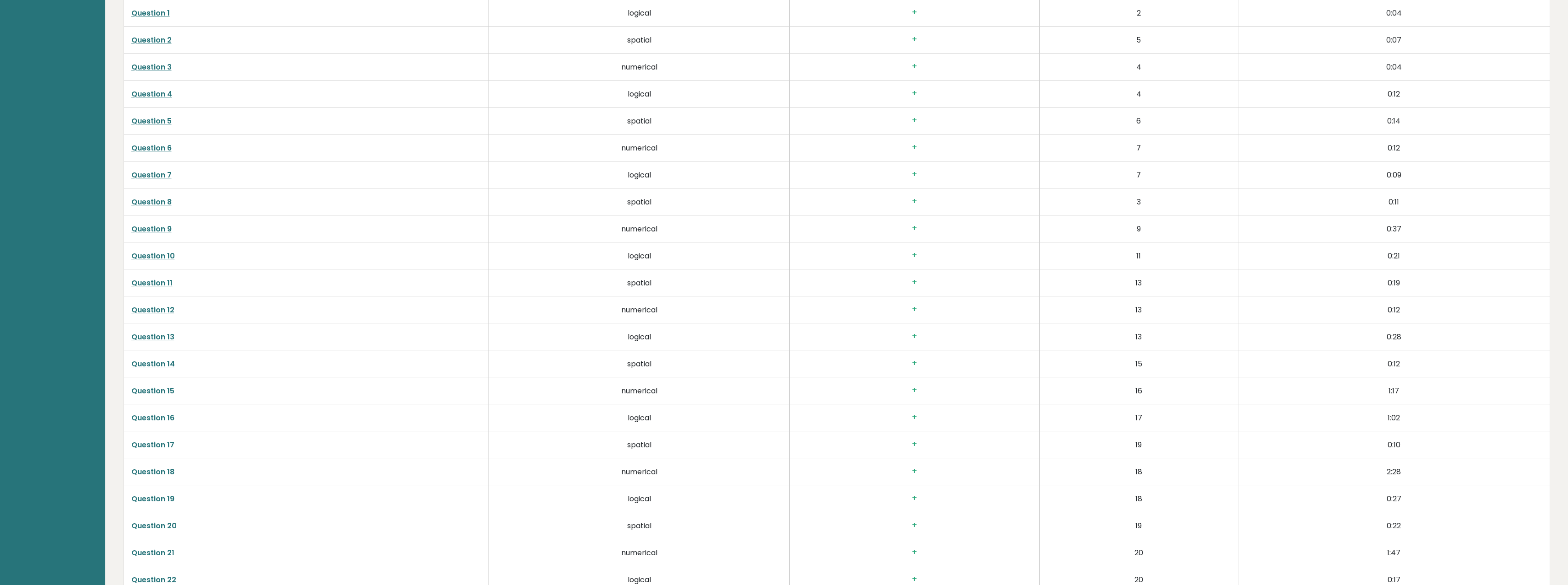
scroll to position [1944, 0]
drag, startPoint x: 565, startPoint y: 376, endPoint x: 405, endPoint y: 386, distance: 160.3
click at [417, 386] on tr "Question 15 numerical + 16 1:17" at bounding box center [836, 388] width 1426 height 27
click at [161, 388] on link "Question 15" at bounding box center [153, 389] width 43 height 11
click at [155, 385] on link "Question 15" at bounding box center [153, 389] width 43 height 11
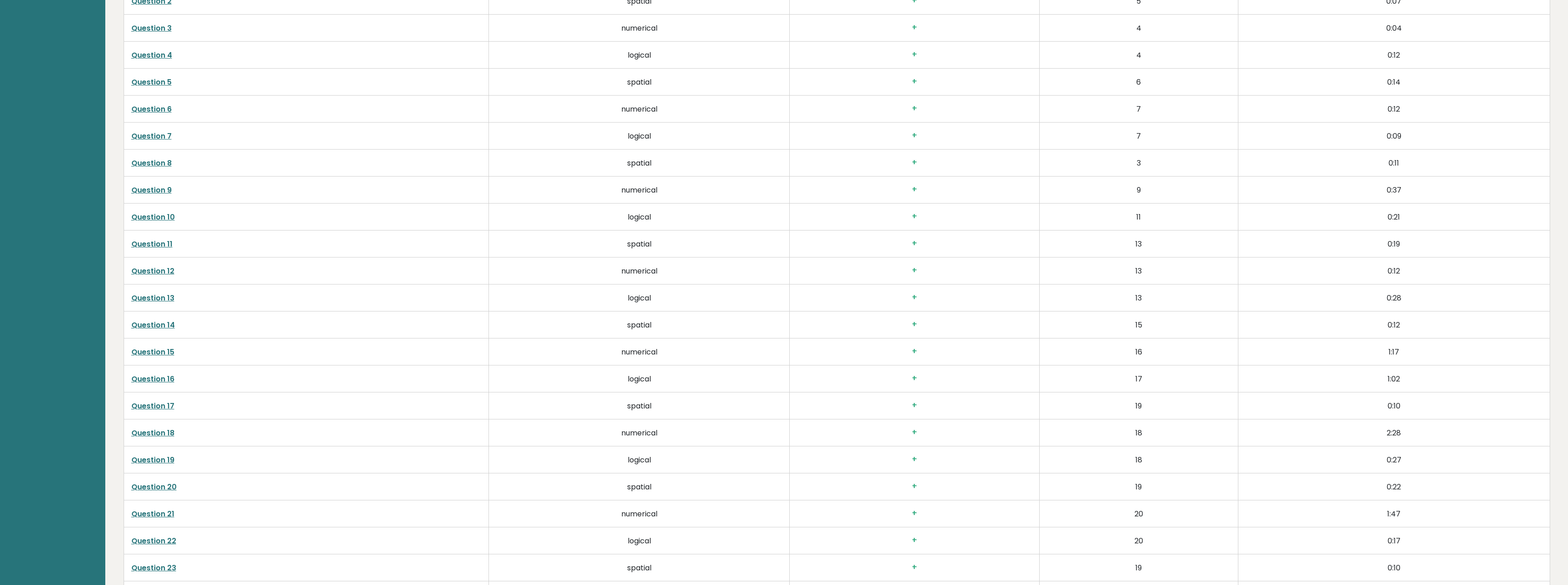
scroll to position [2127, 0]
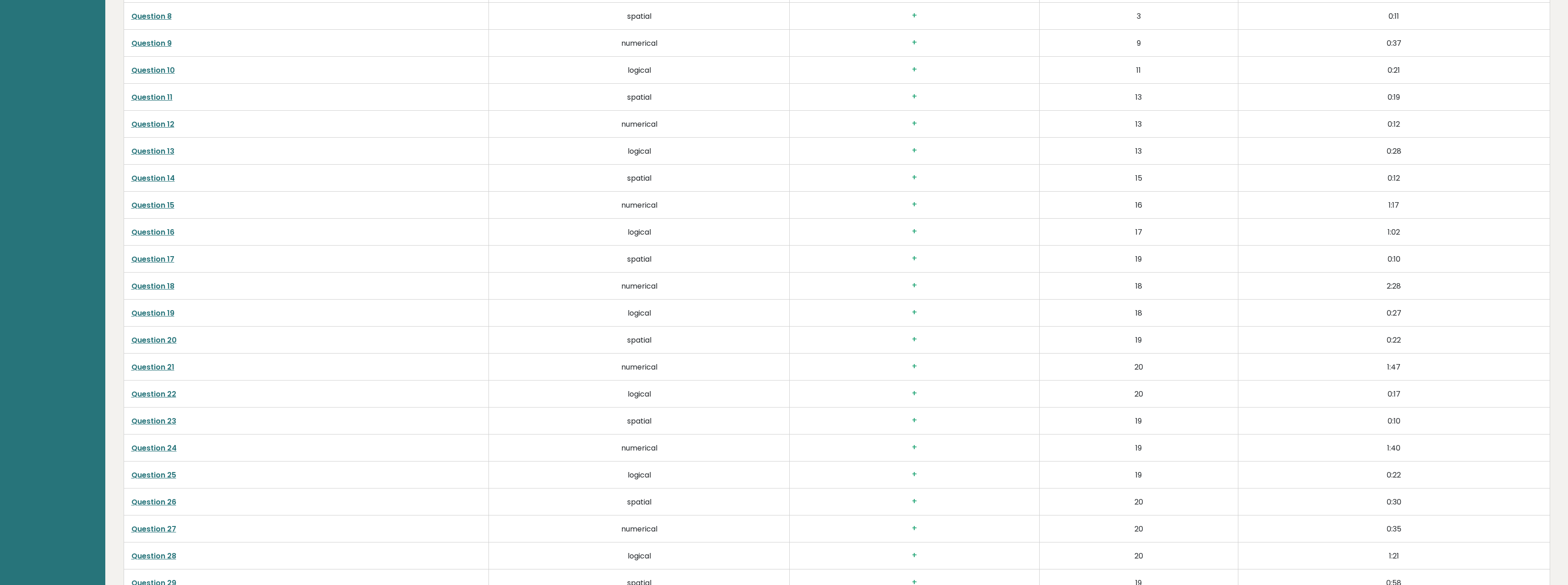
click at [169, 393] on link "Question 22" at bounding box center [154, 394] width 45 height 11
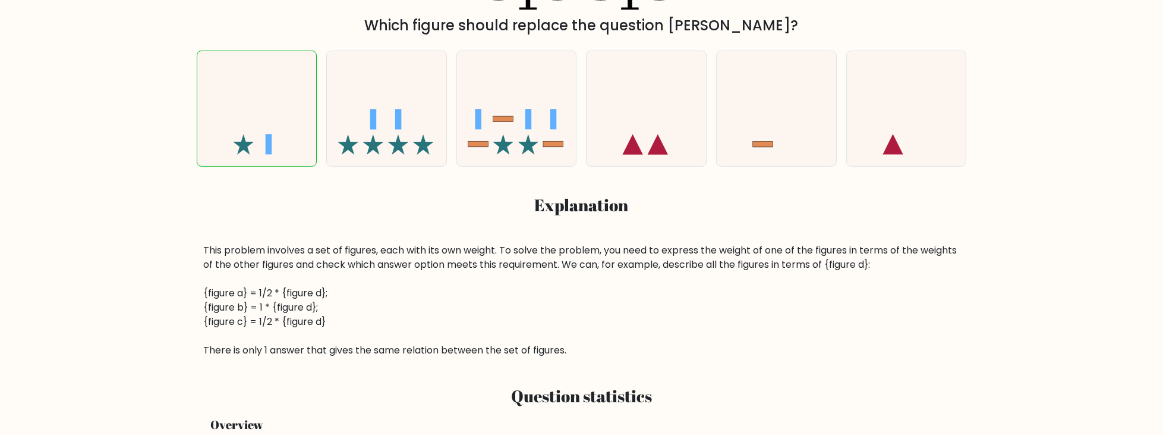
scroll to position [339, 0]
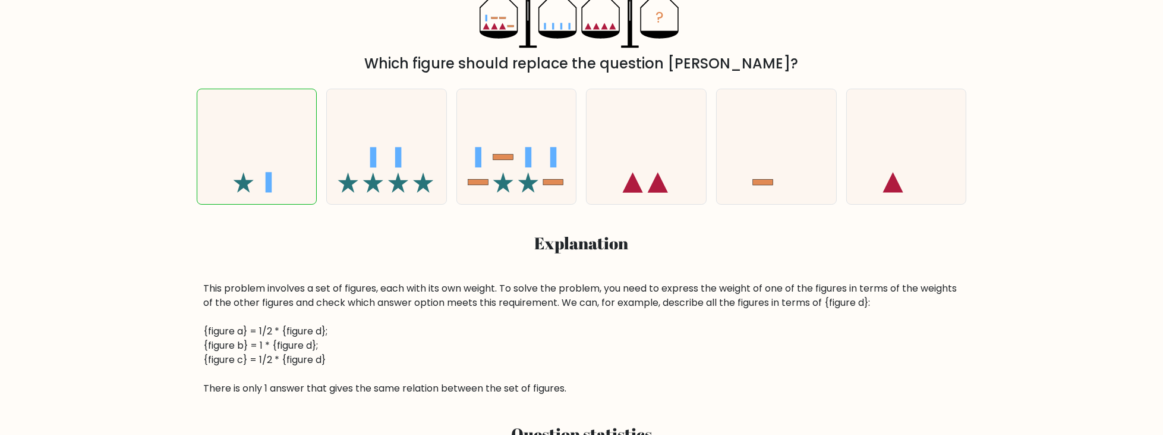
drag, startPoint x: 631, startPoint y: 293, endPoint x: 624, endPoint y: 269, distance: 24.8
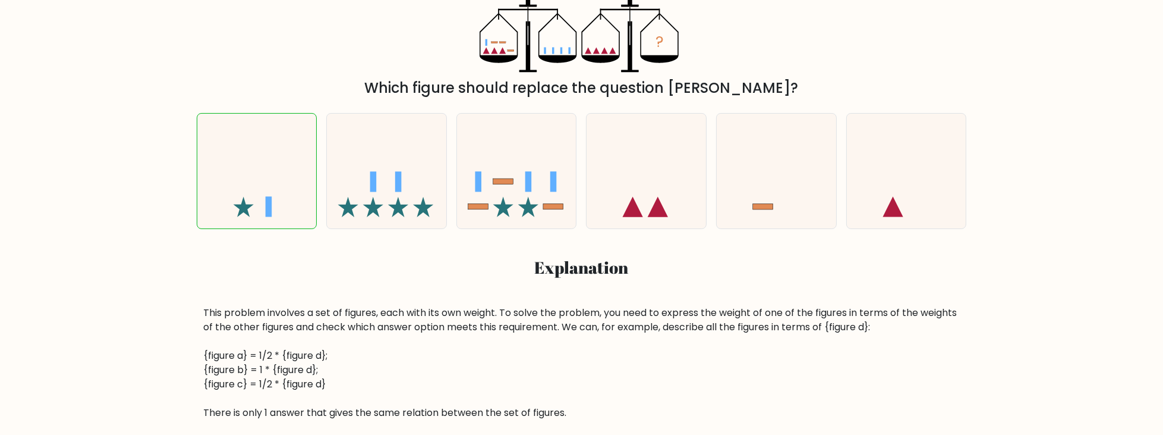
scroll to position [0, 0]
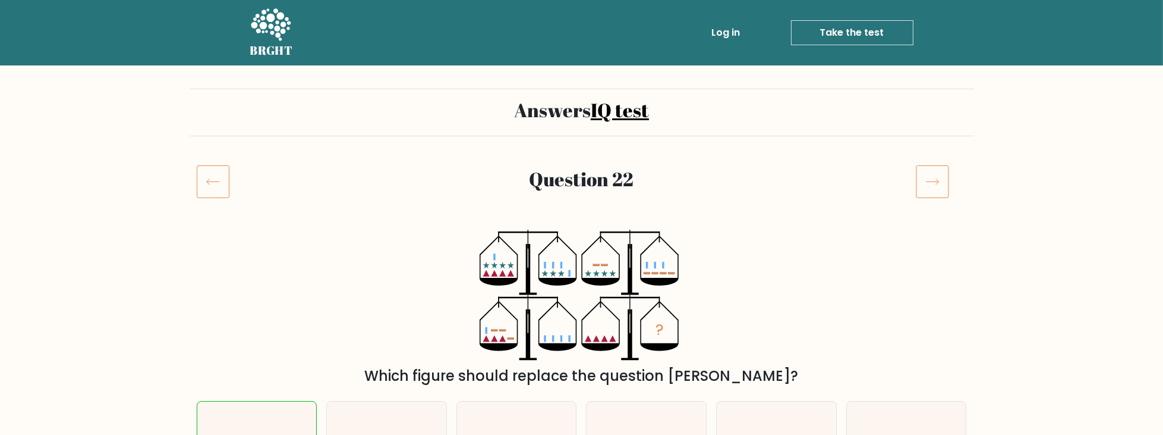
drag, startPoint x: 648, startPoint y: 316, endPoint x: 588, endPoint y: 174, distance: 154.8
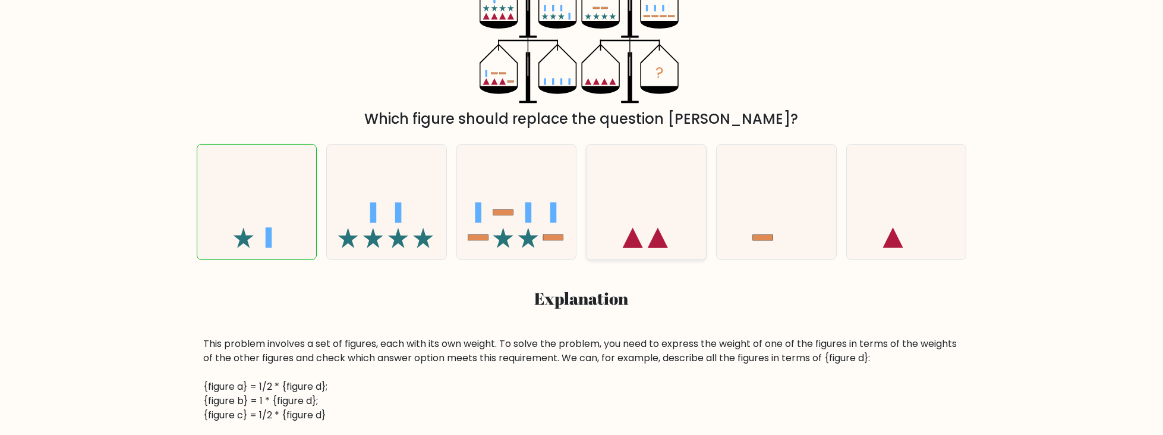
scroll to position [272, 0]
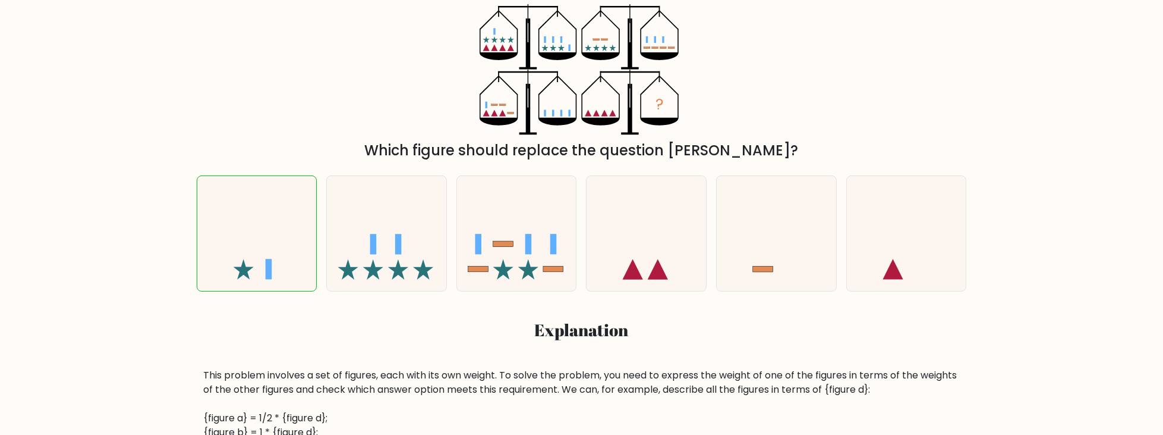
drag, startPoint x: 593, startPoint y: 235, endPoint x: 580, endPoint y: 187, distance: 50.0
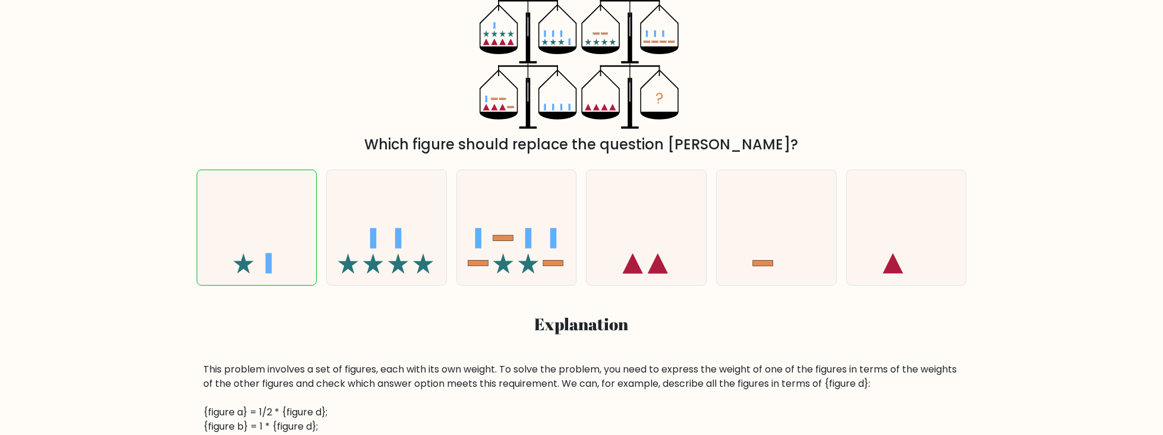
drag, startPoint x: 580, startPoint y: 209, endPoint x: 581, endPoint y: 225, distance: 16.1
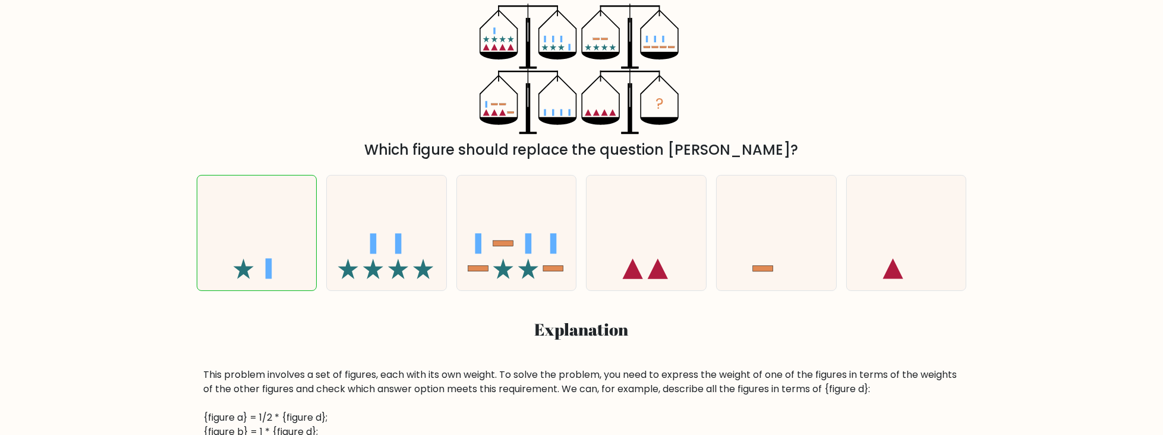
drag, startPoint x: 581, startPoint y: 226, endPoint x: 578, endPoint y: 210, distance: 16.4
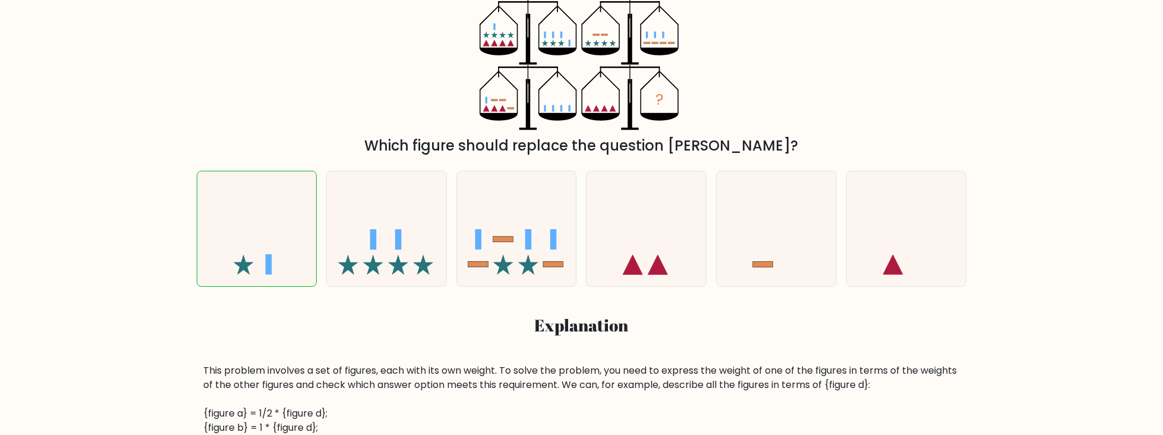
drag, startPoint x: 578, startPoint y: 216, endPoint x: 578, endPoint y: 237, distance: 20.8
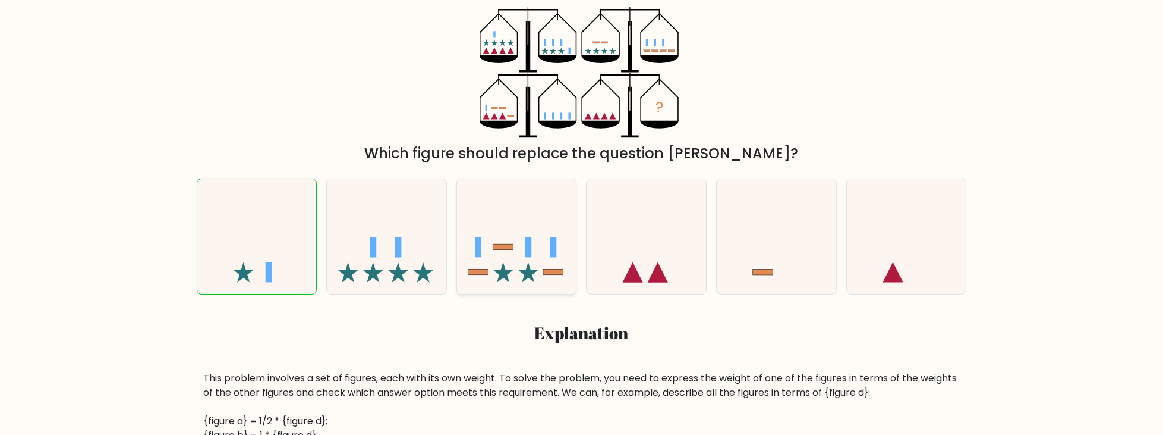
drag, startPoint x: 578, startPoint y: 237, endPoint x: 571, endPoint y: 212, distance: 25.4
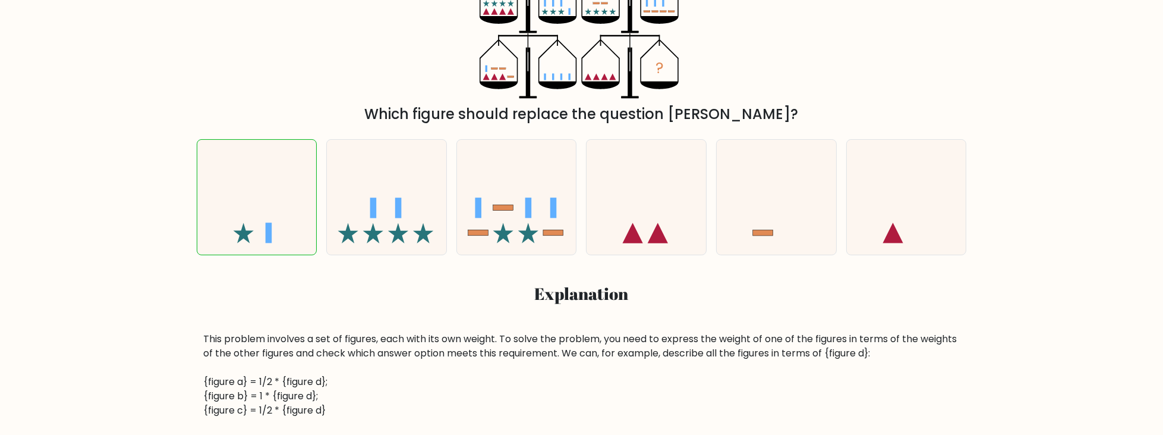
drag, startPoint x: 580, startPoint y: 246, endPoint x: 578, endPoint y: 227, distance: 19.1
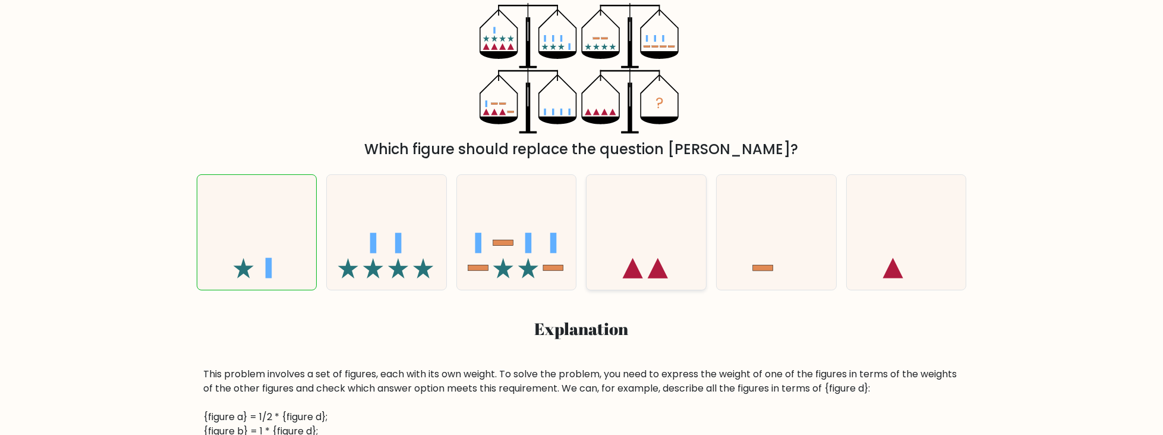
drag, startPoint x: 692, startPoint y: 270, endPoint x: 674, endPoint y: 256, distance: 22.9
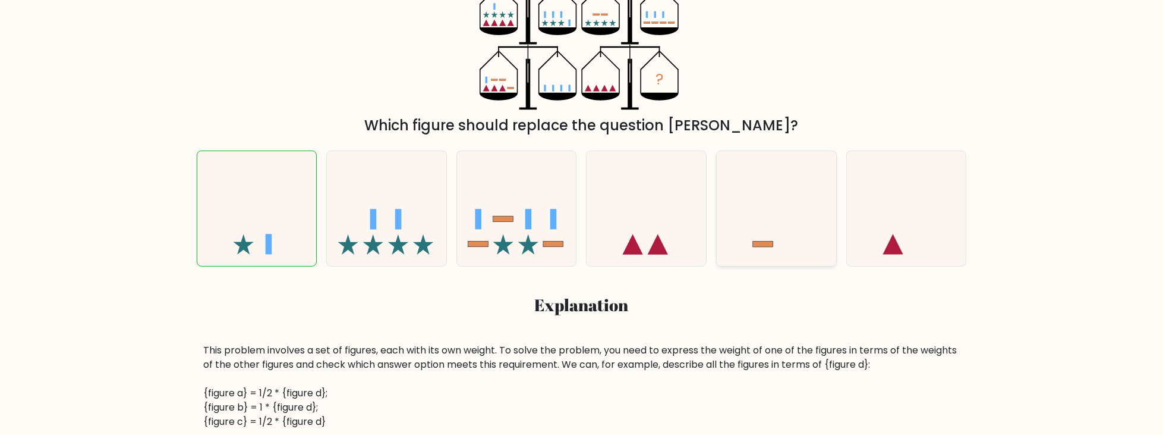
scroll to position [246, 0]
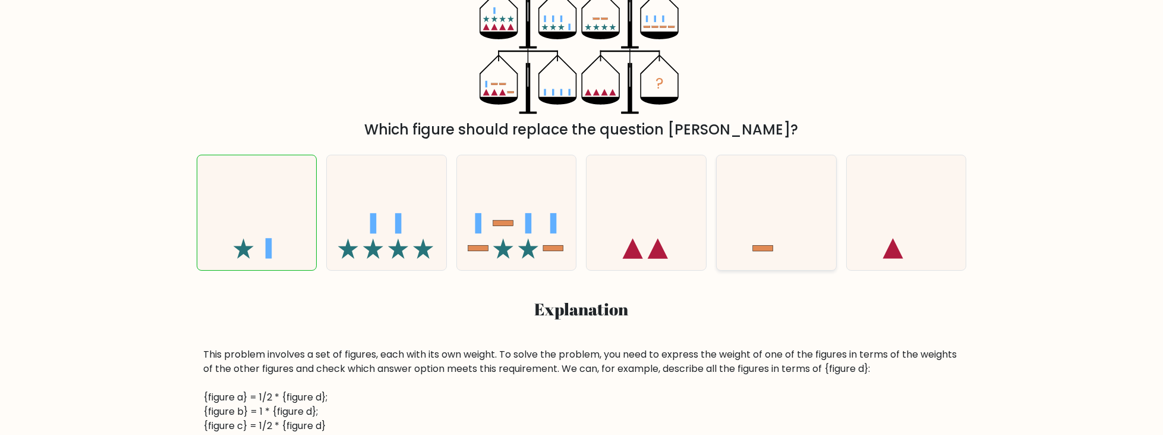
drag, startPoint x: 779, startPoint y: 286, endPoint x: 747, endPoint y: 266, distance: 38.4
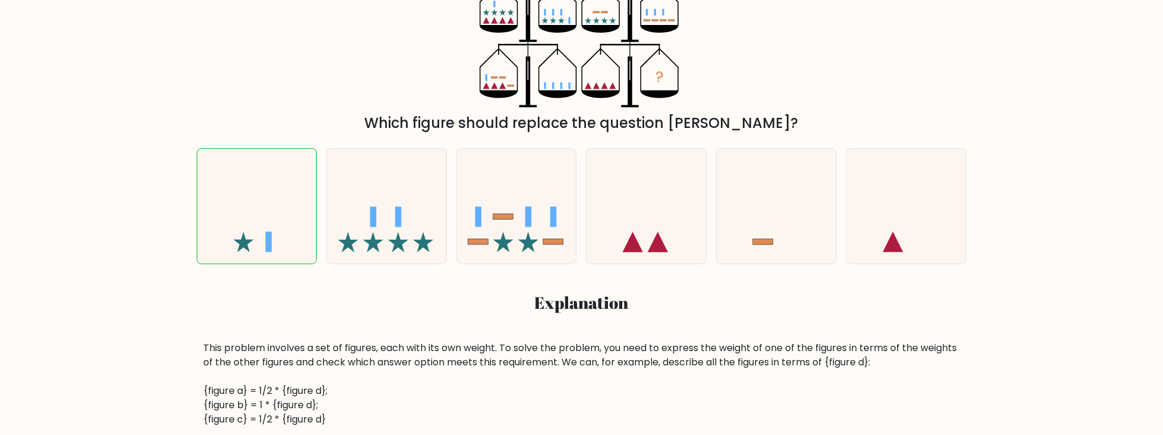
scroll to position [253, 0]
drag, startPoint x: 741, startPoint y: 272, endPoint x: 736, endPoint y: 282, distance: 11.2
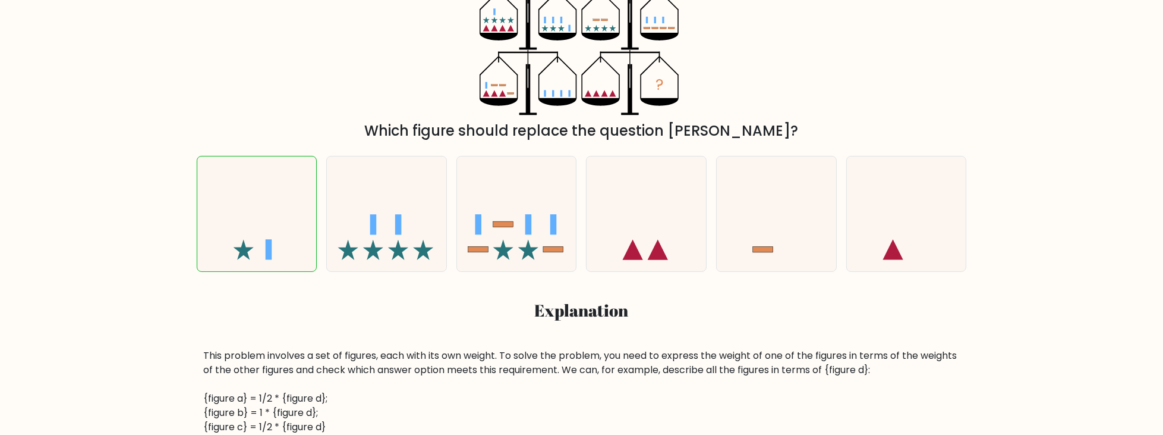
drag, startPoint x: 733, startPoint y: 283, endPoint x: 713, endPoint y: 262, distance: 29.4
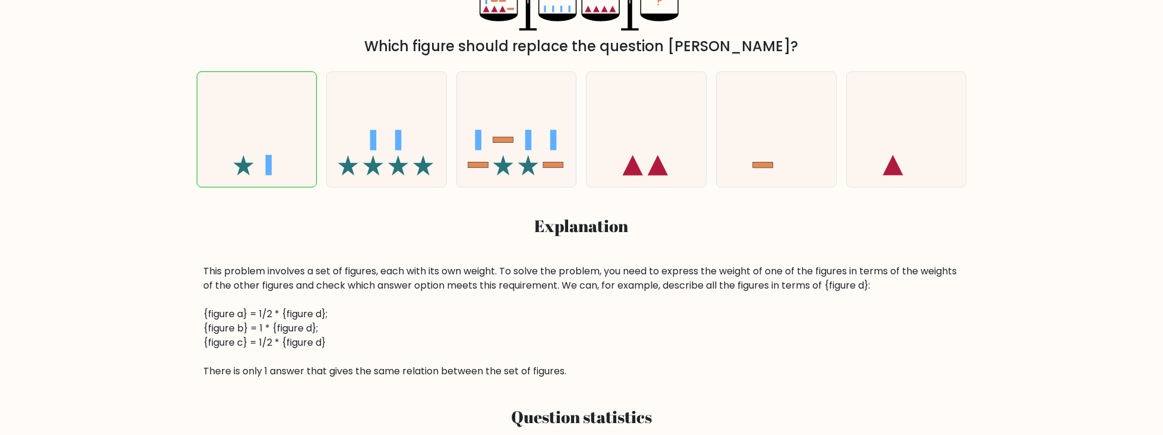
scroll to position [344, 0]
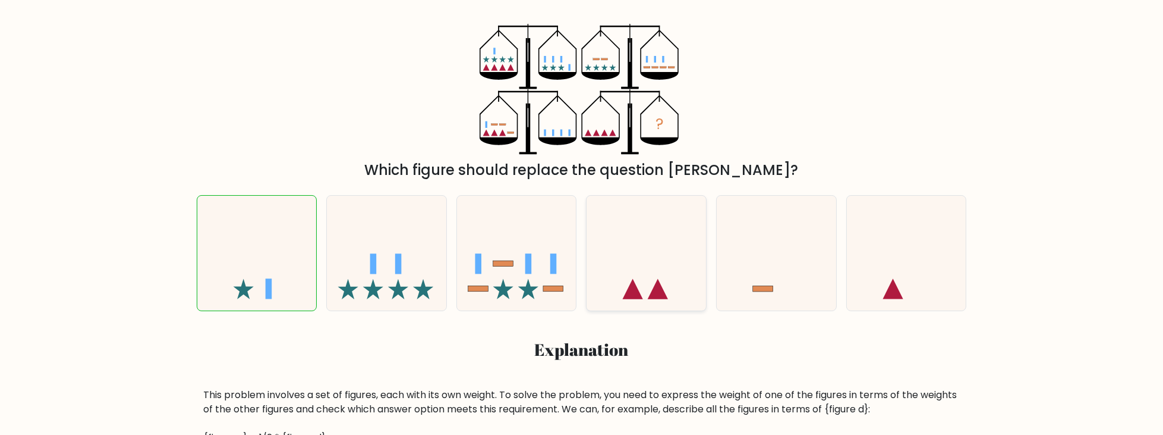
drag, startPoint x: 728, startPoint y: 281, endPoint x: 704, endPoint y: 210, distance: 74.6
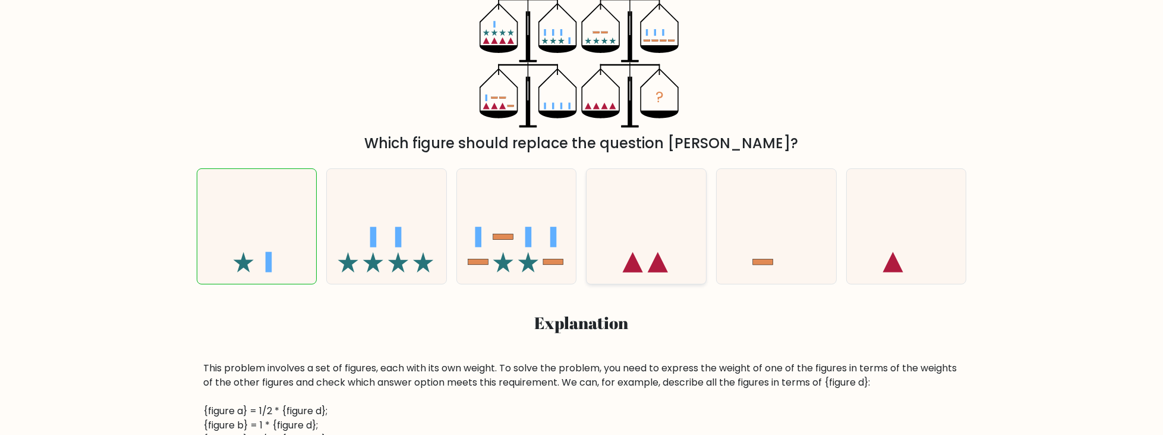
scroll to position [203, 0]
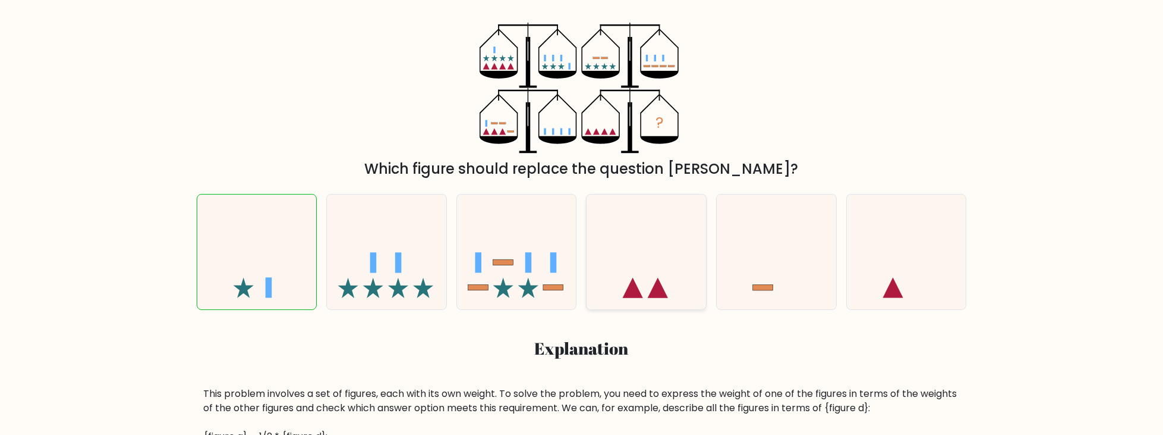
drag, startPoint x: 703, startPoint y: 253, endPoint x: 684, endPoint y: 201, distance: 55.7
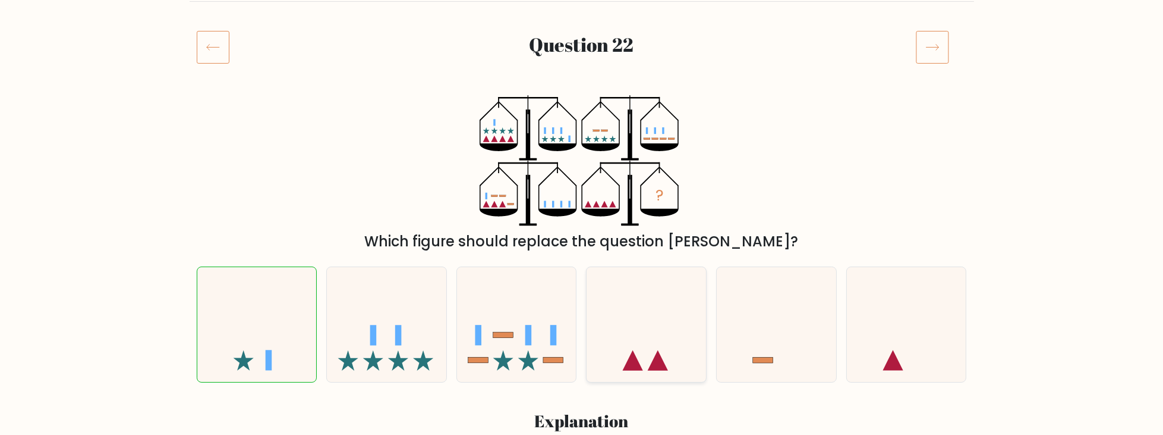
scroll to position [110, 0]
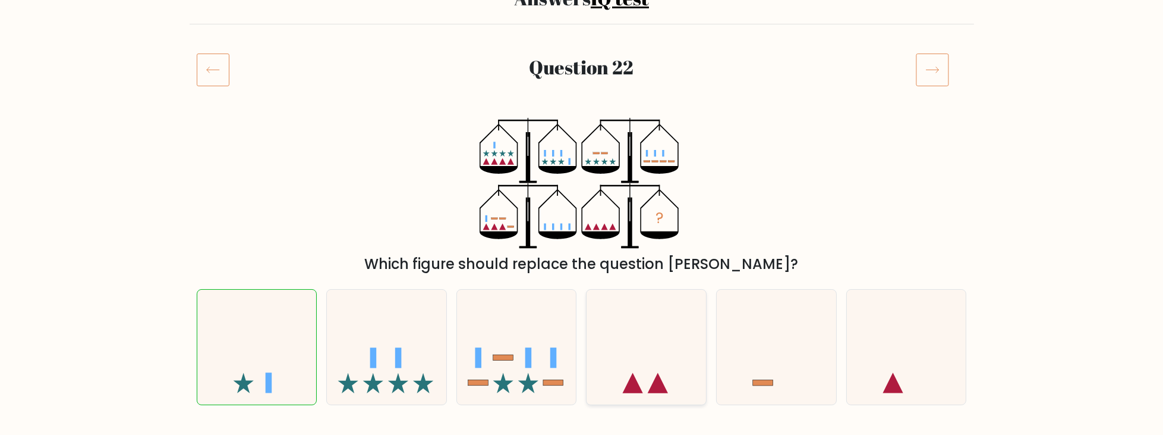
drag, startPoint x: 688, startPoint y: 262, endPoint x: 644, endPoint y: 209, distance: 68.8
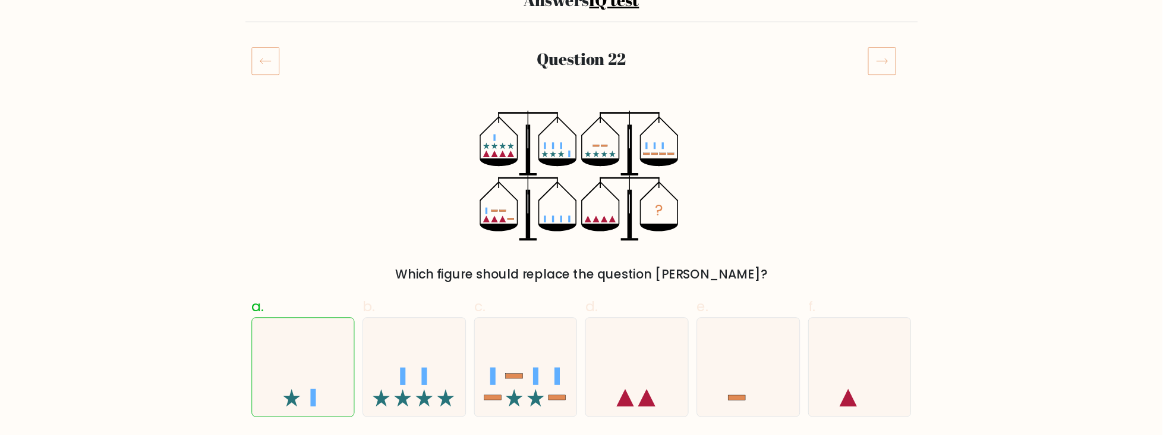
scroll to position [111, 0]
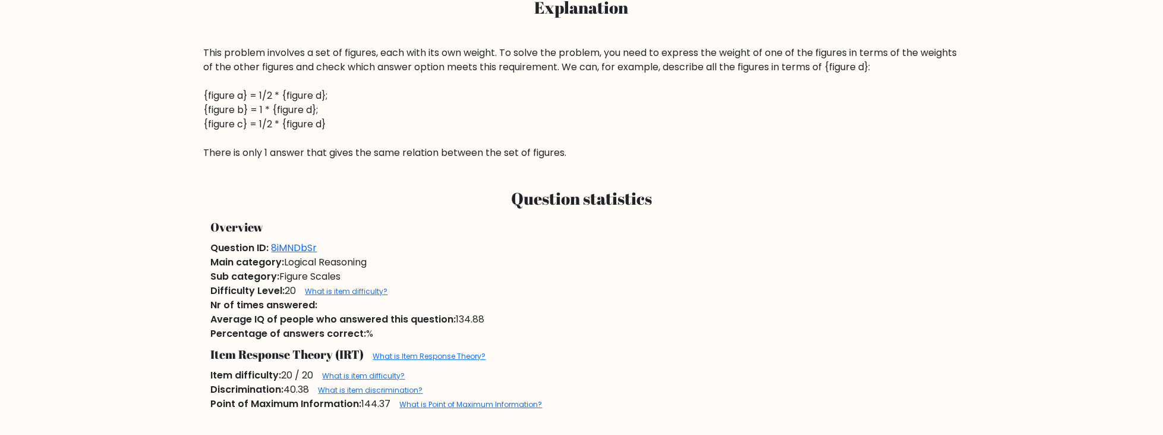
drag, startPoint x: 816, startPoint y: 226, endPoint x: 816, endPoint y: 308, distance: 82.6
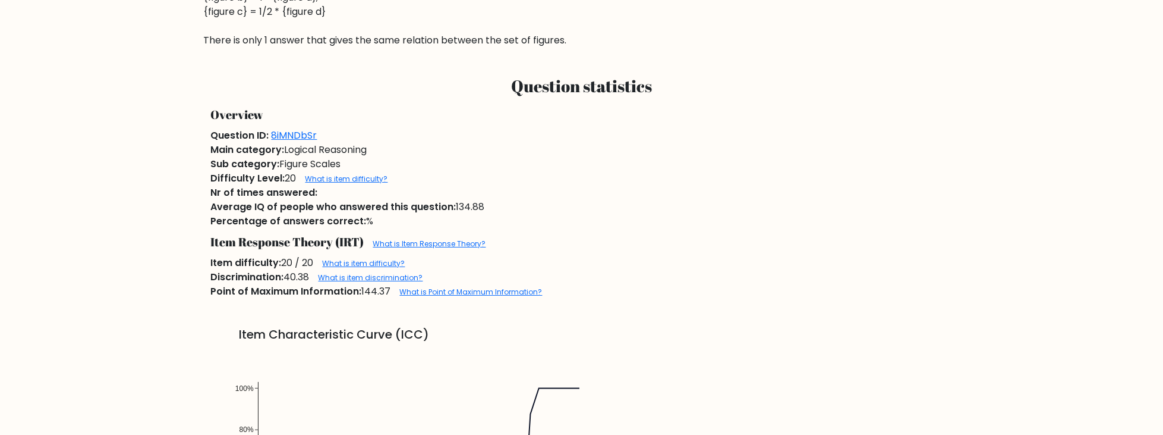
drag, startPoint x: 805, startPoint y: 229, endPoint x: 813, endPoint y: 315, distance: 86.5
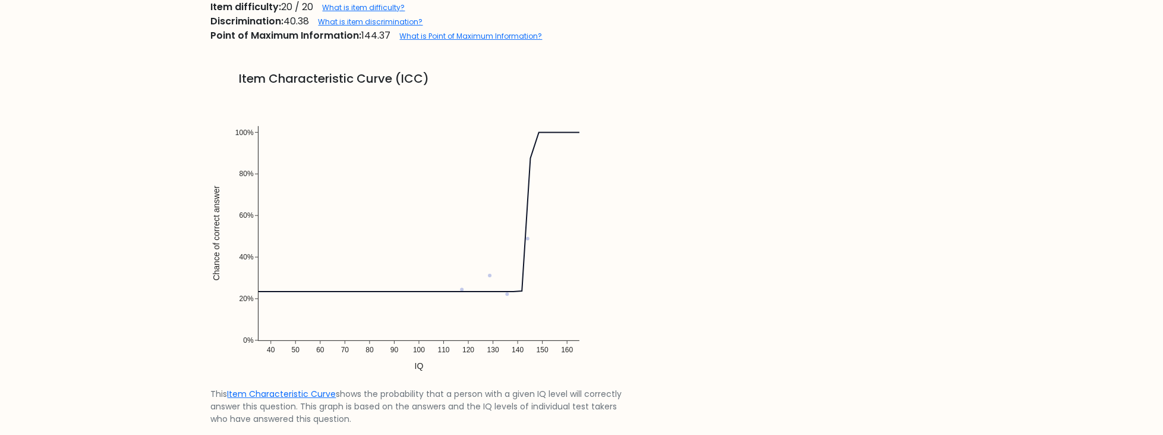
scroll to position [968, 0]
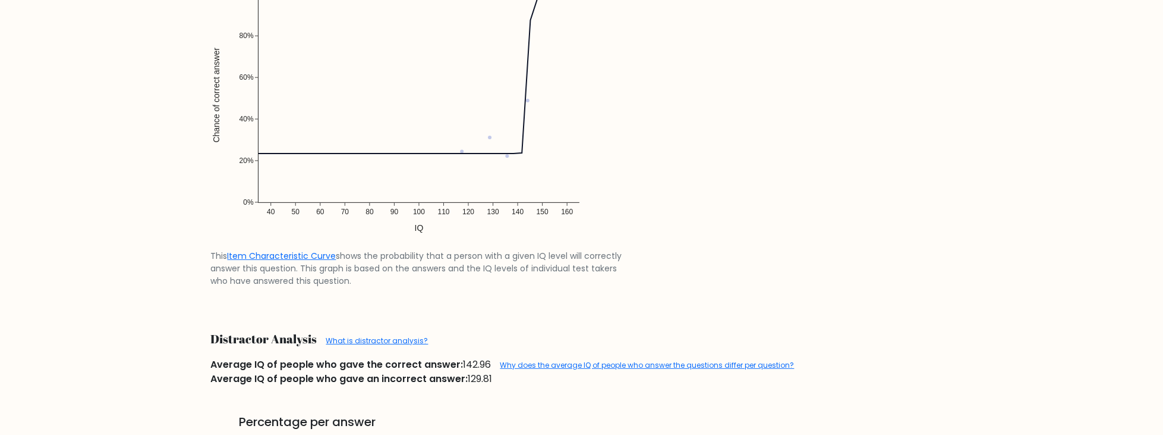
drag, startPoint x: 550, startPoint y: 182, endPoint x: 547, endPoint y: 224, distance: 42.3
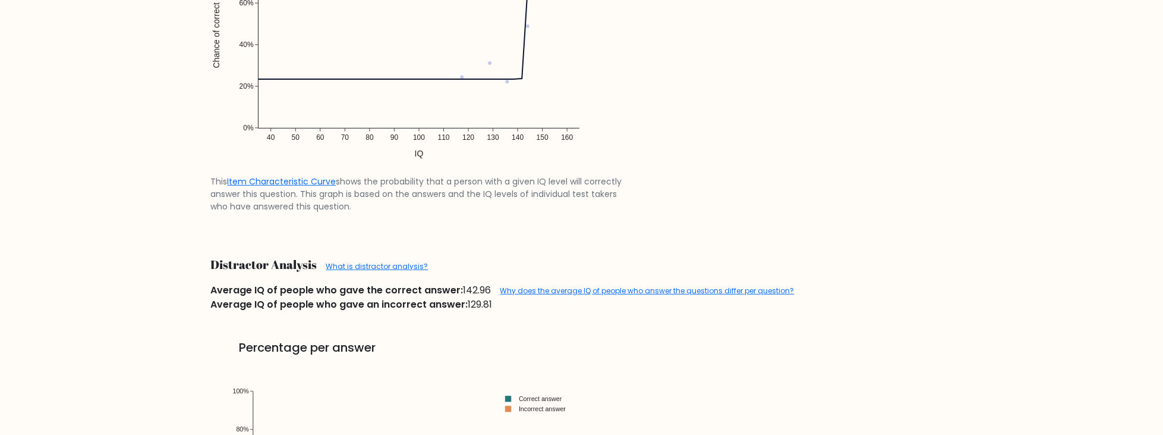
drag, startPoint x: 546, startPoint y: 223, endPoint x: 534, endPoint y: 287, distance: 64.1
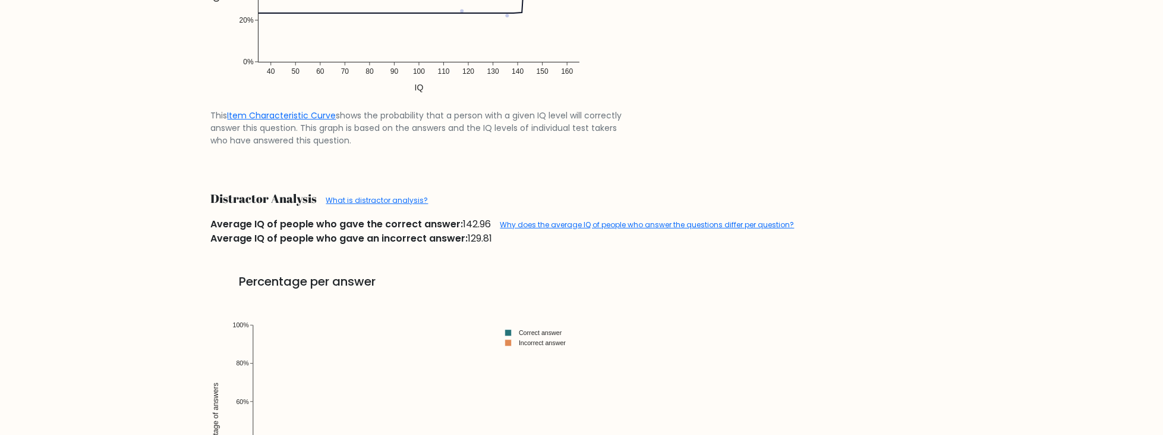
drag, startPoint x: 520, startPoint y: 310, endPoint x: 497, endPoint y: 367, distance: 61.0
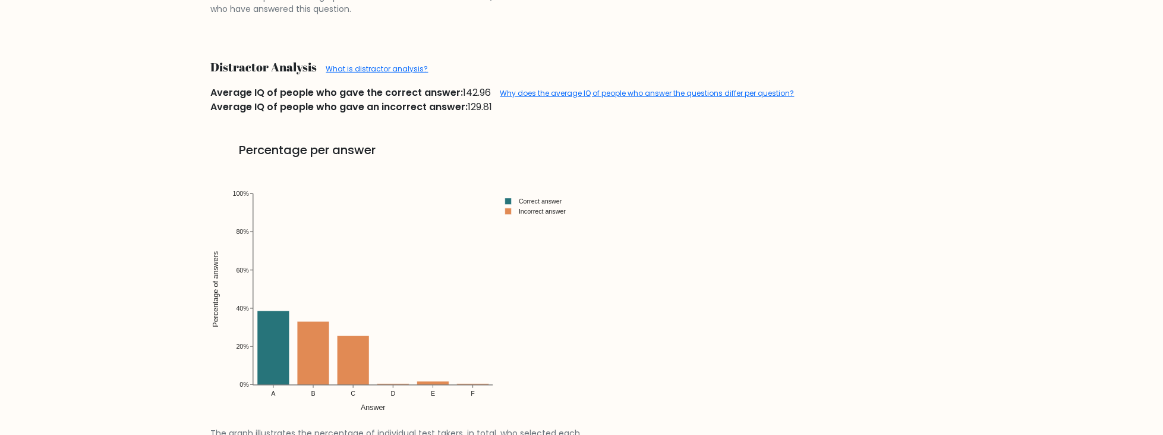
scroll to position [1364, 0]
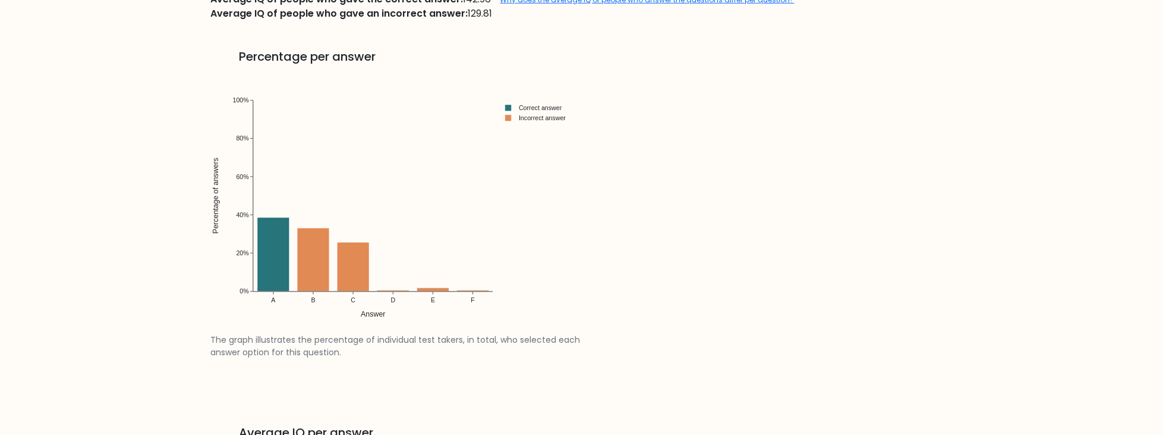
drag, startPoint x: 475, startPoint y: 275, endPoint x: 471, endPoint y: 294, distance: 19.9
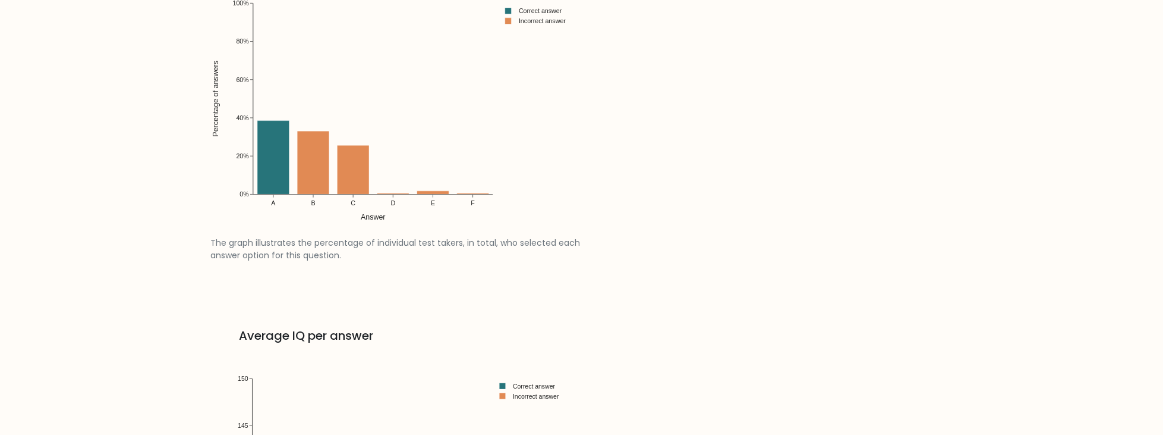
drag, startPoint x: 483, startPoint y: 253, endPoint x: 486, endPoint y: 289, distance: 36.3
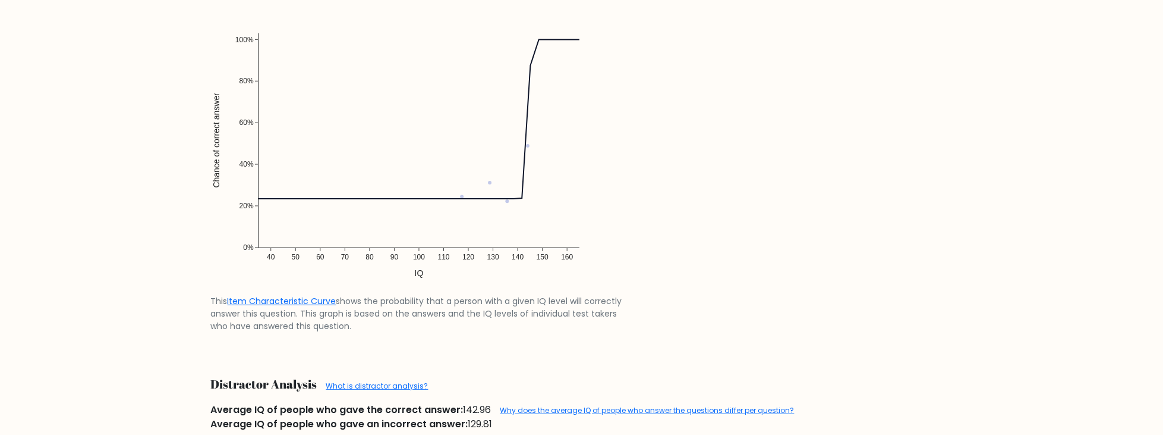
drag, startPoint x: 470, startPoint y: 313, endPoint x: 456, endPoint y: 138, distance: 174.6
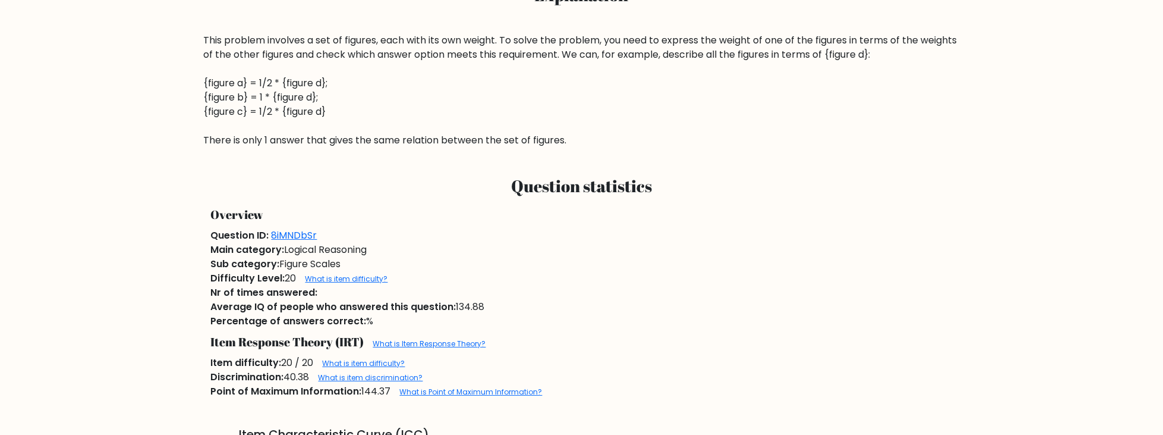
drag, startPoint x: 459, startPoint y: 186, endPoint x: 473, endPoint y: 105, distance: 82.7
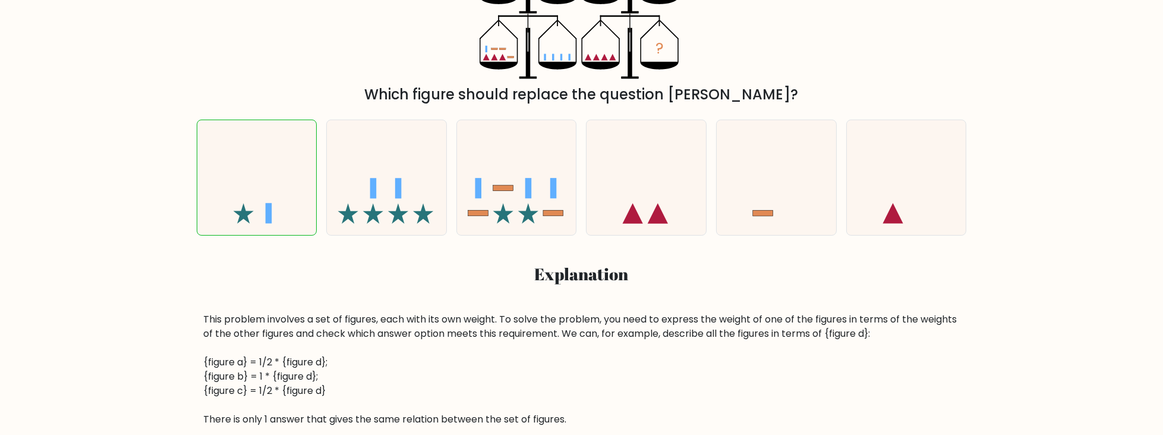
scroll to position [129, 0]
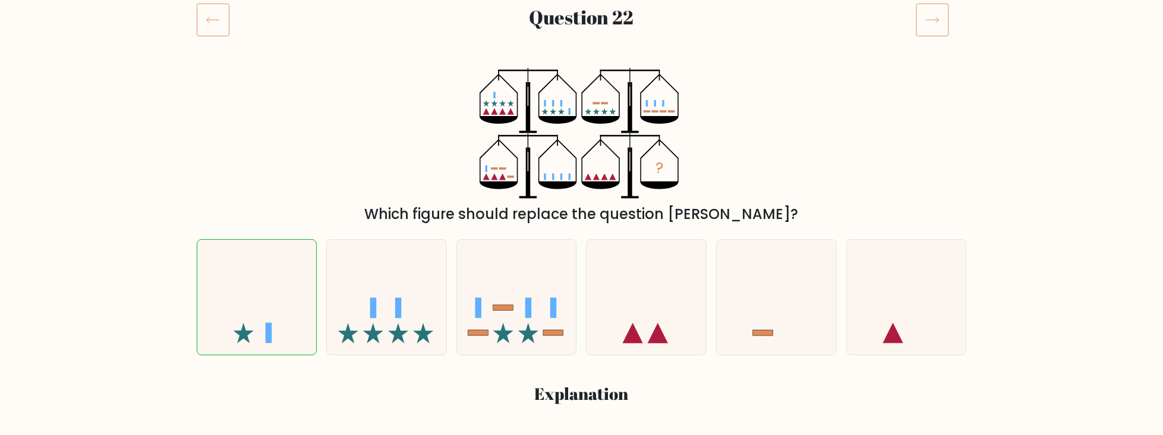
drag, startPoint x: 461, startPoint y: 143, endPoint x: 452, endPoint y: 27, distance: 116.3
